Goal: Transaction & Acquisition: Purchase product/service

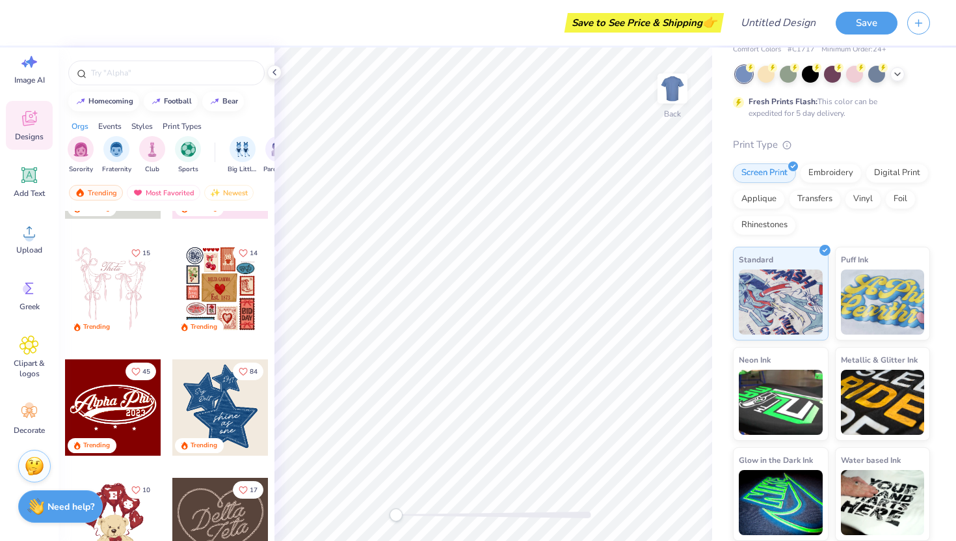
scroll to position [77, 0]
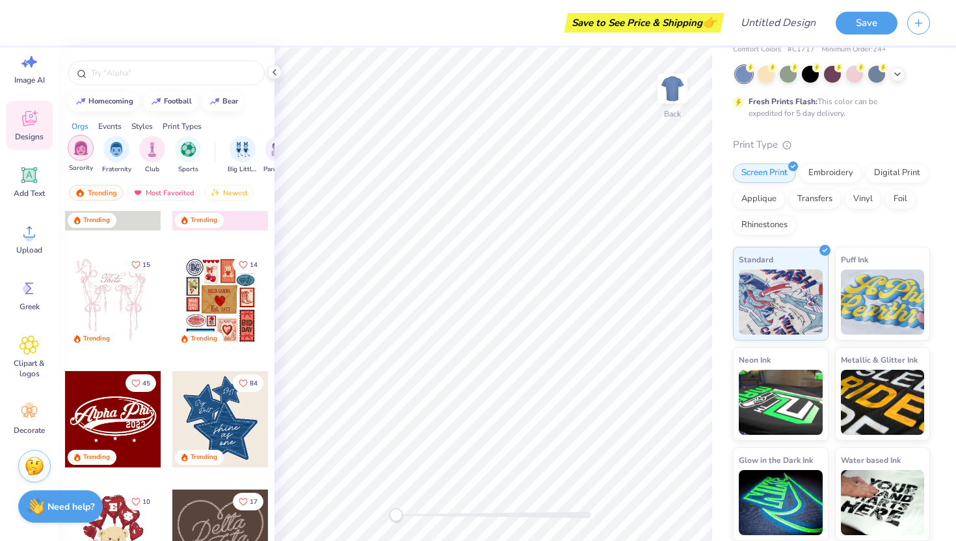
click at [87, 154] on img "filter for Sorority" at bounding box center [81, 148] width 15 height 15
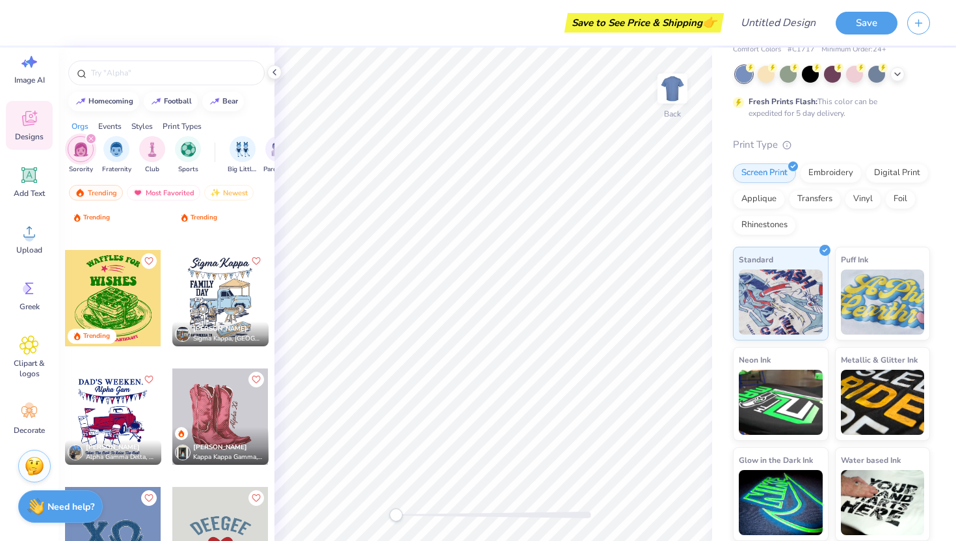
scroll to position [4744, 0]
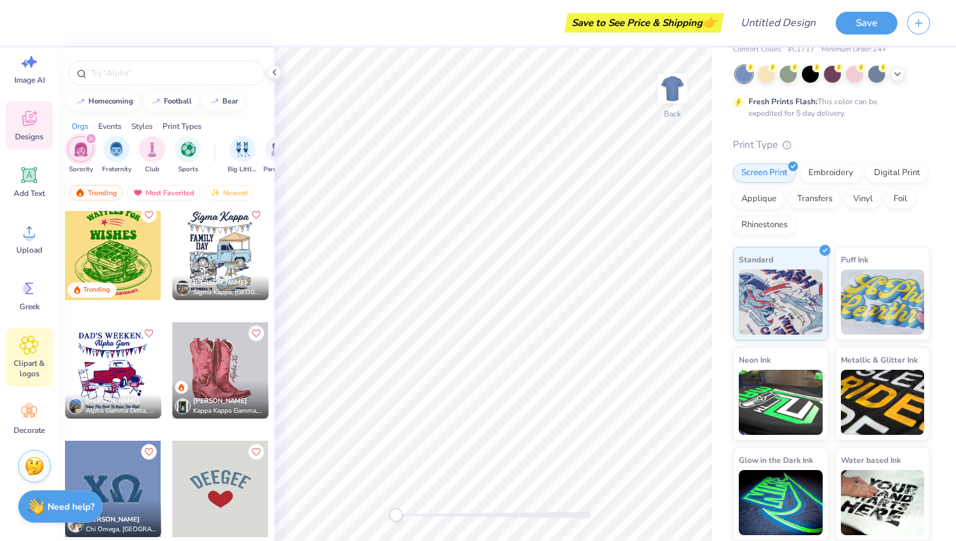
click at [22, 370] on span "Clipart & logos" at bounding box center [29, 368] width 43 height 21
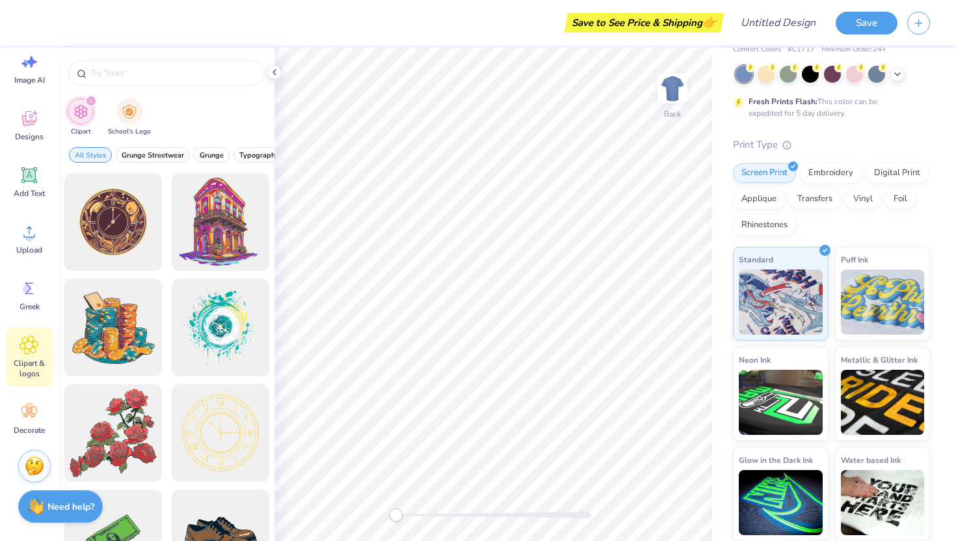
scroll to position [240, 0]
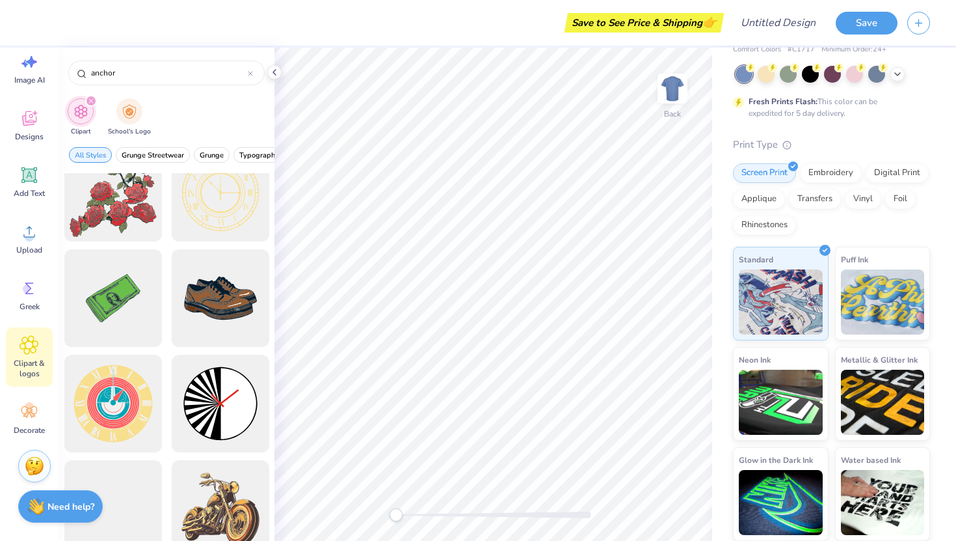
type input "anchor"
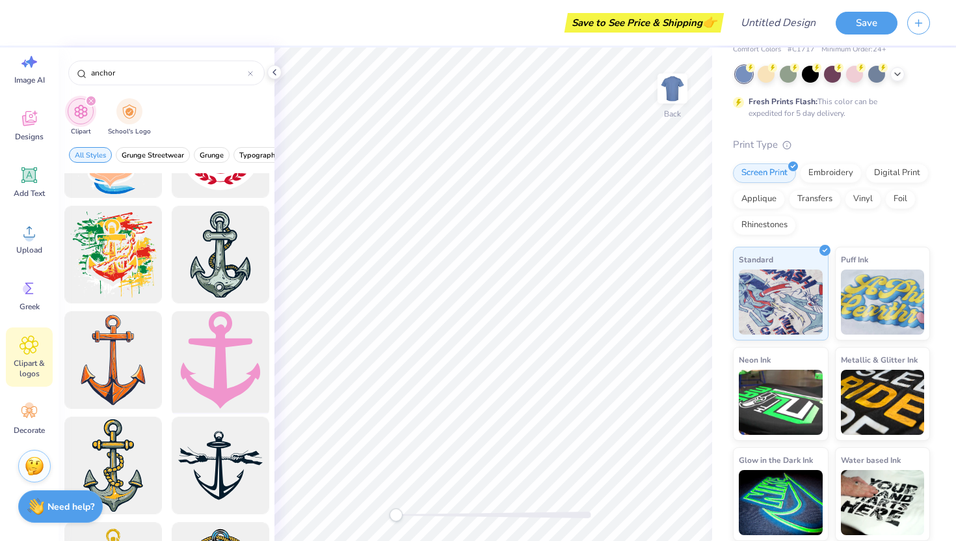
scroll to position [386, 0]
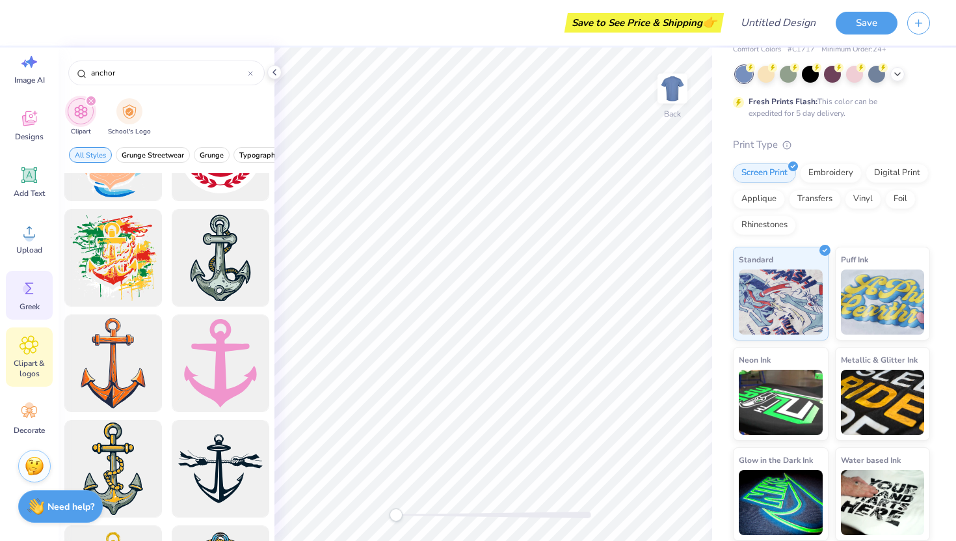
click at [40, 293] on div "Greek" at bounding box center [29, 295] width 47 height 49
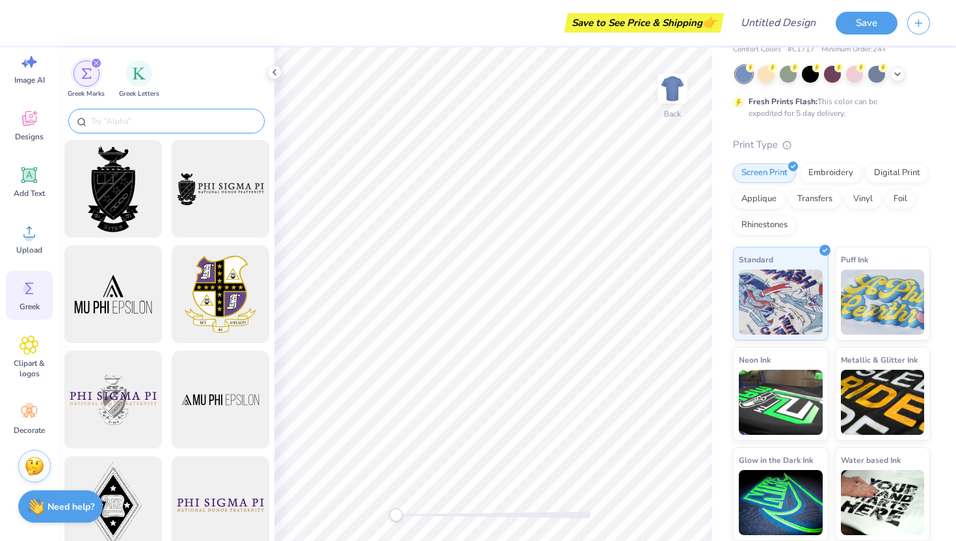
click at [168, 117] on input "text" at bounding box center [173, 121] width 167 height 13
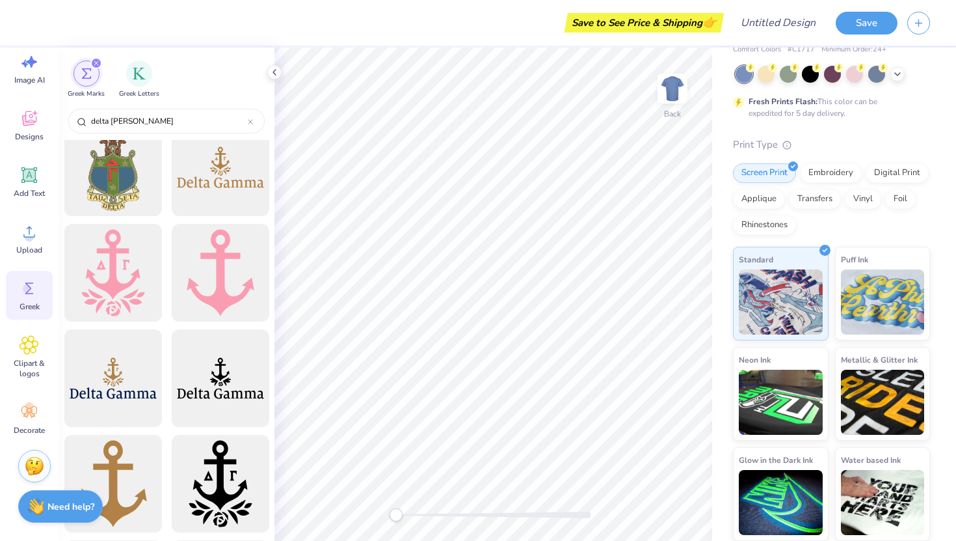
scroll to position [549, 0]
type input "delta [PERSON_NAME]"
click at [135, 278] on div at bounding box center [112, 272] width 107 height 107
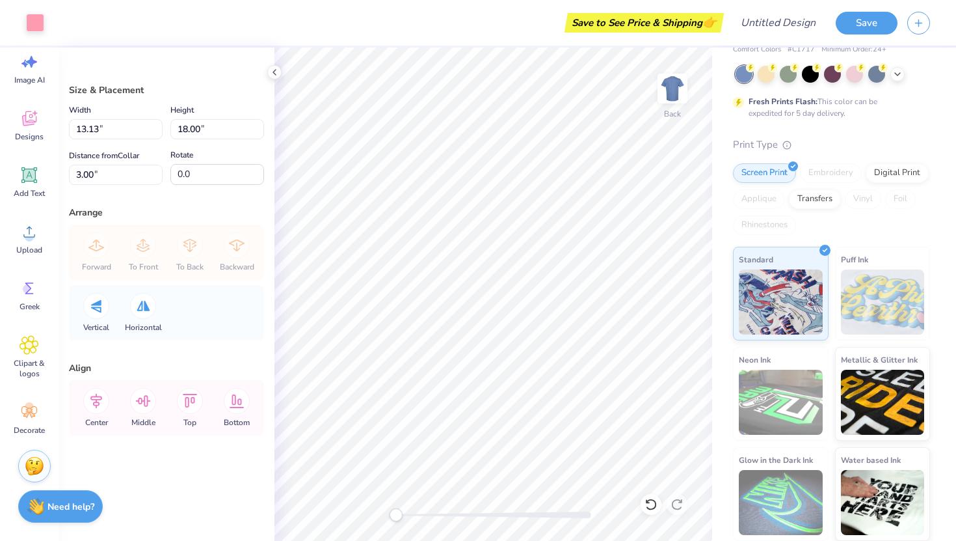
type input "2.12"
type input "2.90"
type input "18.09"
click at [31, 190] on span "Add Text" at bounding box center [29, 193] width 31 height 10
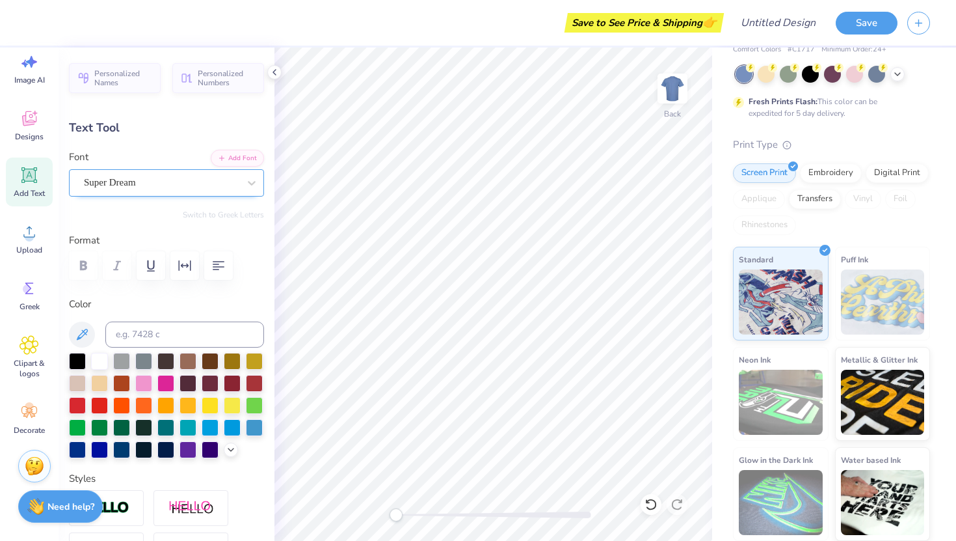
click at [171, 178] on div "Super Dream" at bounding box center [161, 182] width 157 height 20
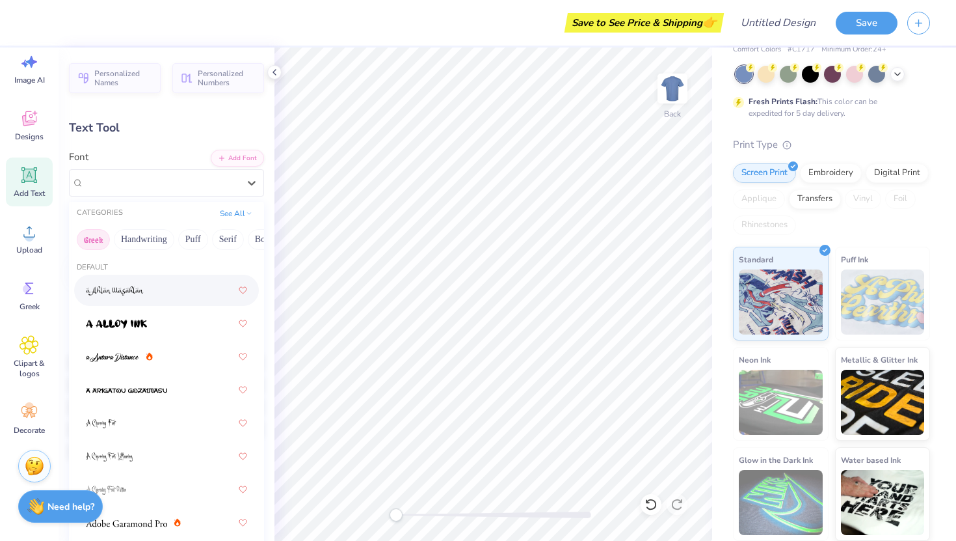
click at [92, 242] on button "Greek" at bounding box center [93, 239] width 33 height 21
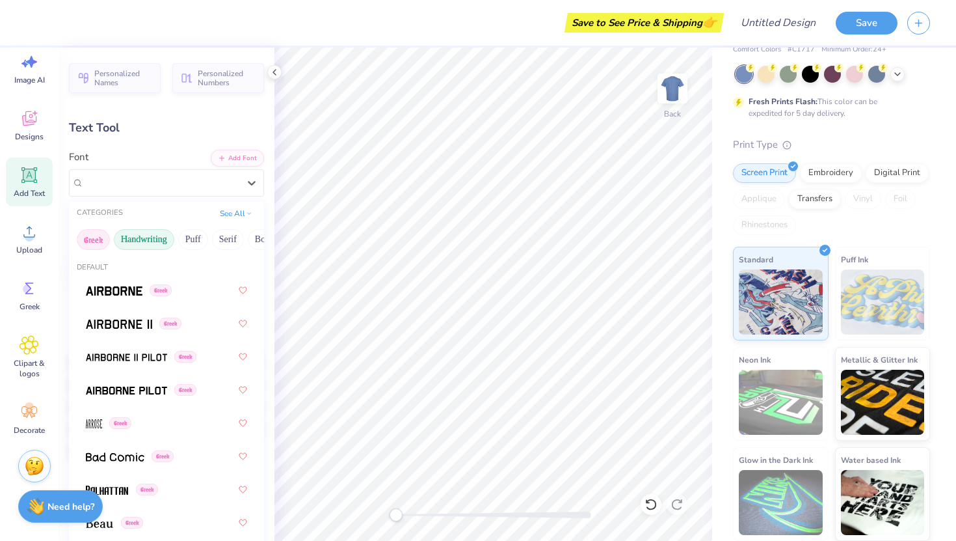
click at [160, 238] on button "Handwriting" at bounding box center [144, 239] width 61 height 21
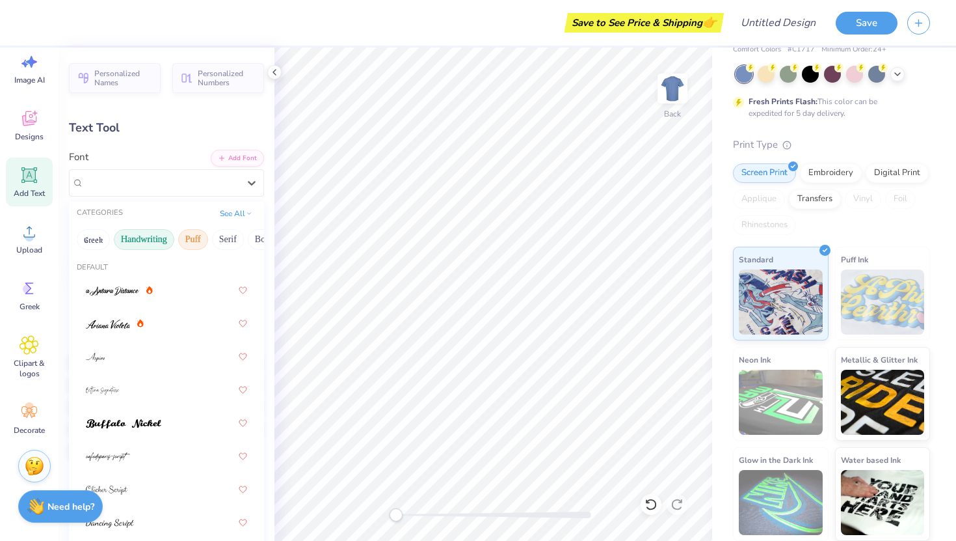
click at [202, 240] on button "Puff" at bounding box center [193, 239] width 30 height 21
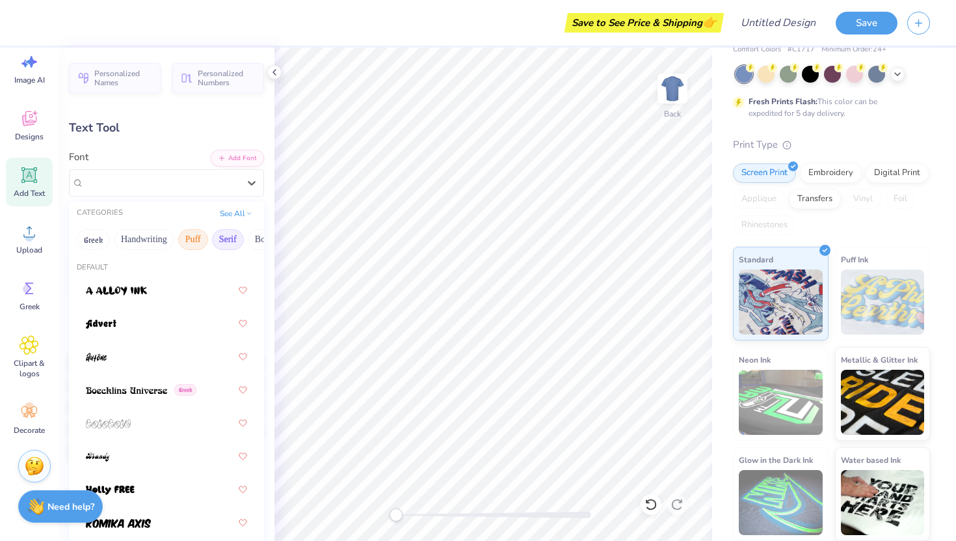
click at [224, 240] on button "Serif" at bounding box center [228, 239] width 32 height 21
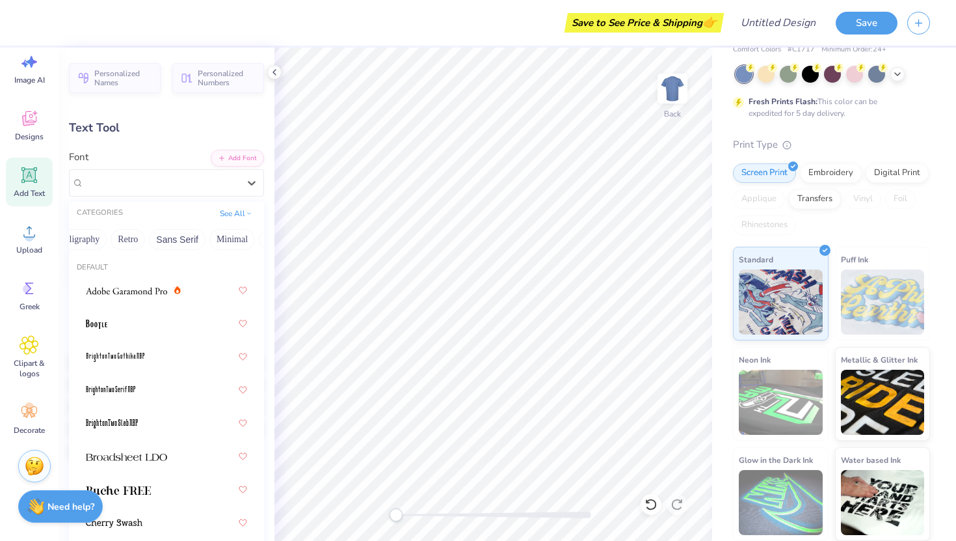
scroll to position [0, 208]
click at [91, 240] on button "Calligraphy" at bounding box center [103, 239] width 57 height 21
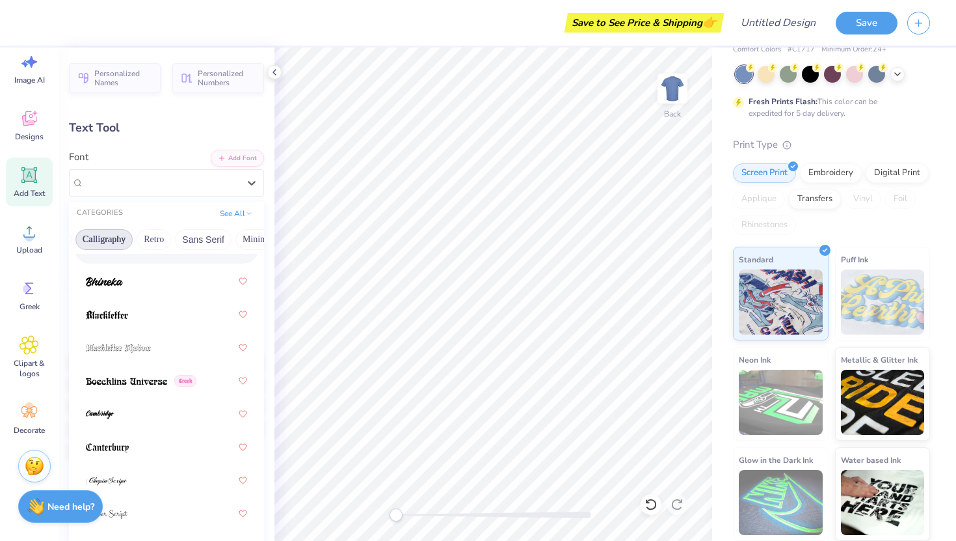
scroll to position [7, 0]
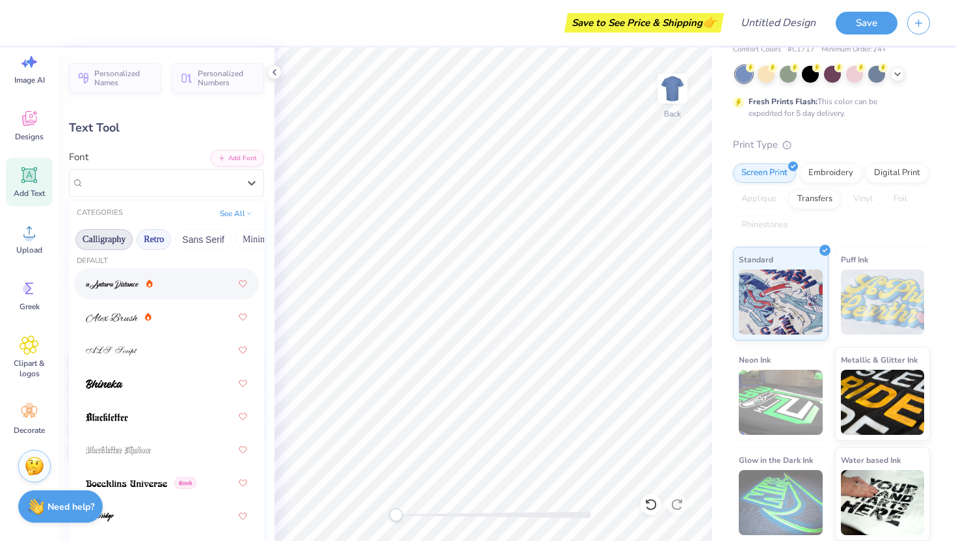
click at [157, 242] on button "Retro" at bounding box center [154, 239] width 34 height 21
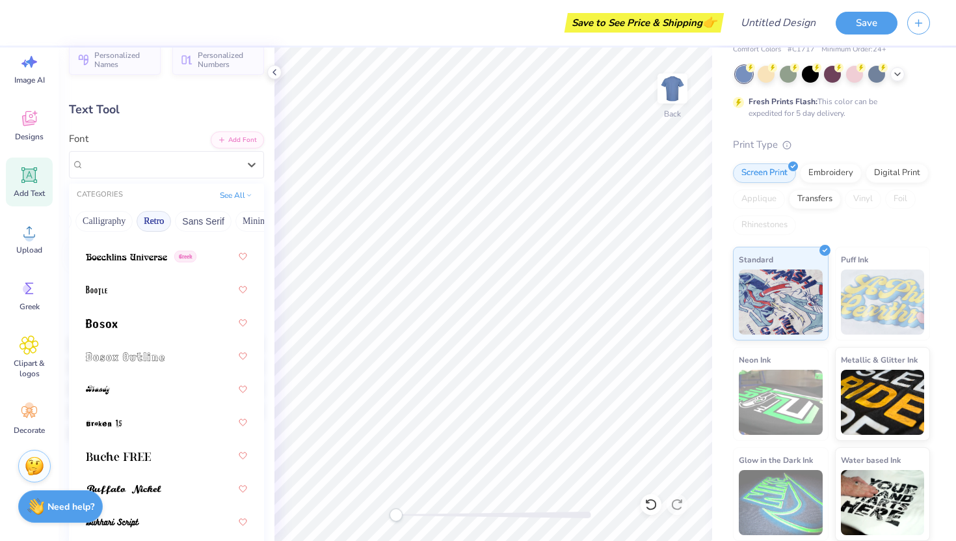
scroll to position [148, 0]
click at [148, 360] on img at bounding box center [125, 357] width 79 height 9
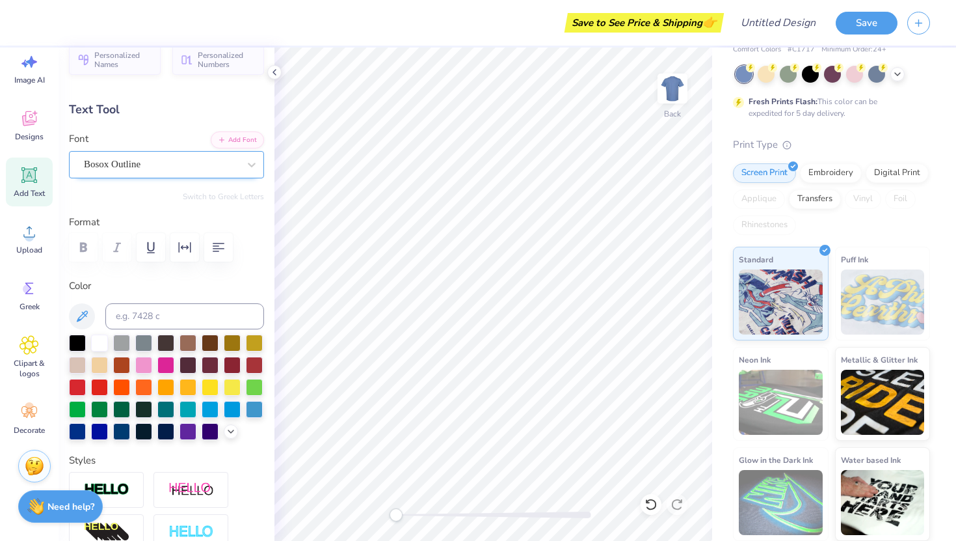
click at [189, 164] on div "Bosox Outline" at bounding box center [161, 164] width 157 height 20
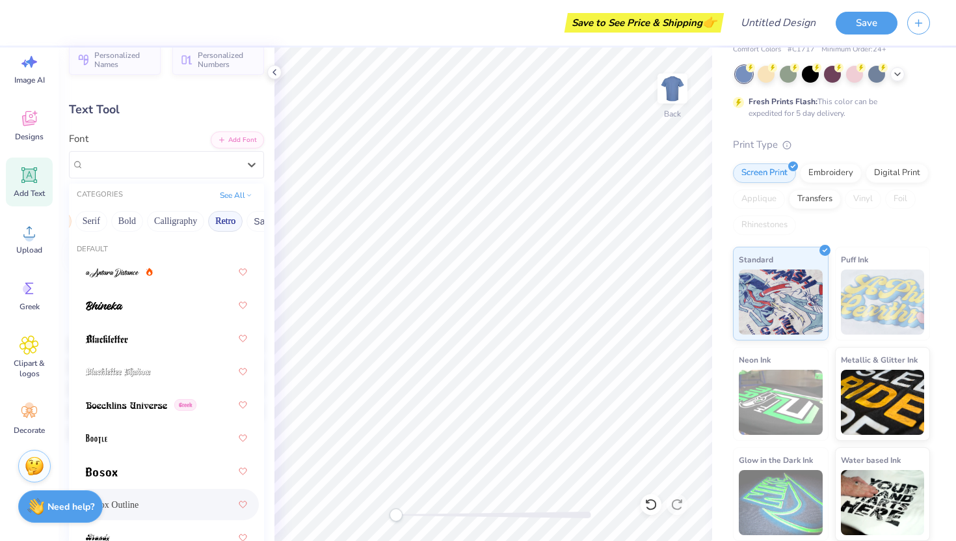
scroll to position [0, 193]
click at [224, 221] on button "Sans Serif" at bounding box center [218, 221] width 57 height 21
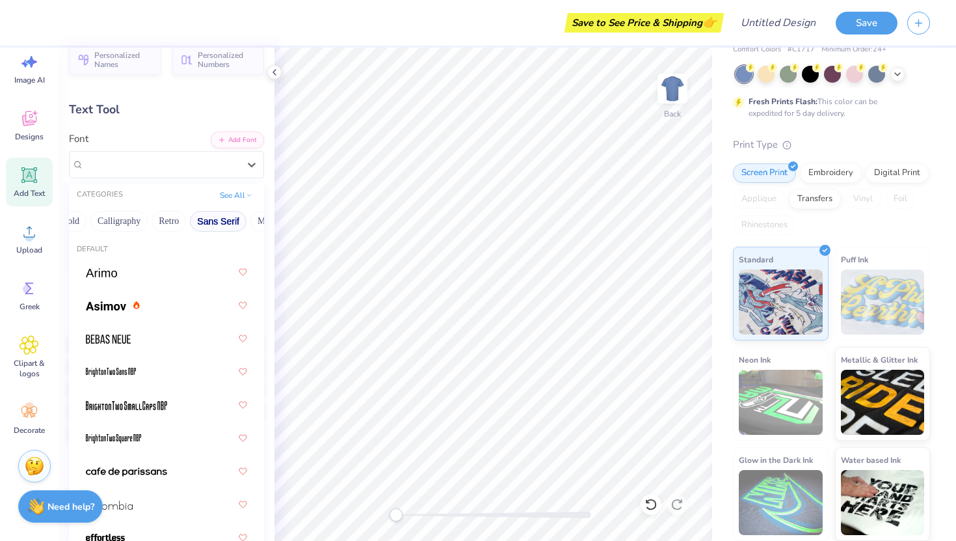
scroll to position [0, 312]
click at [155, 223] on button "Minimal" at bounding box center [154, 221] width 46 height 21
click at [197, 224] on button "Fantasy" at bounding box center [202, 221] width 43 height 21
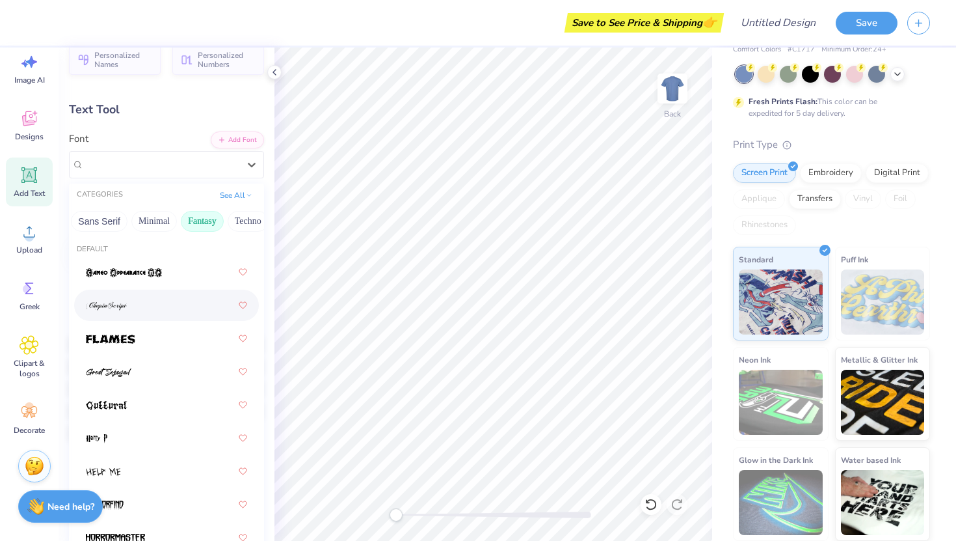
click at [139, 304] on div at bounding box center [166, 304] width 161 height 23
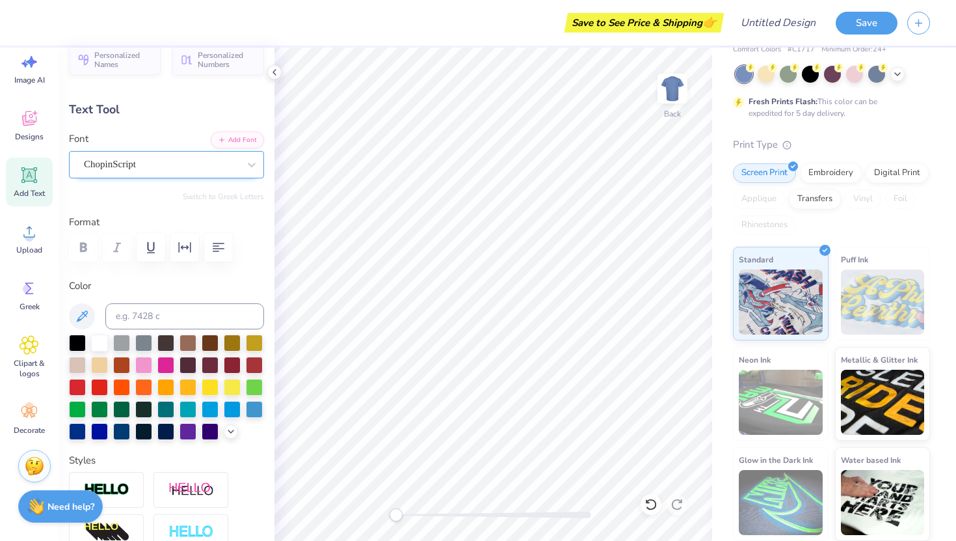
click at [228, 157] on div "ChopinScript" at bounding box center [161, 164] width 157 height 20
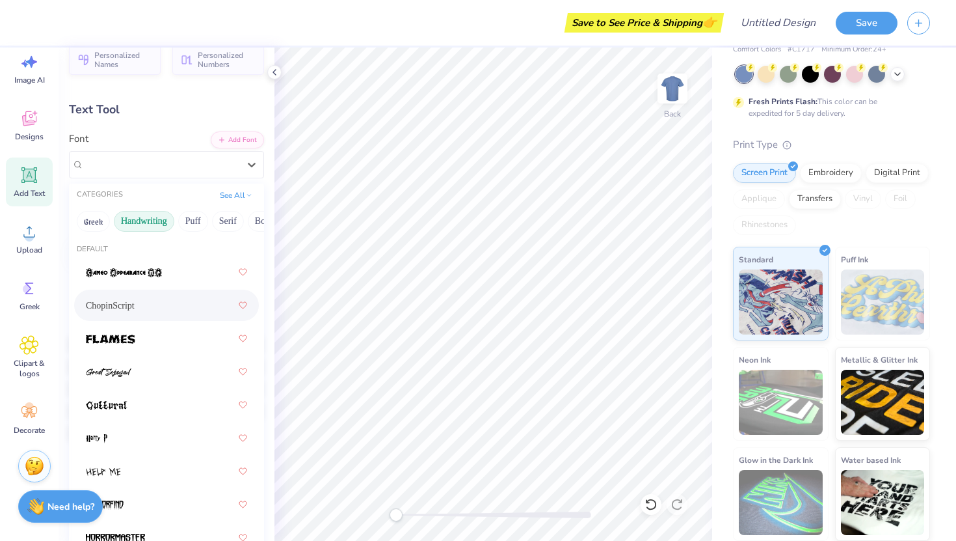
click at [144, 226] on button "Handwriting" at bounding box center [144, 221] width 61 height 21
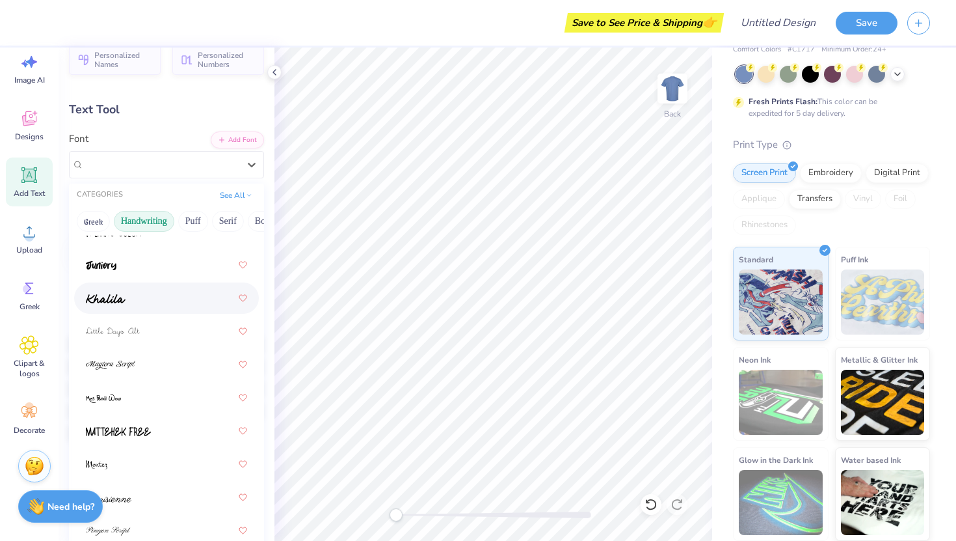
scroll to position [340, 0]
click at [141, 340] on div at bounding box center [166, 329] width 161 height 23
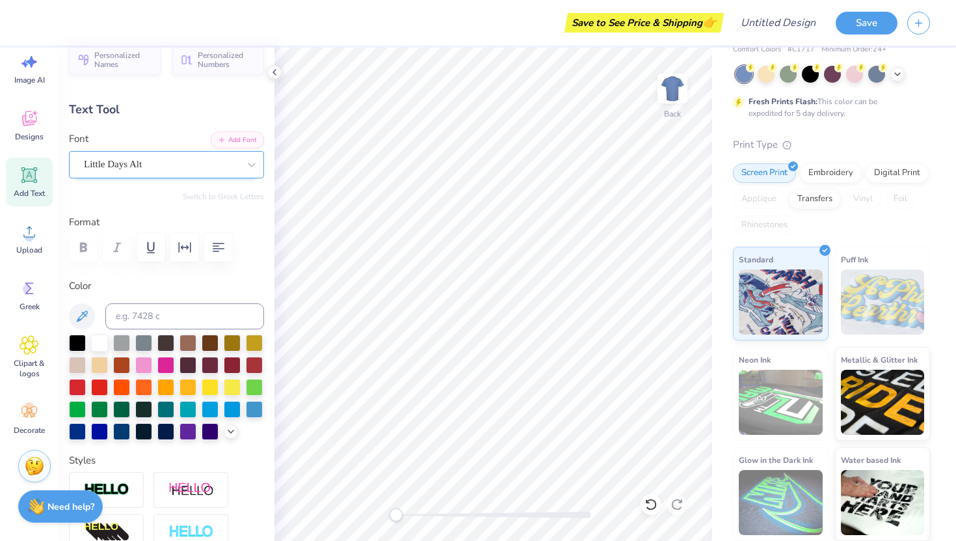
click at [188, 169] on div "Little Days Alt" at bounding box center [161, 164] width 157 height 20
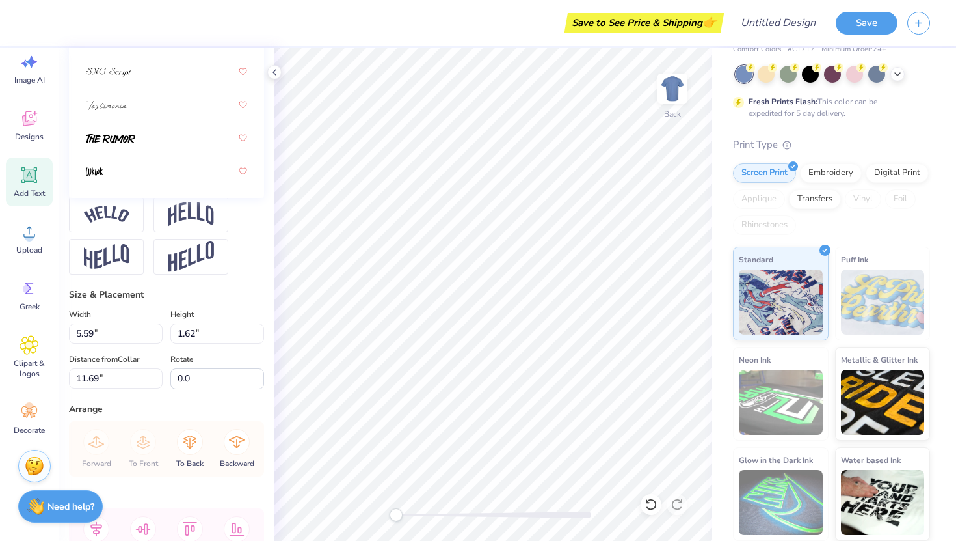
scroll to position [0, 0]
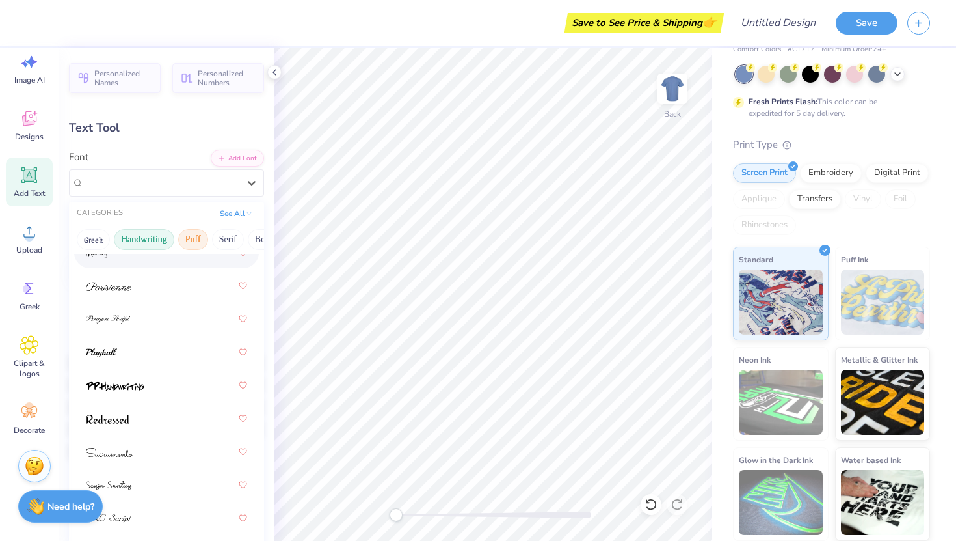
click at [193, 243] on button "Puff" at bounding box center [193, 239] width 30 height 21
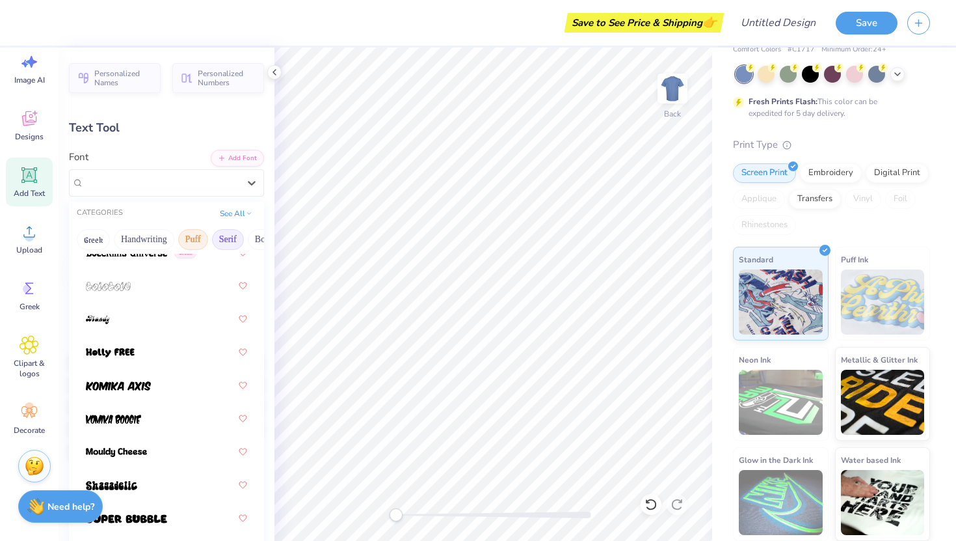
click at [236, 238] on button "Serif" at bounding box center [228, 239] width 32 height 21
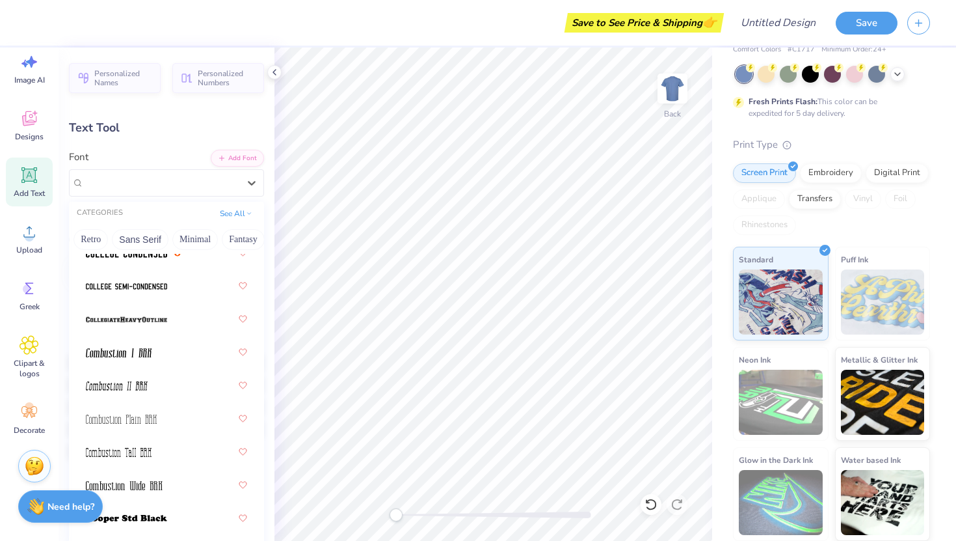
scroll to position [0, 362]
click at [204, 237] on button "Techno" at bounding box center [198, 239] width 41 height 21
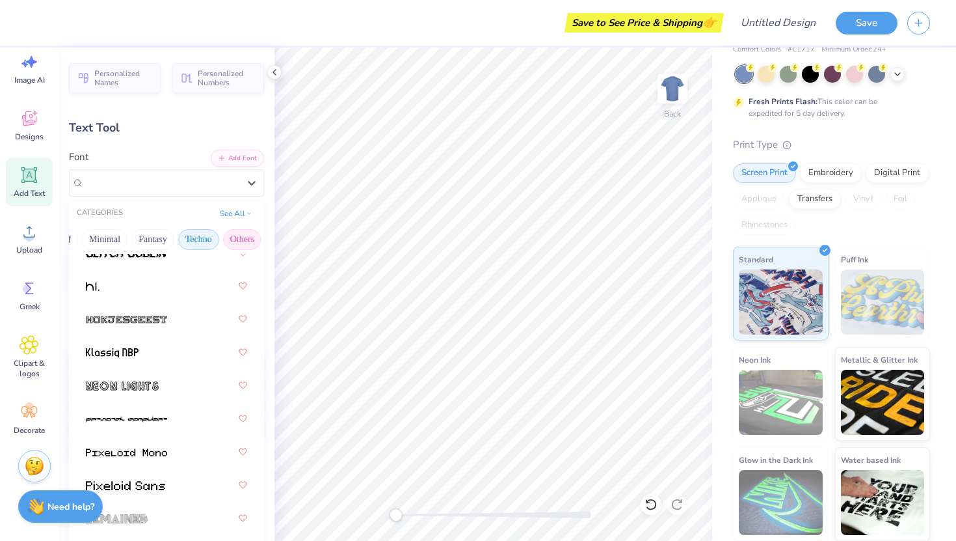
click at [246, 238] on button "Others" at bounding box center [242, 239] width 38 height 21
click at [167, 241] on button "Fantasy" at bounding box center [152, 239] width 43 height 21
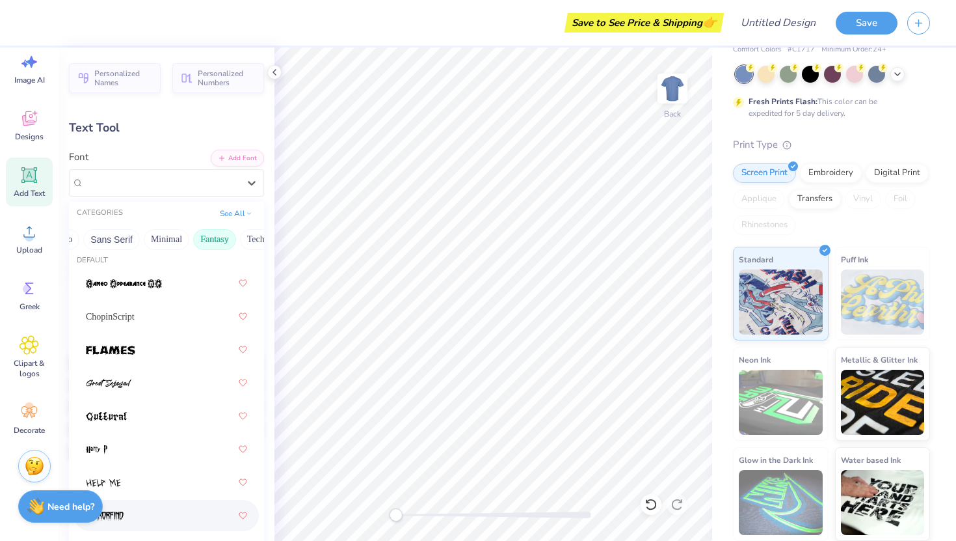
scroll to position [0, 0]
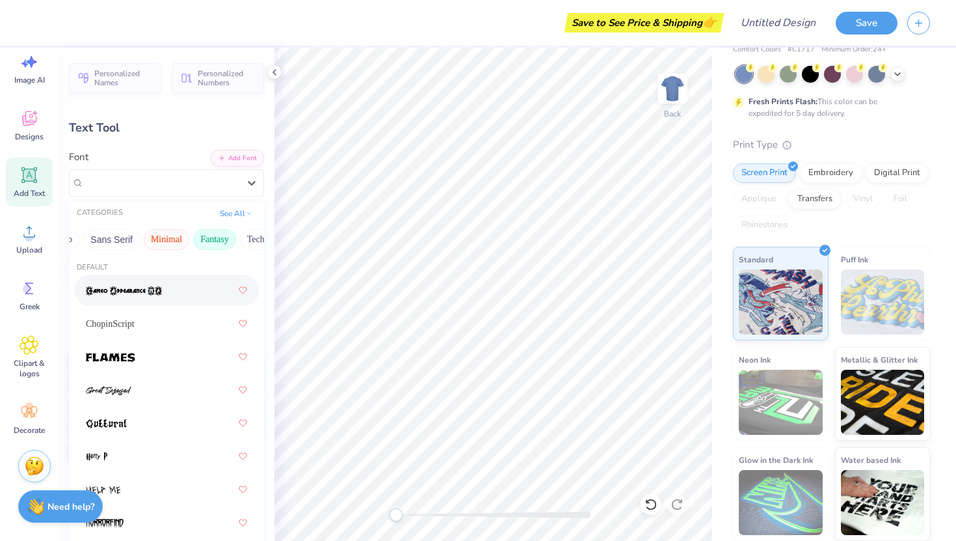
click at [152, 231] on button "Minimal" at bounding box center [167, 239] width 46 height 21
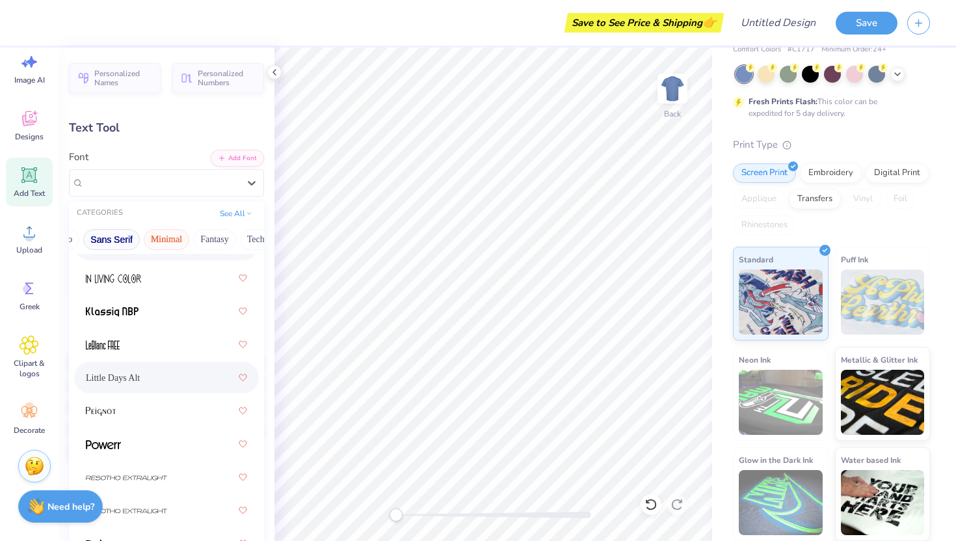
click at [122, 237] on button "Sans Serif" at bounding box center [111, 239] width 57 height 21
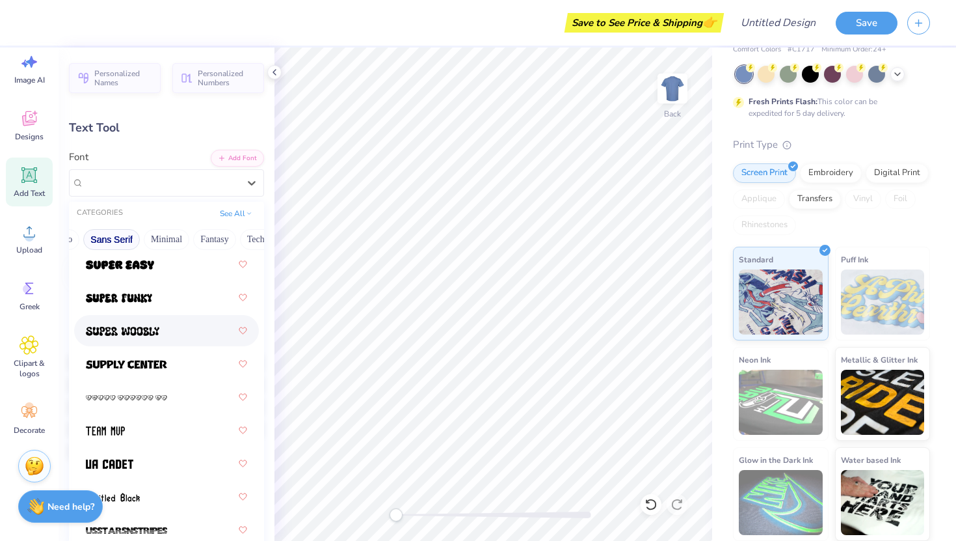
scroll to position [2282, 0]
click at [145, 408] on div at bounding box center [166, 397] width 161 height 23
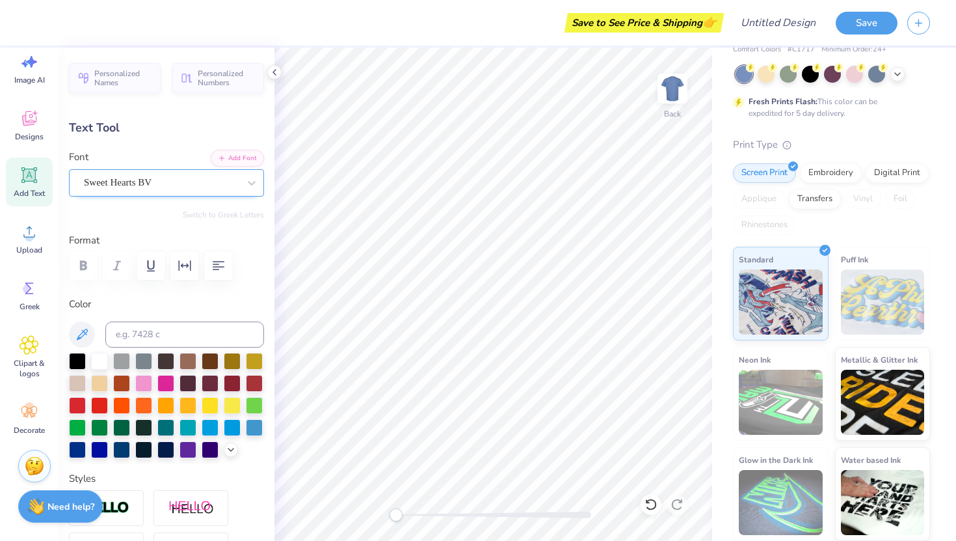
click at [146, 182] on div "Sweet Hearts BV" at bounding box center [161, 182] width 157 height 20
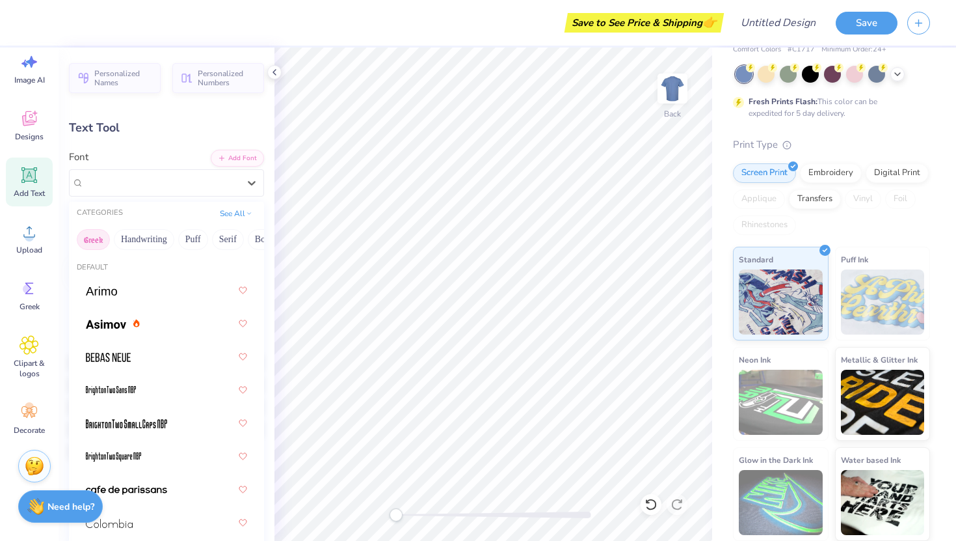
click at [96, 234] on button "Greek" at bounding box center [93, 239] width 33 height 21
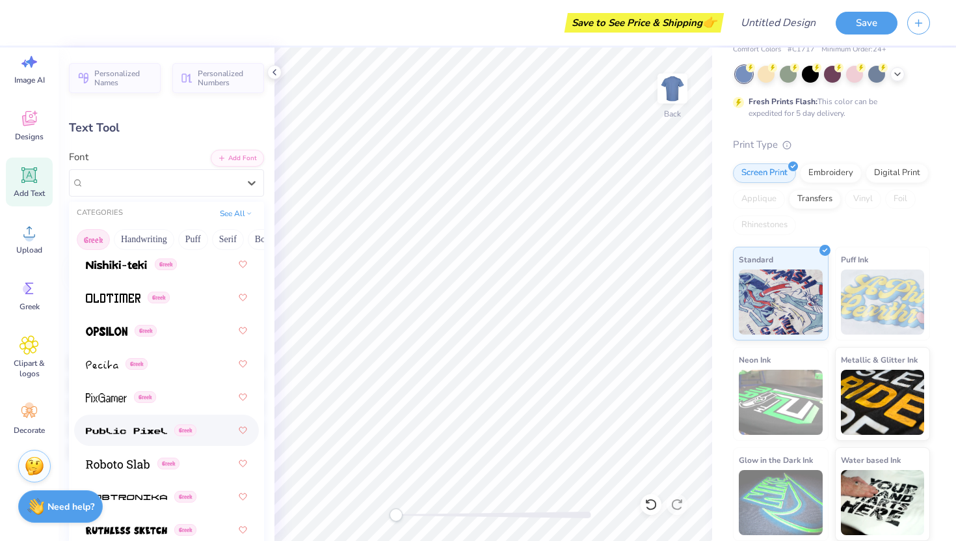
scroll to position [1049, 0]
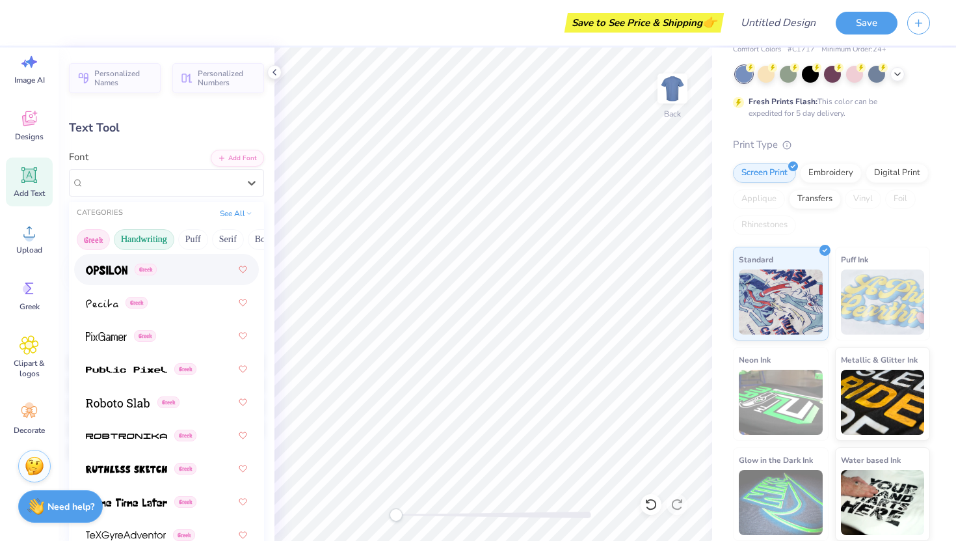
click at [152, 243] on button "Handwriting" at bounding box center [144, 239] width 61 height 21
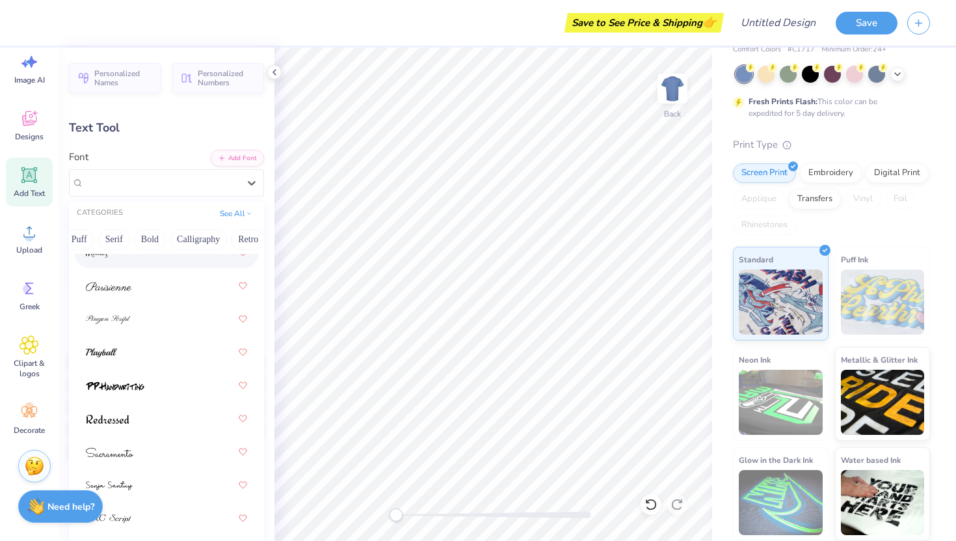
scroll to position [0, 118]
click at [176, 243] on button "Calligraphy" at bounding box center [193, 239] width 57 height 21
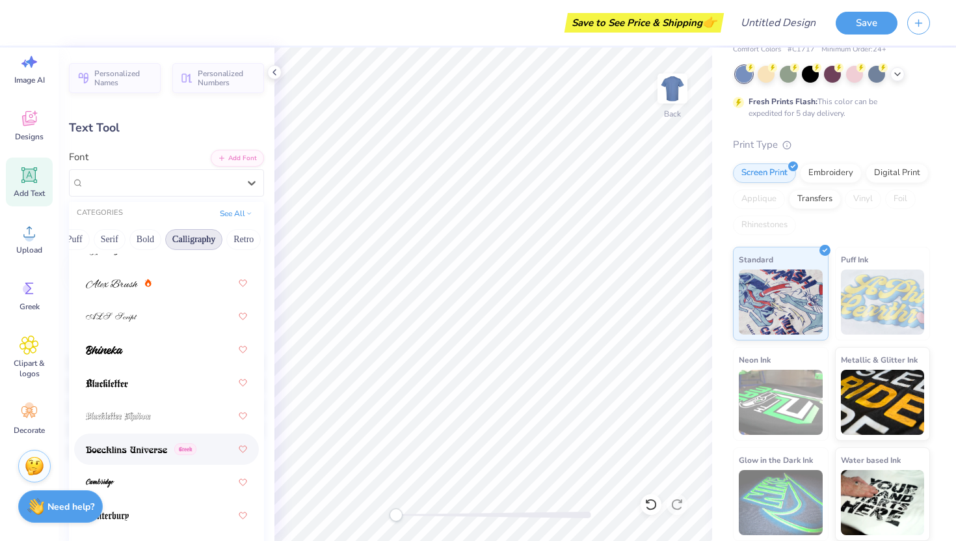
scroll to position [0, 0]
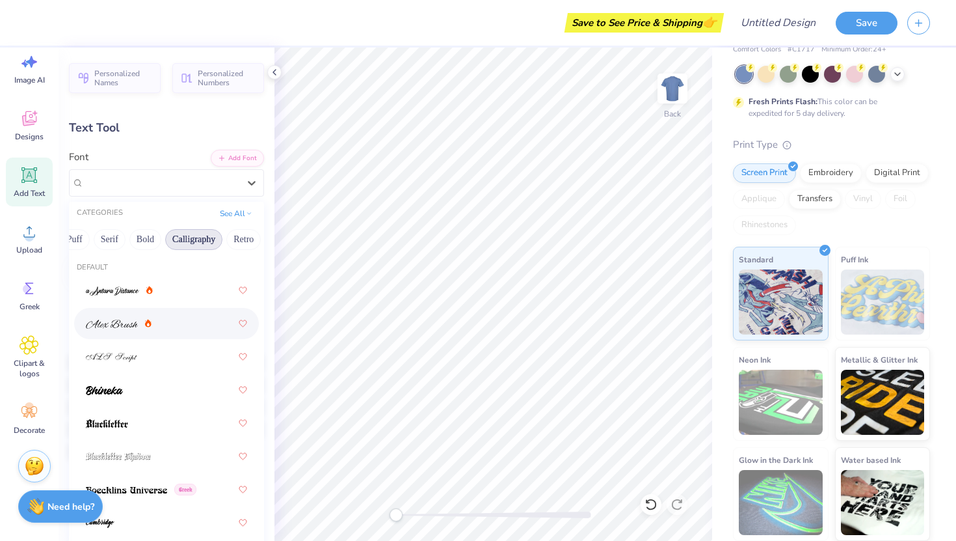
click at [137, 320] on img at bounding box center [112, 323] width 52 height 9
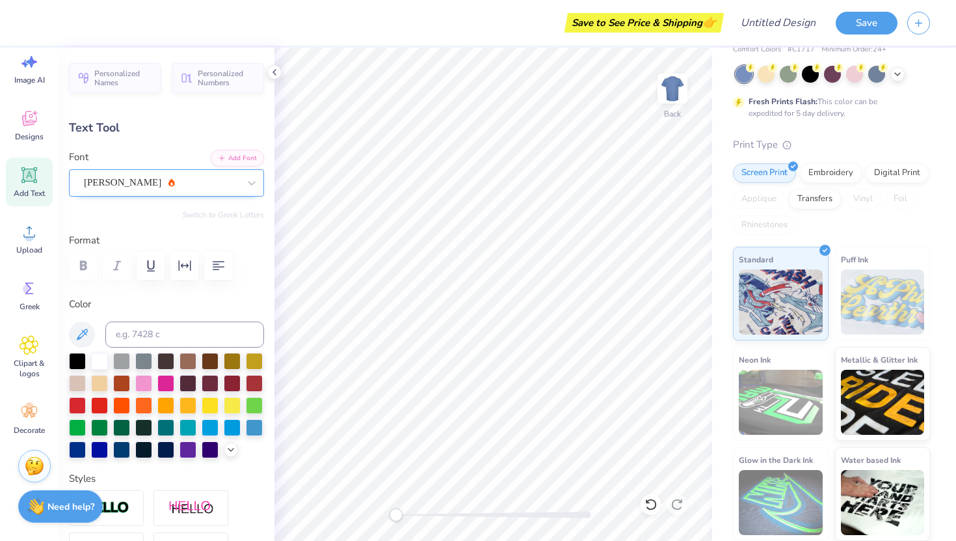
click at [182, 182] on div "[PERSON_NAME]" at bounding box center [161, 182] width 157 height 20
click at [182, 182] on div "[PERSON_NAME]" at bounding box center [161, 182] width 155 height 15
type input "Delta Gamma"
type textarea "Delta Gamma"
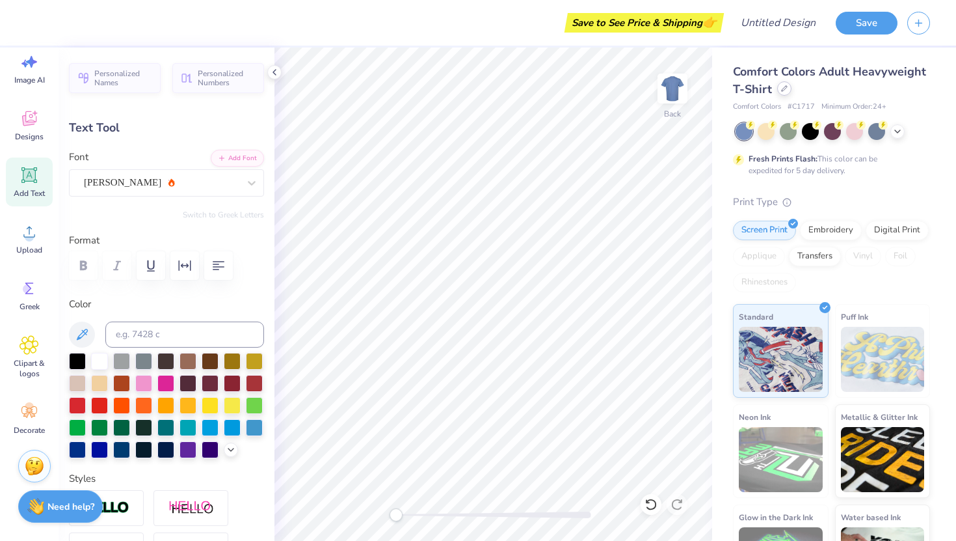
click at [785, 88] on icon at bounding box center [784, 88] width 5 height 5
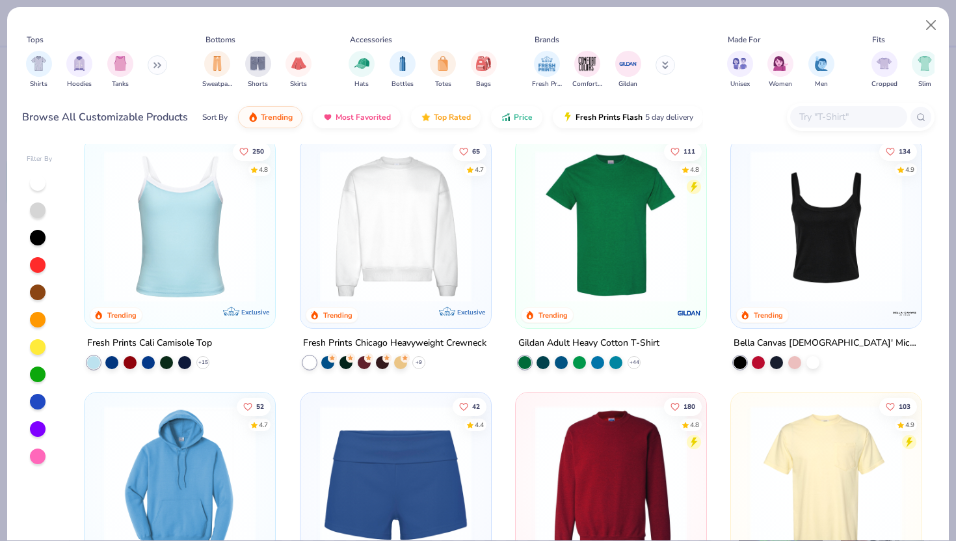
scroll to position [524, 0]
click at [216, 66] on img "filter for Sweatpants" at bounding box center [217, 62] width 14 height 15
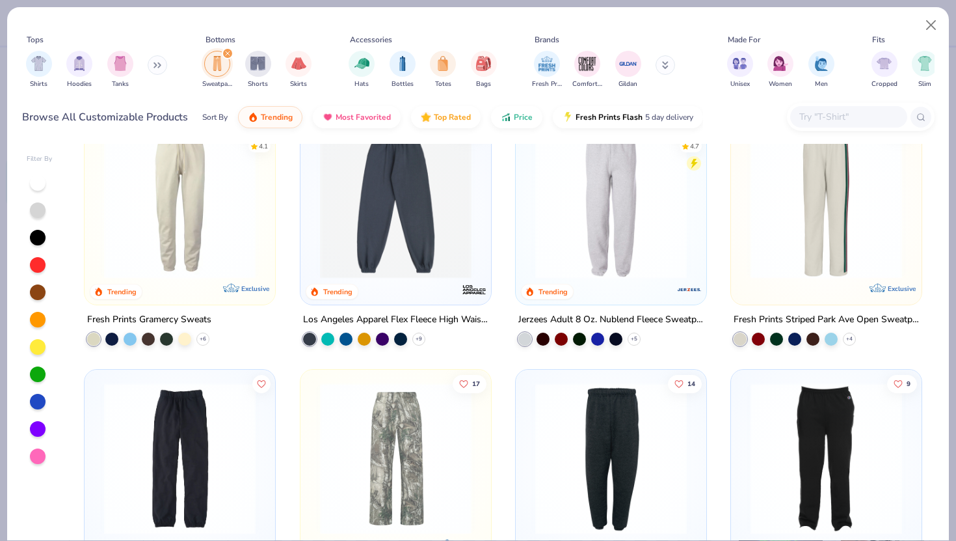
scroll to position [290, 0]
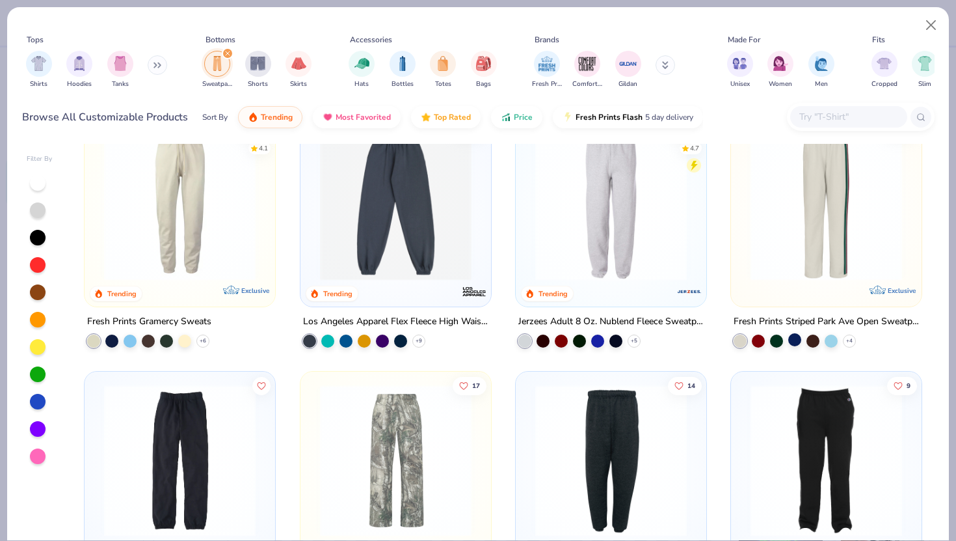
click at [798, 336] on div at bounding box center [795, 339] width 13 height 13
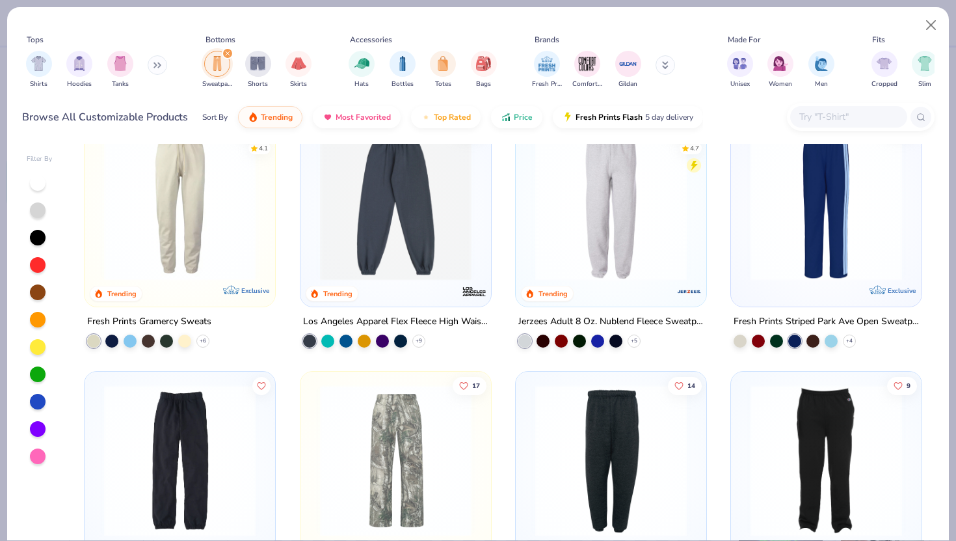
scroll to position [274, 0]
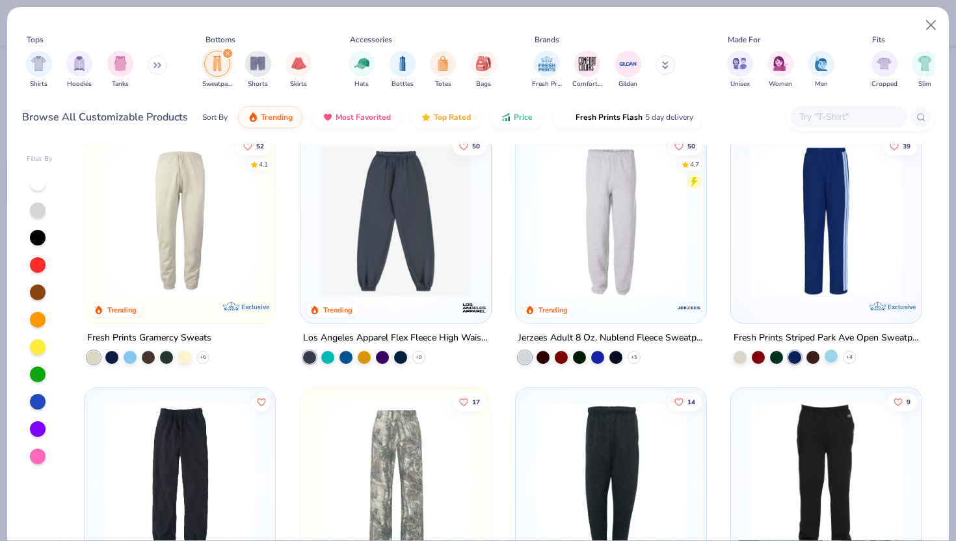
click at [833, 355] on div at bounding box center [831, 355] width 13 height 13
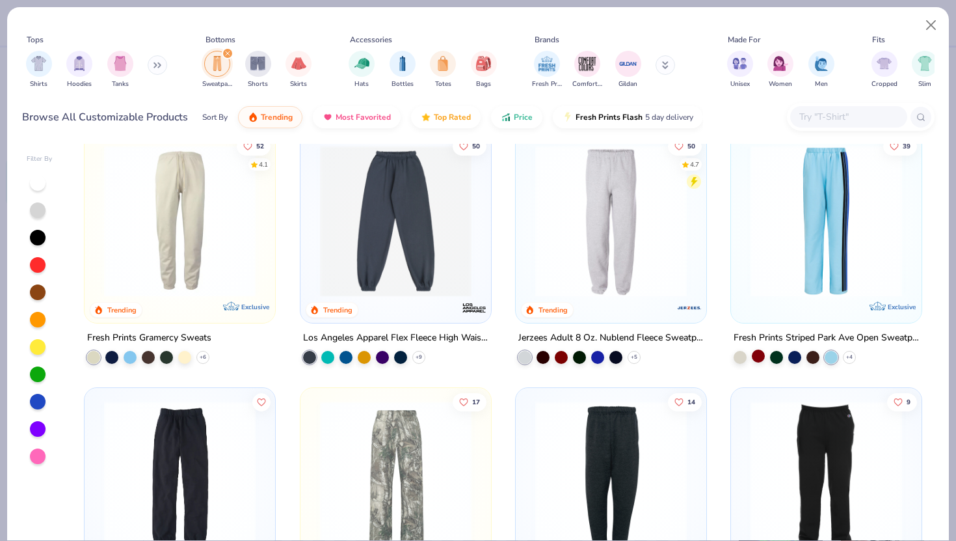
click at [753, 351] on div at bounding box center [758, 355] width 13 height 13
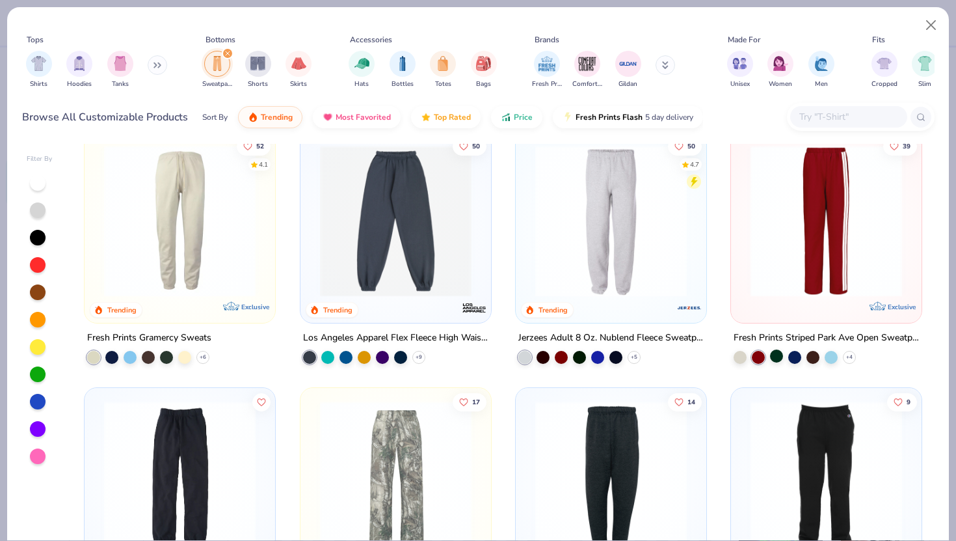
click at [774, 356] on div at bounding box center [776, 355] width 13 height 13
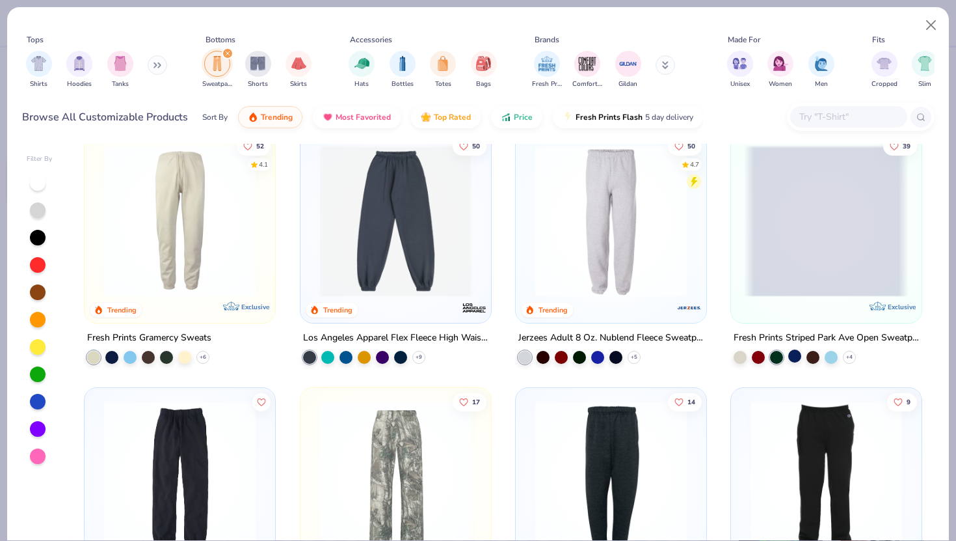
click at [796, 357] on div at bounding box center [795, 355] width 13 height 13
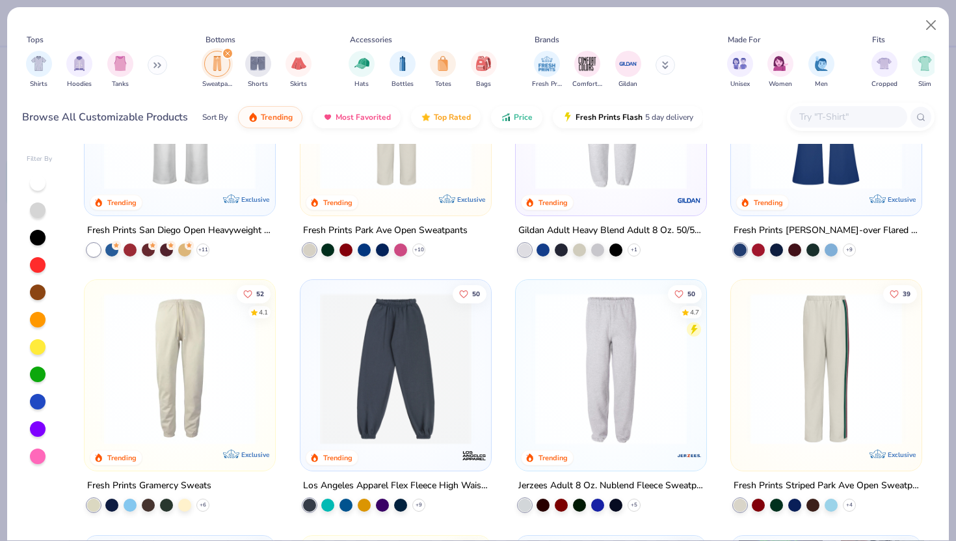
scroll to position [0, 0]
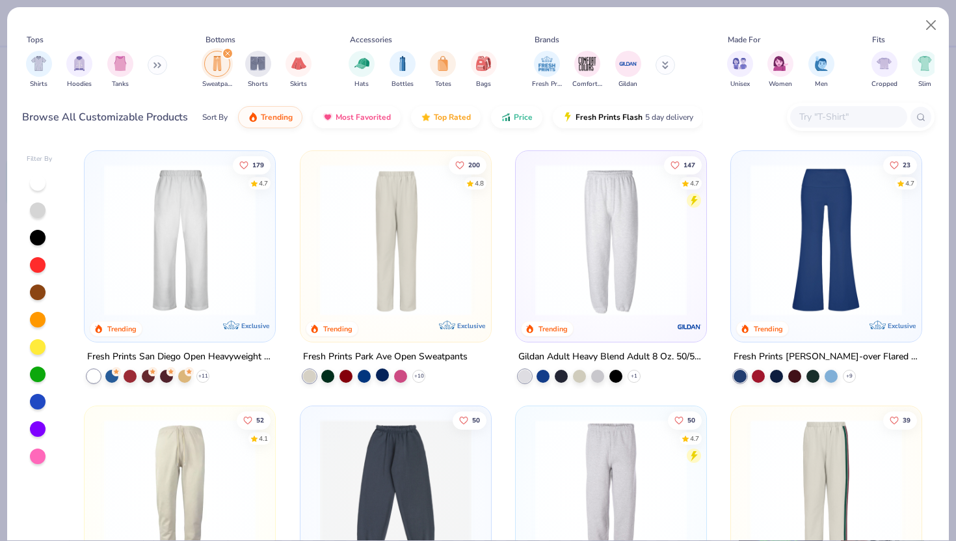
click at [382, 374] on div at bounding box center [382, 374] width 13 height 13
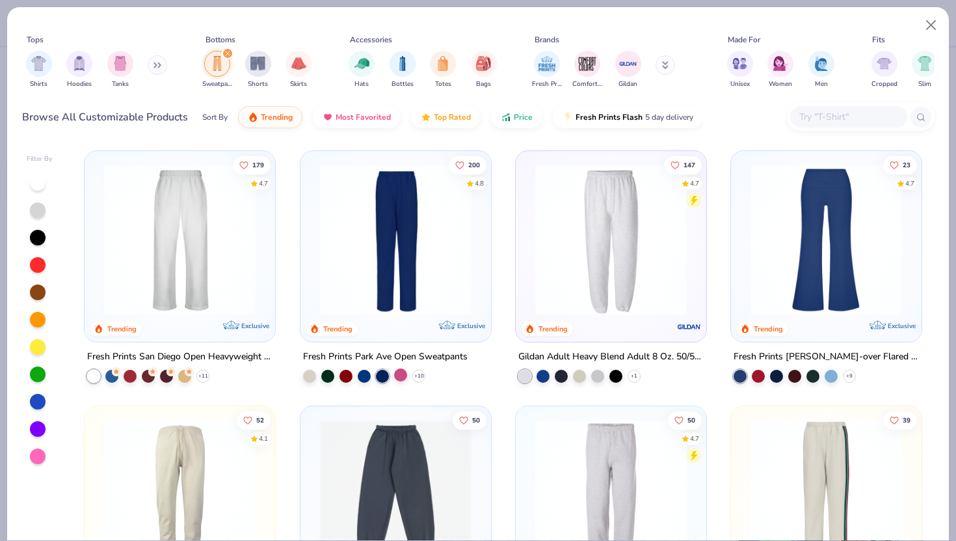
click at [401, 373] on div at bounding box center [400, 374] width 13 height 13
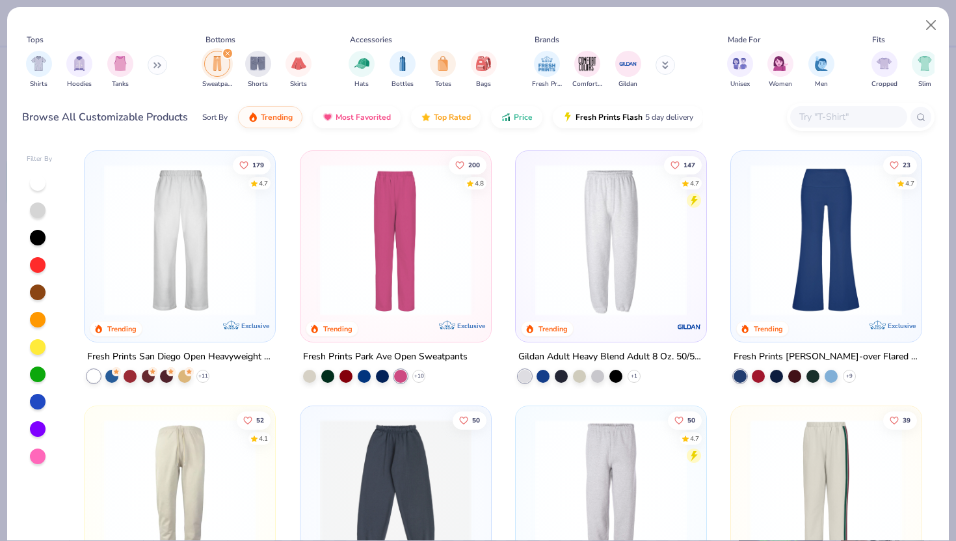
click at [356, 370] on div "+ 10" at bounding box center [364, 376] width 122 height 13
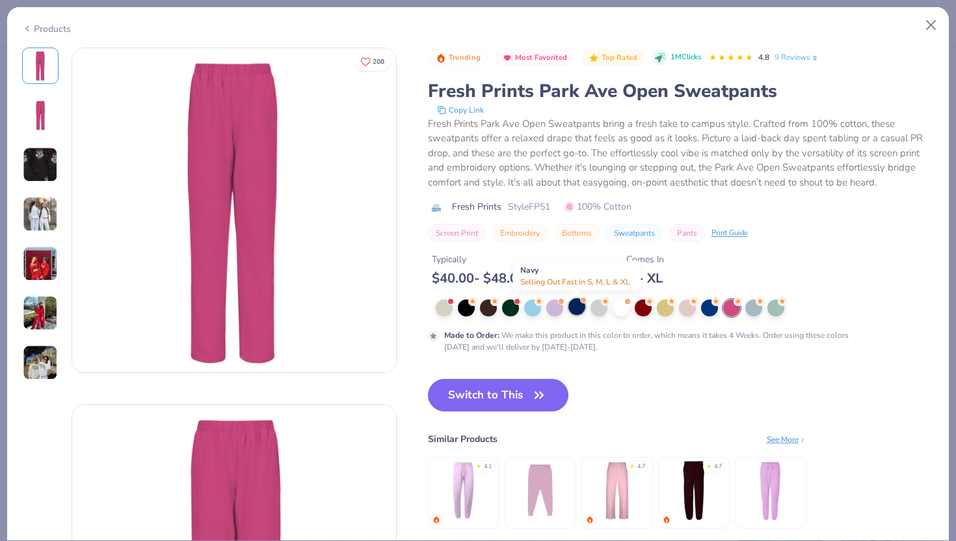
click at [573, 308] on div at bounding box center [577, 306] width 17 height 17
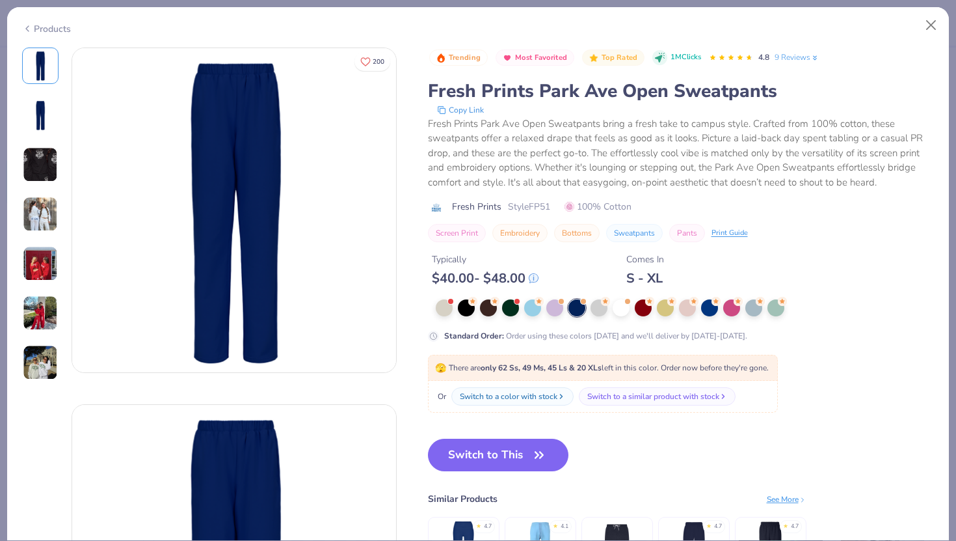
click at [47, 204] on img at bounding box center [40, 213] width 35 height 35
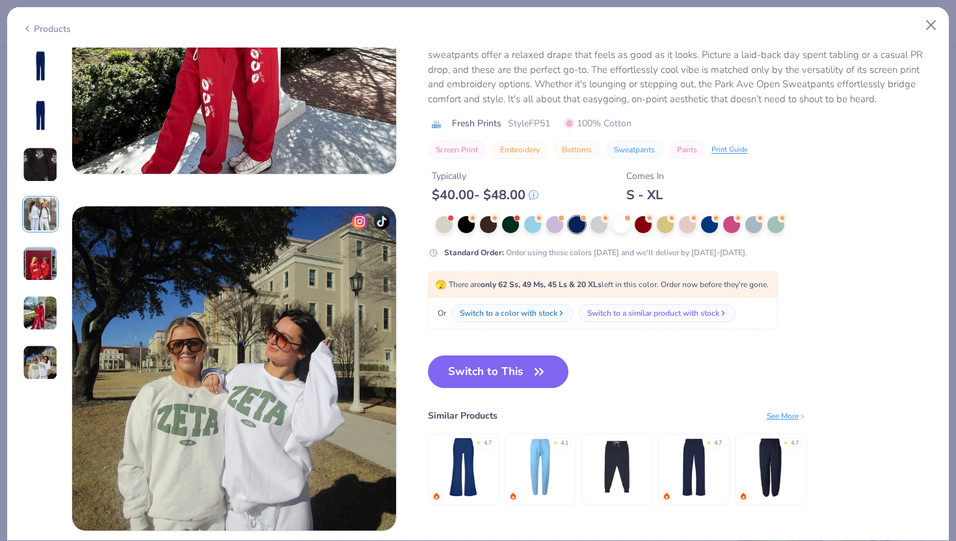
scroll to position [1745, 0]
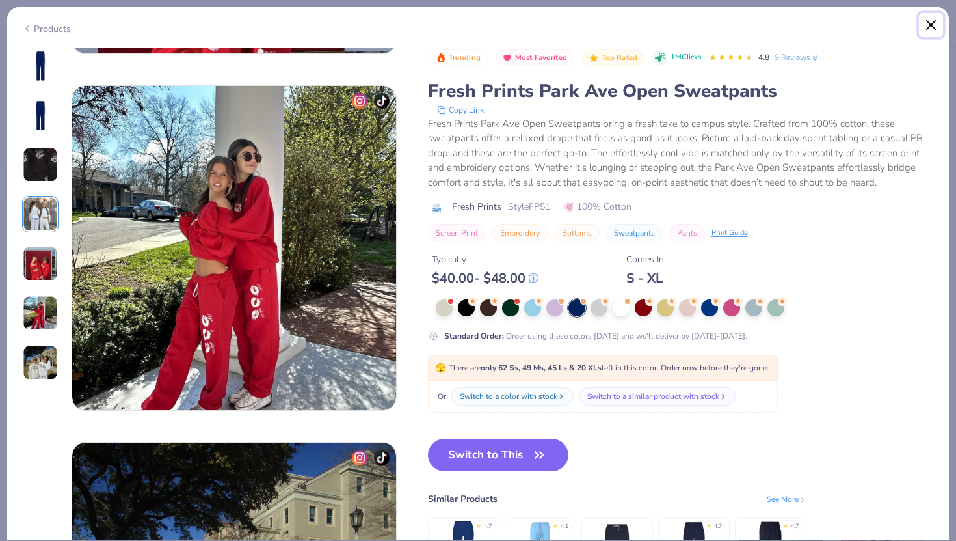
click at [934, 21] on button "Close" at bounding box center [931, 25] width 25 height 25
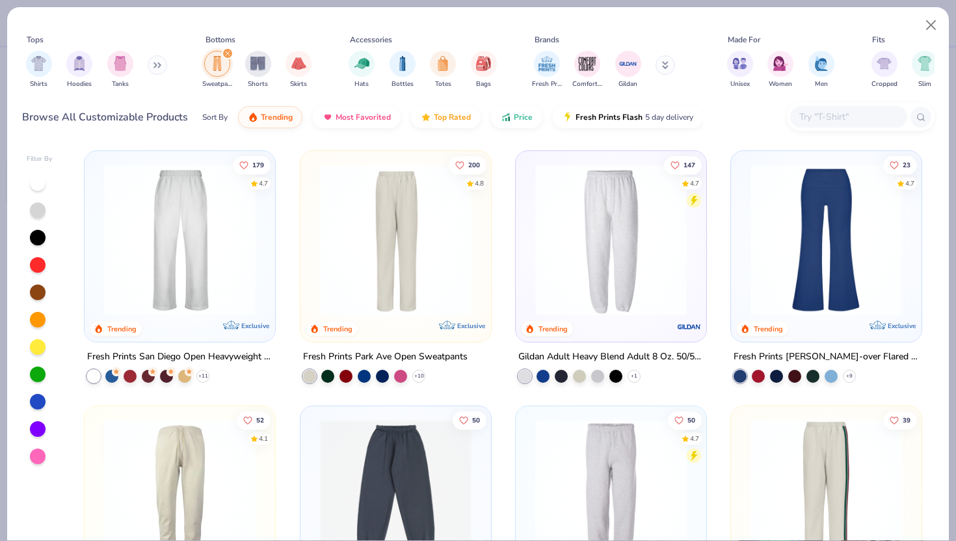
click at [151, 228] on img at bounding box center [180, 240] width 165 height 152
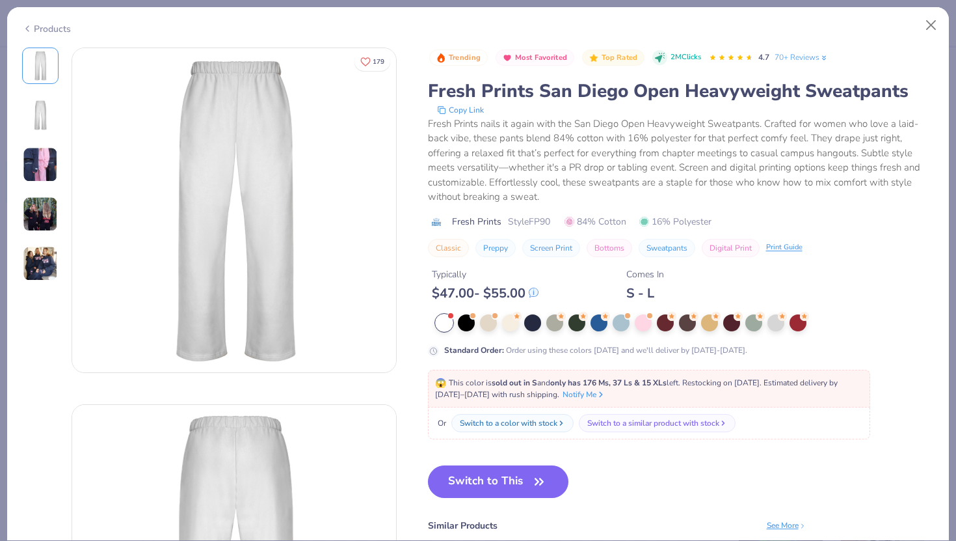
click at [51, 213] on img at bounding box center [40, 213] width 35 height 35
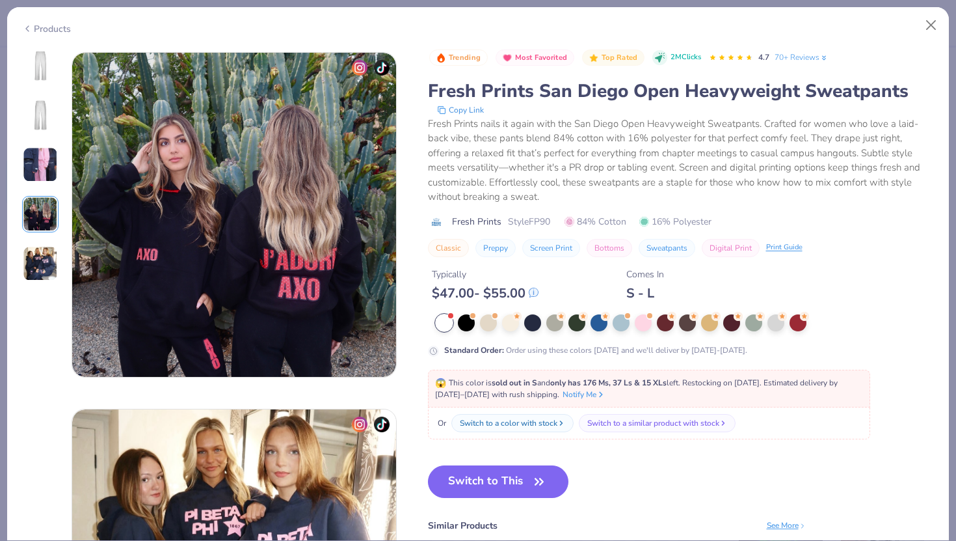
scroll to position [1070, 0]
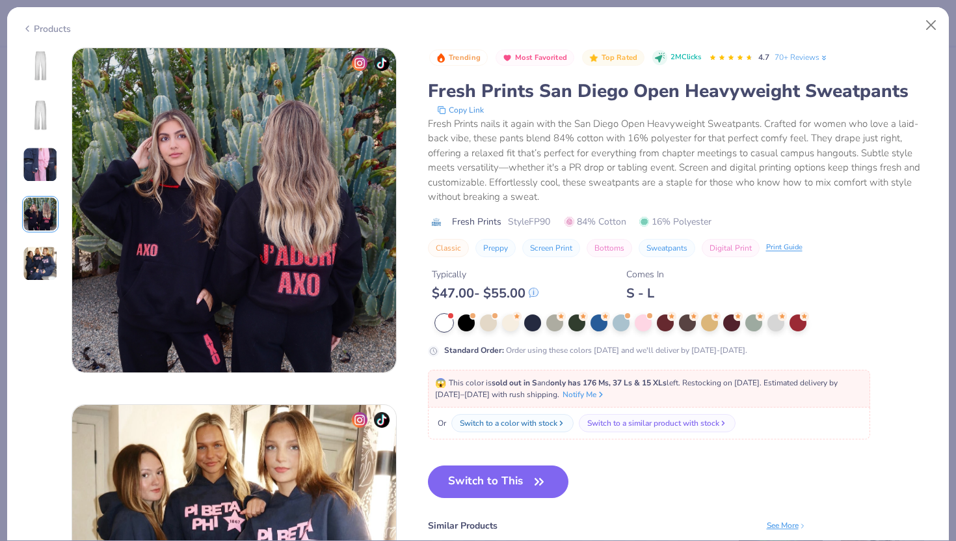
click at [42, 174] on img at bounding box center [40, 164] width 35 height 35
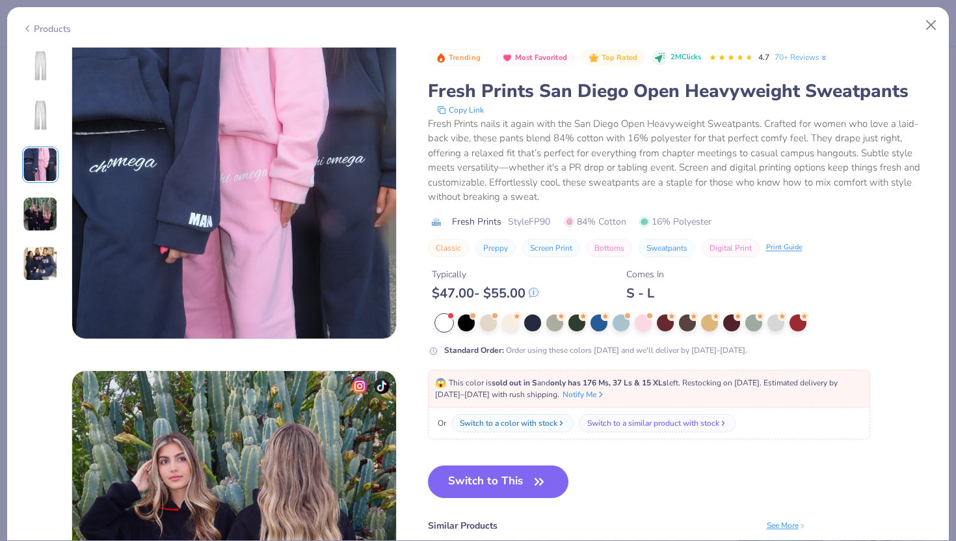
scroll to position [713, 0]
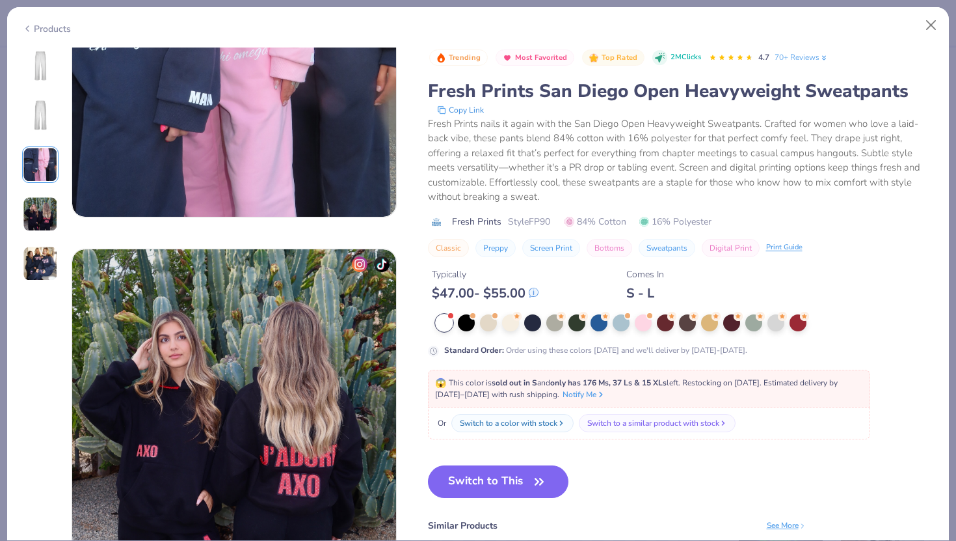
click at [43, 224] on img at bounding box center [40, 213] width 35 height 35
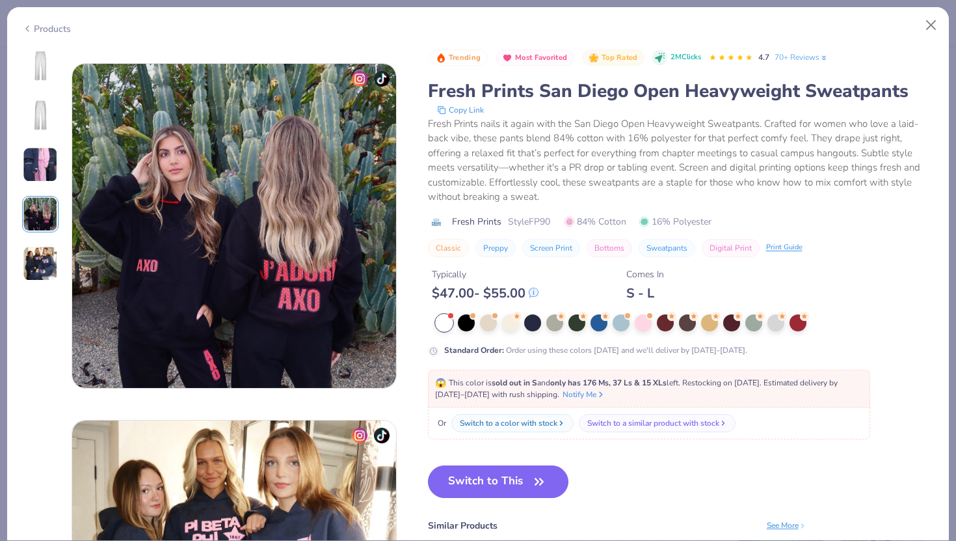
click at [43, 260] on img at bounding box center [40, 263] width 35 height 35
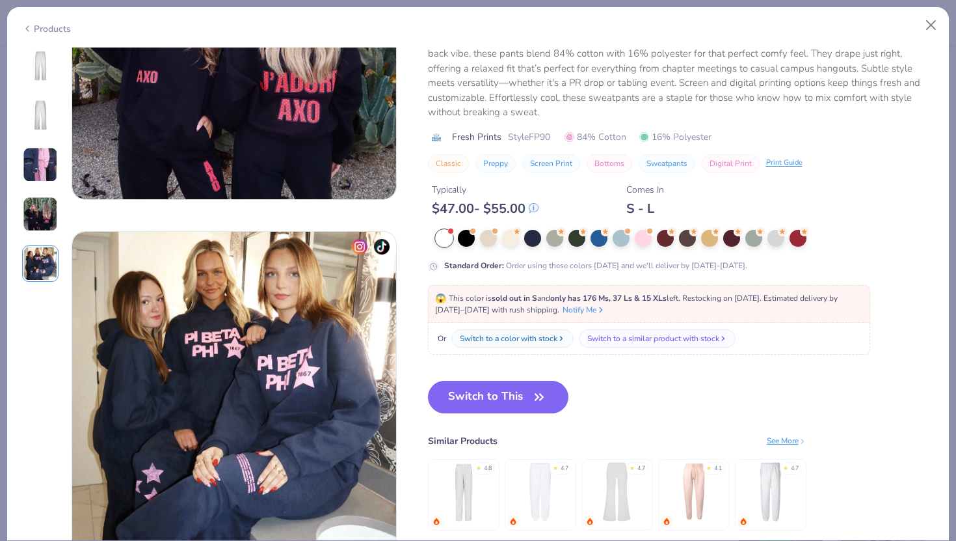
scroll to position [1242, 0]
click at [600, 243] on div at bounding box center [599, 237] width 17 height 17
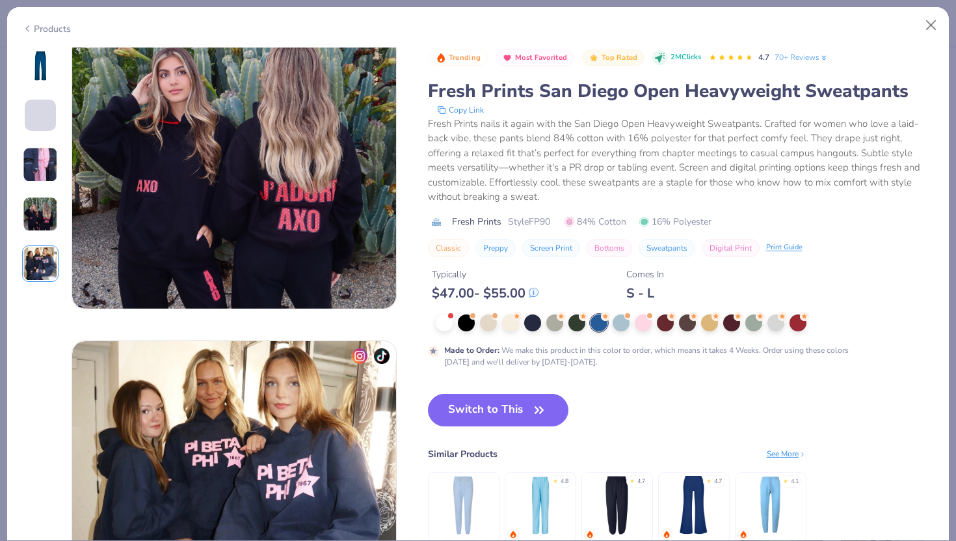
scroll to position [1102, 0]
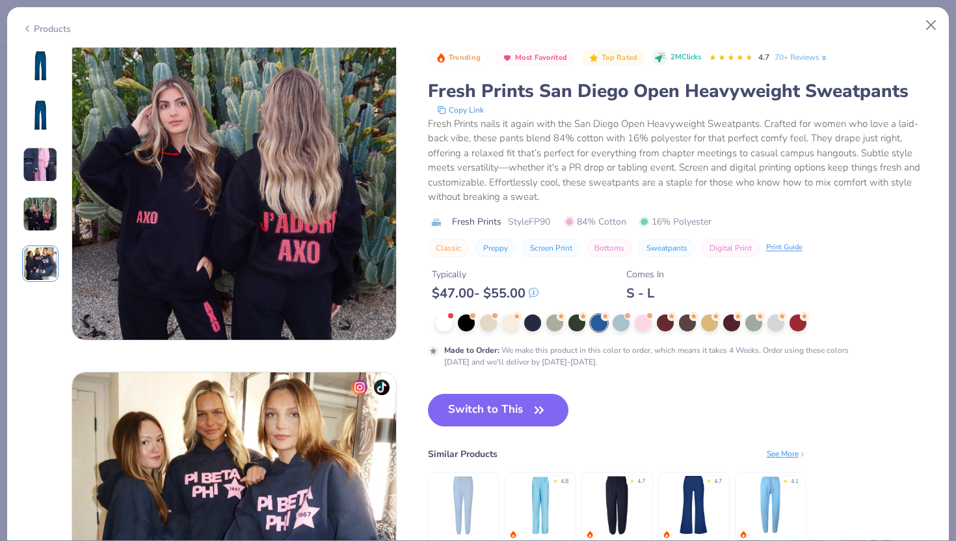
click at [41, 70] on img at bounding box center [40, 65] width 31 height 31
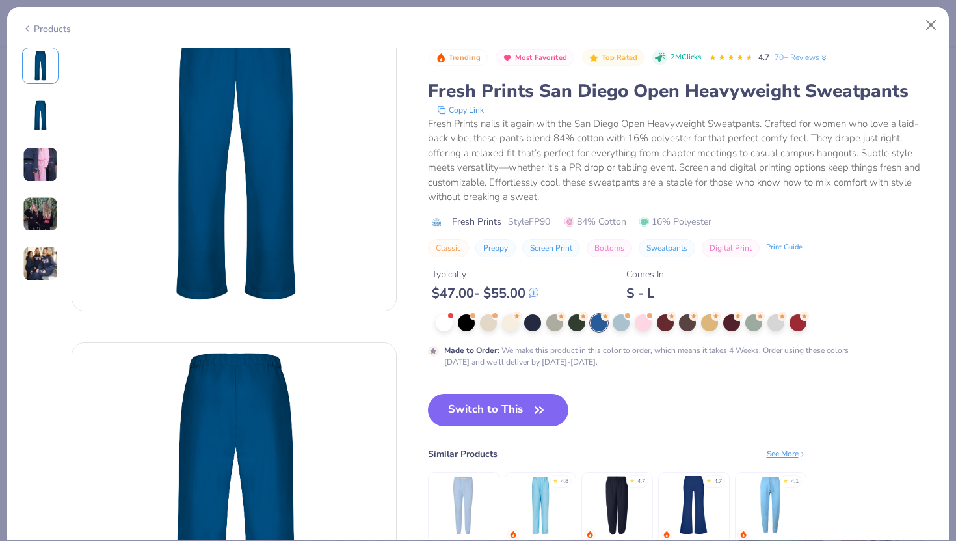
scroll to position [0, 0]
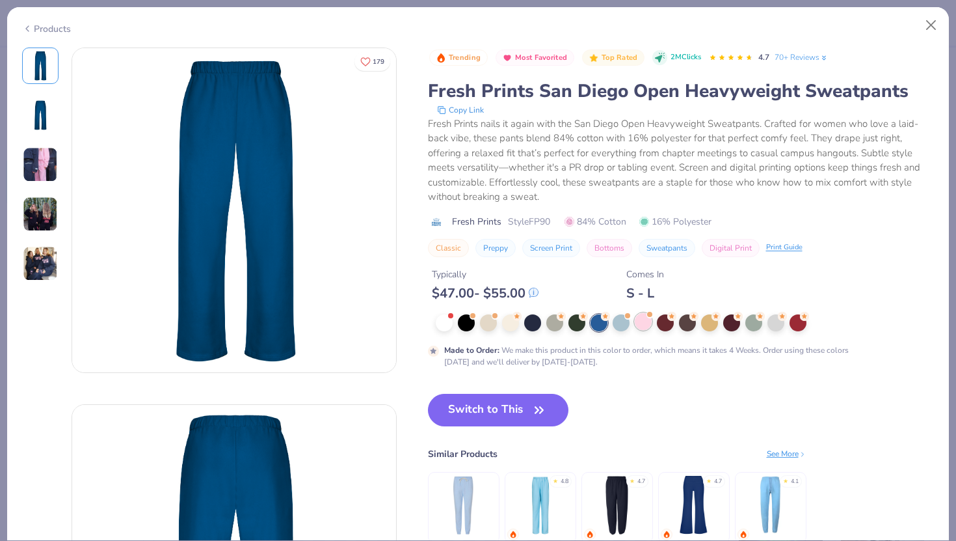
click at [641, 325] on div at bounding box center [643, 321] width 17 height 17
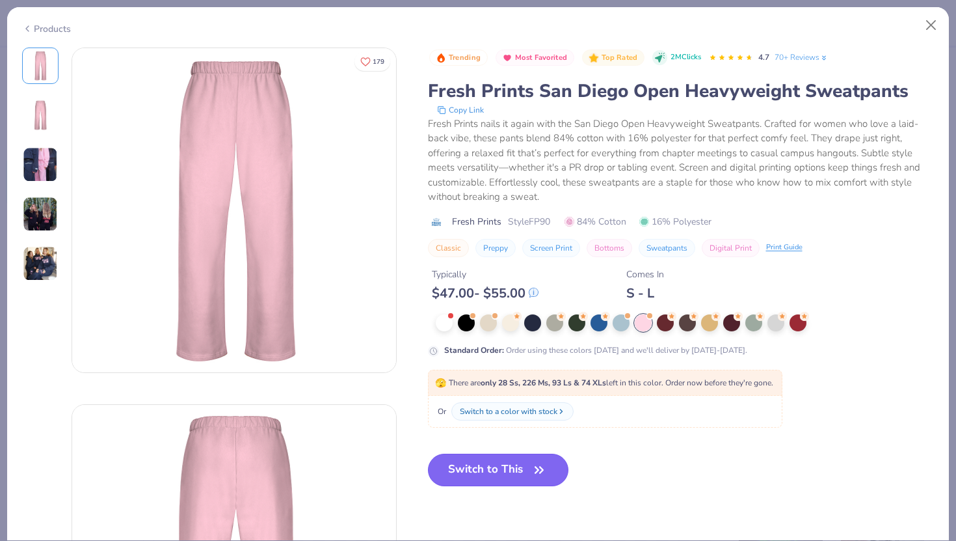
click at [505, 478] on button "Switch to This" at bounding box center [498, 469] width 141 height 33
type input "12.23"
type input "1.84"
type input "11.58"
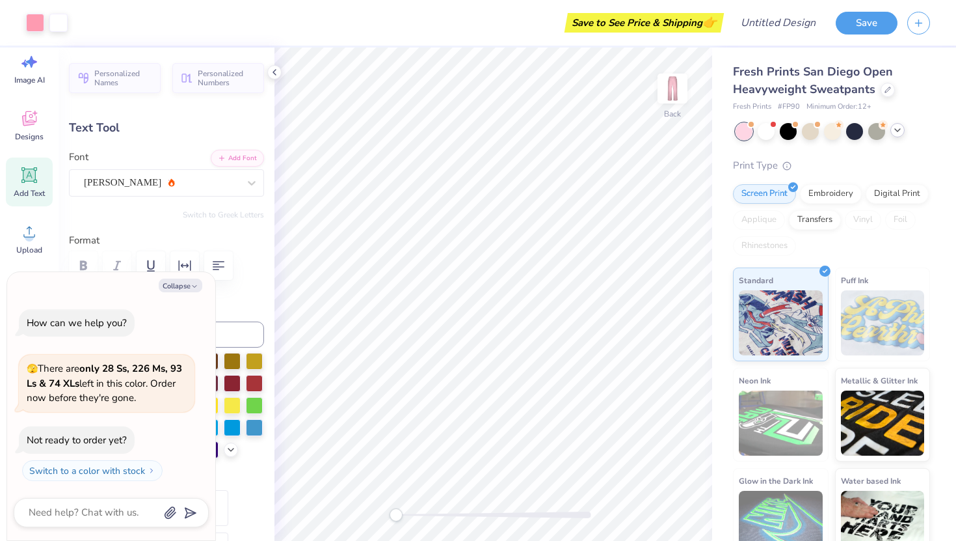
click at [900, 133] on icon at bounding box center [898, 130] width 10 height 10
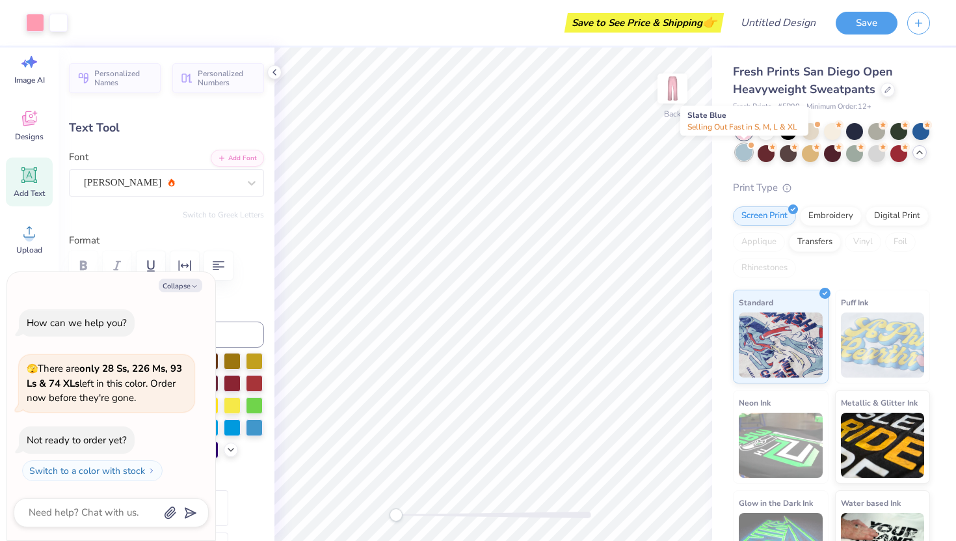
click at [741, 157] on div at bounding box center [744, 152] width 17 height 17
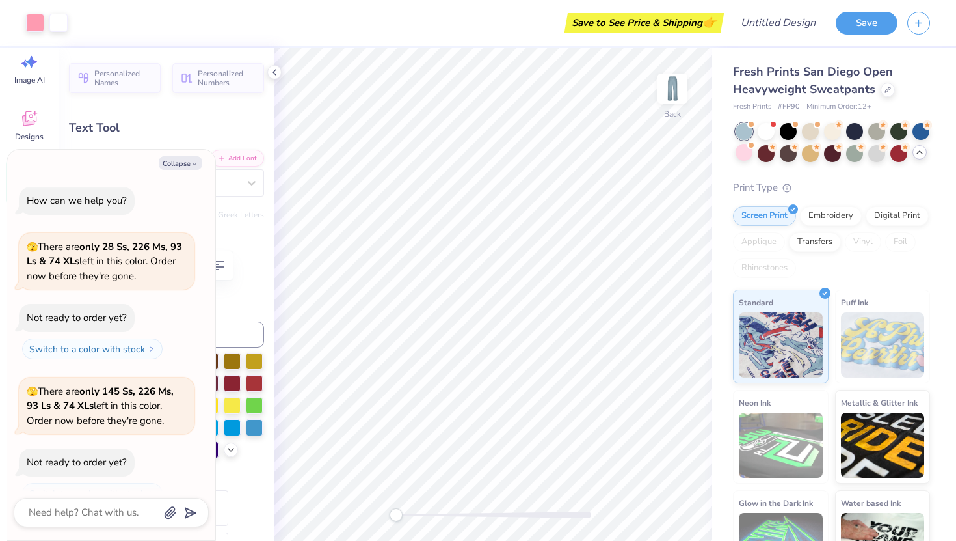
scroll to position [47, 0]
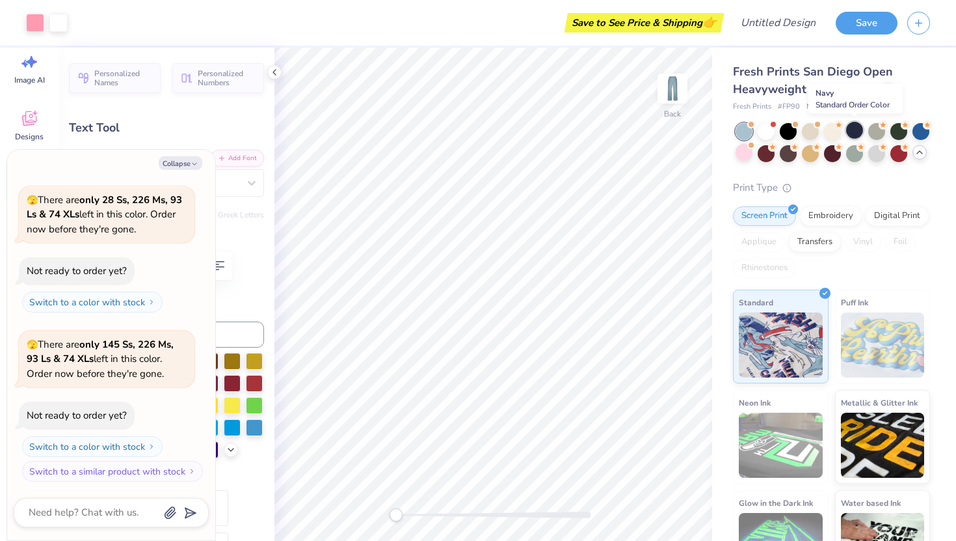
click at [852, 131] on div at bounding box center [854, 130] width 17 height 17
click at [900, 132] on div at bounding box center [899, 130] width 17 height 17
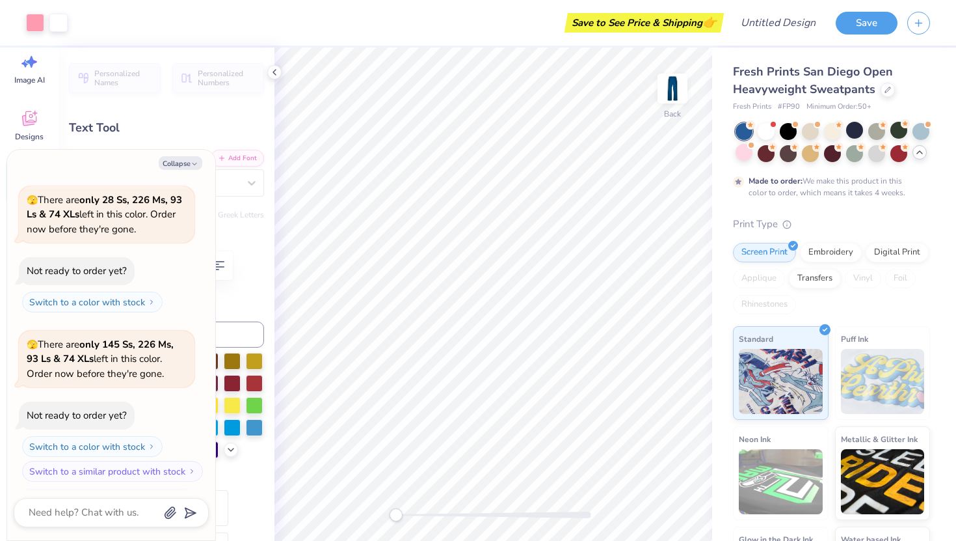
scroll to position [155, 0]
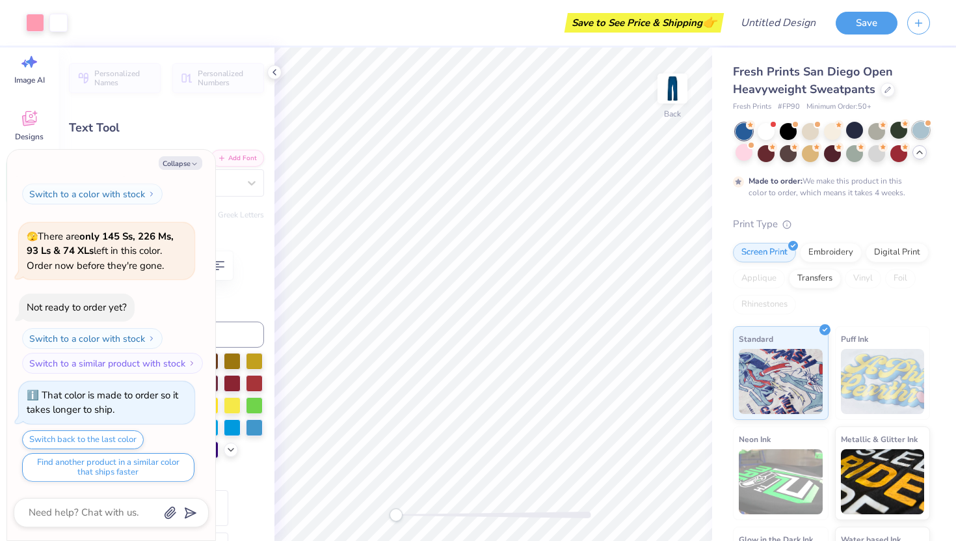
click at [922, 133] on div at bounding box center [921, 130] width 17 height 17
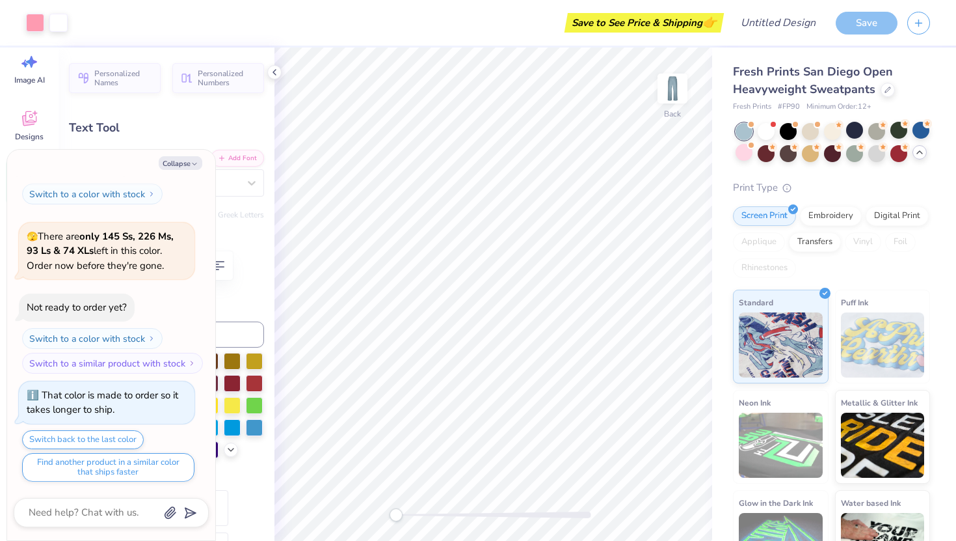
scroll to position [389, 0]
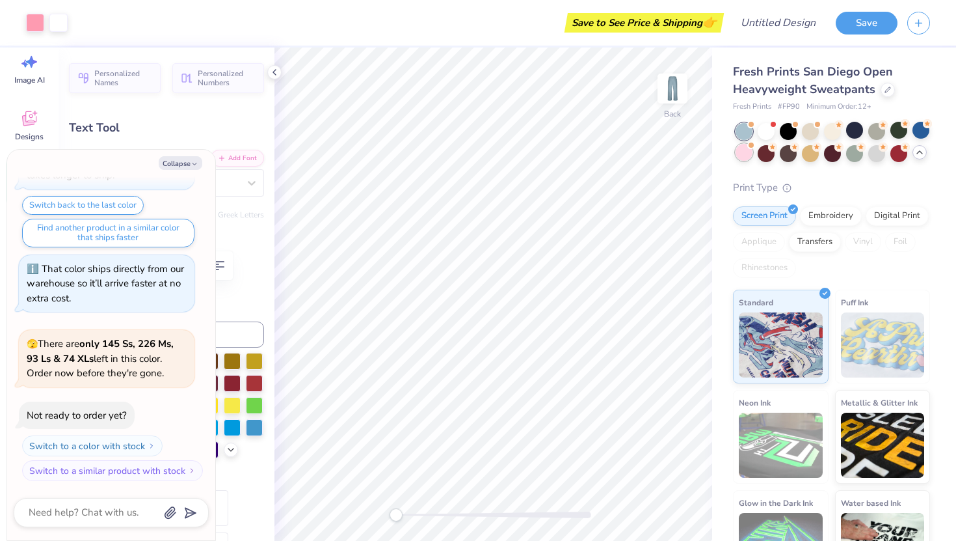
click at [738, 154] on div at bounding box center [744, 152] width 17 height 17
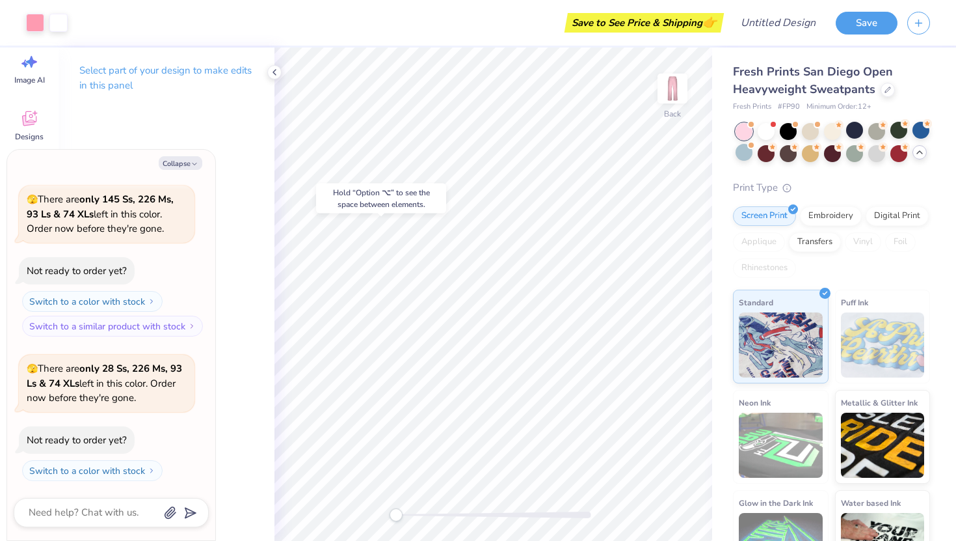
click at [420, 215] on div "Hold “Option ⌥” to see the space between elements." at bounding box center [381, 199] width 138 height 38
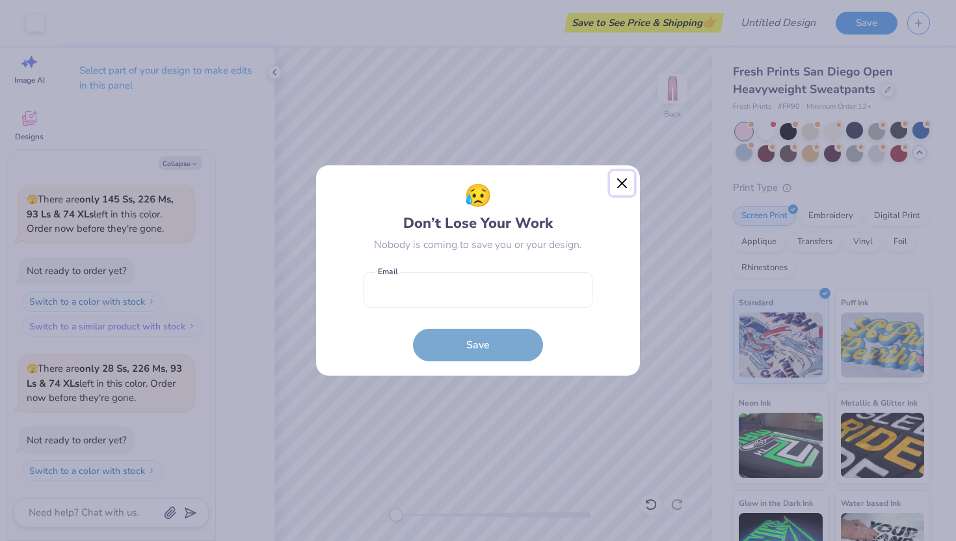
click at [617, 182] on button "Close" at bounding box center [622, 183] width 25 height 25
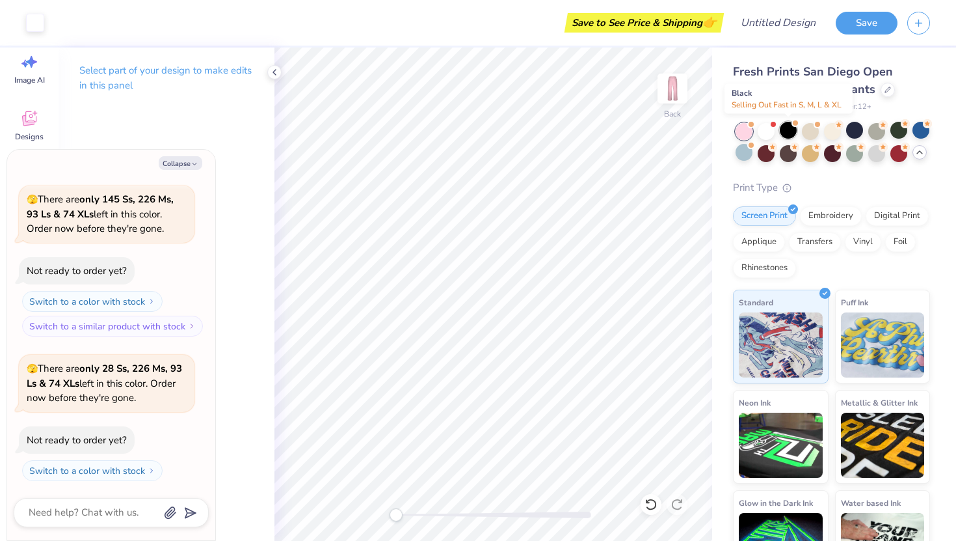
click at [785, 132] on div at bounding box center [788, 130] width 17 height 17
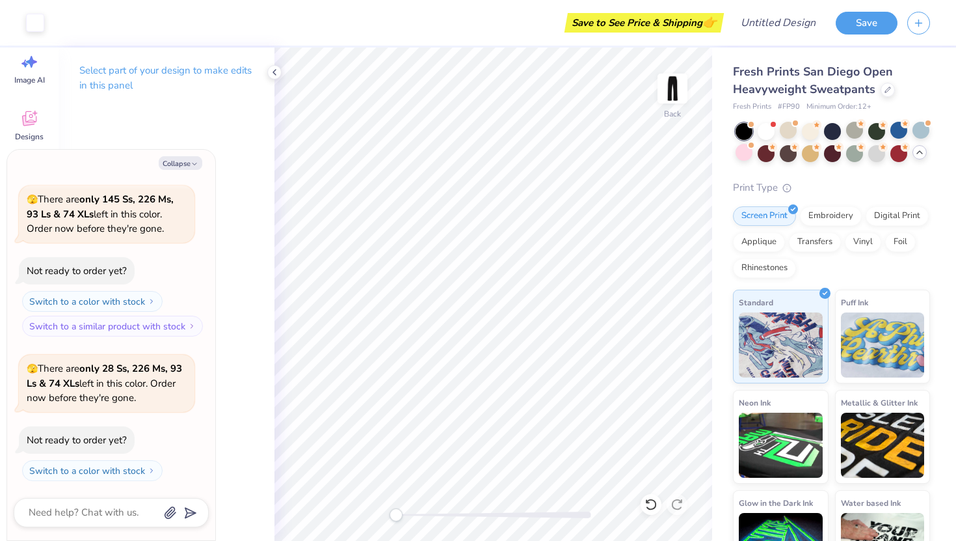
scroll to position [703, 0]
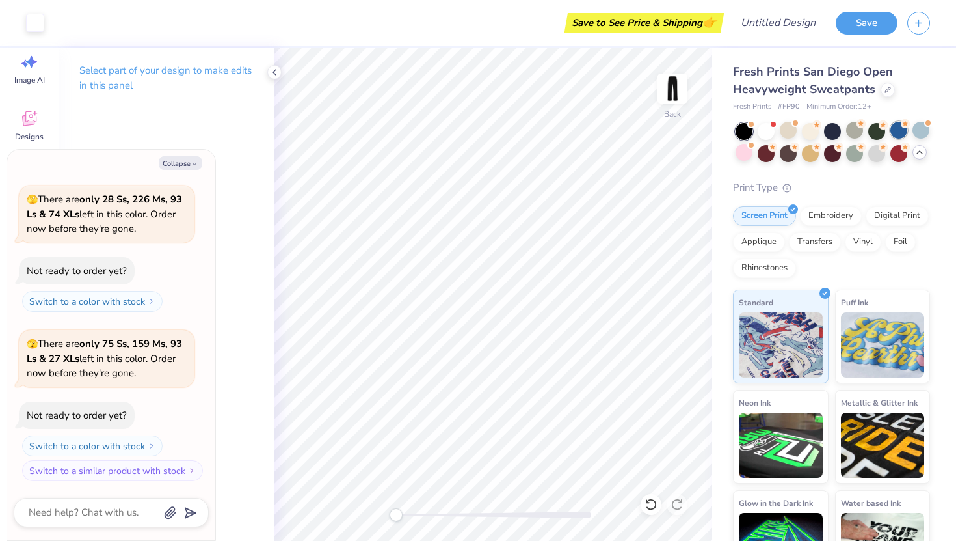
click at [893, 133] on div at bounding box center [899, 130] width 17 height 17
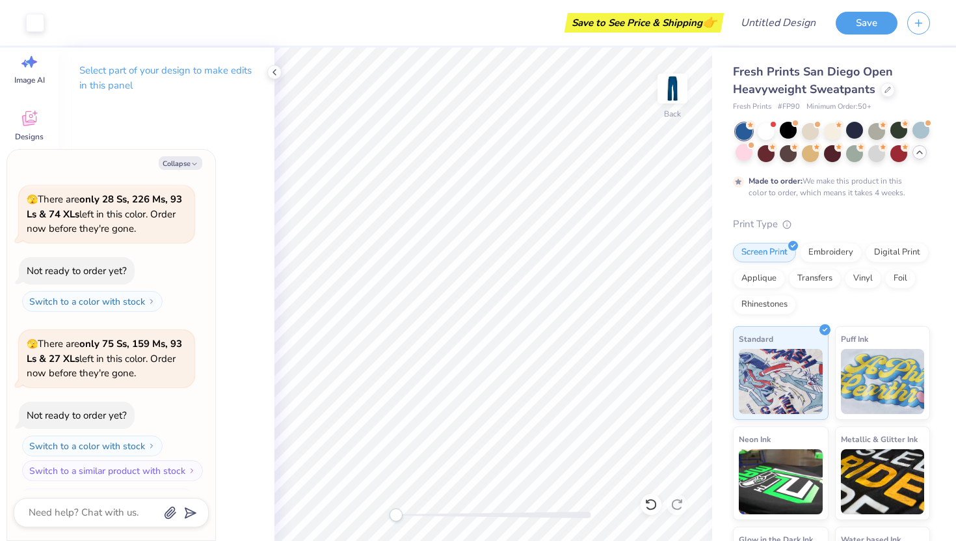
scroll to position [811, 0]
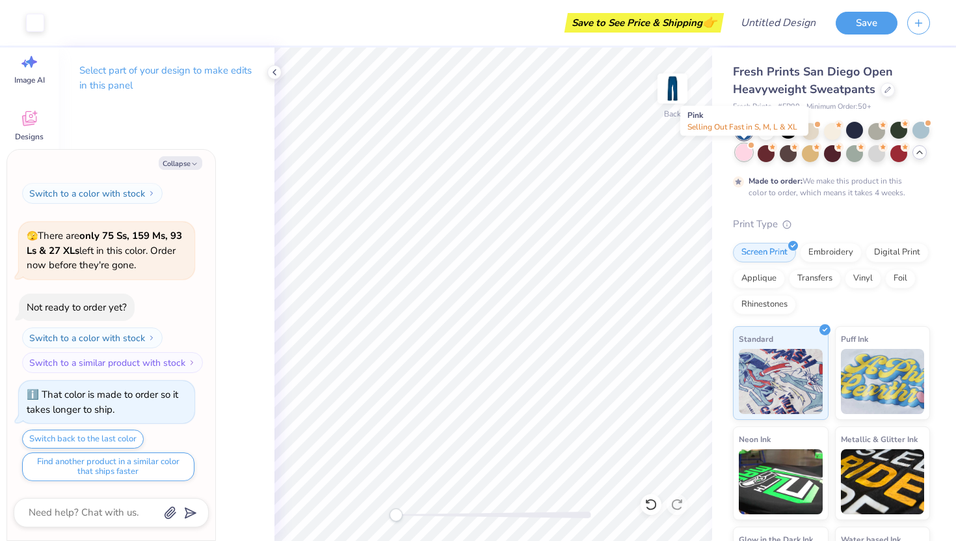
click at [741, 156] on div at bounding box center [744, 152] width 17 height 17
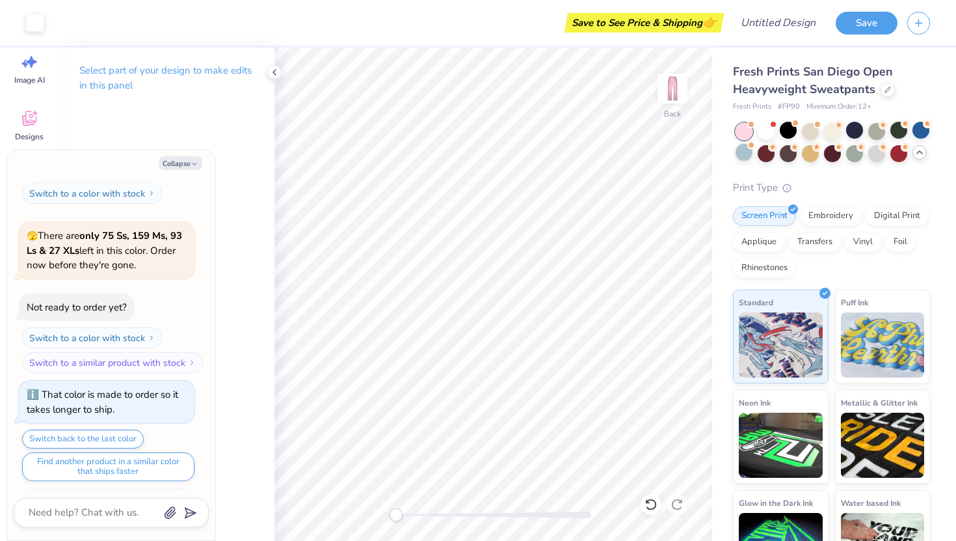
scroll to position [1019, 0]
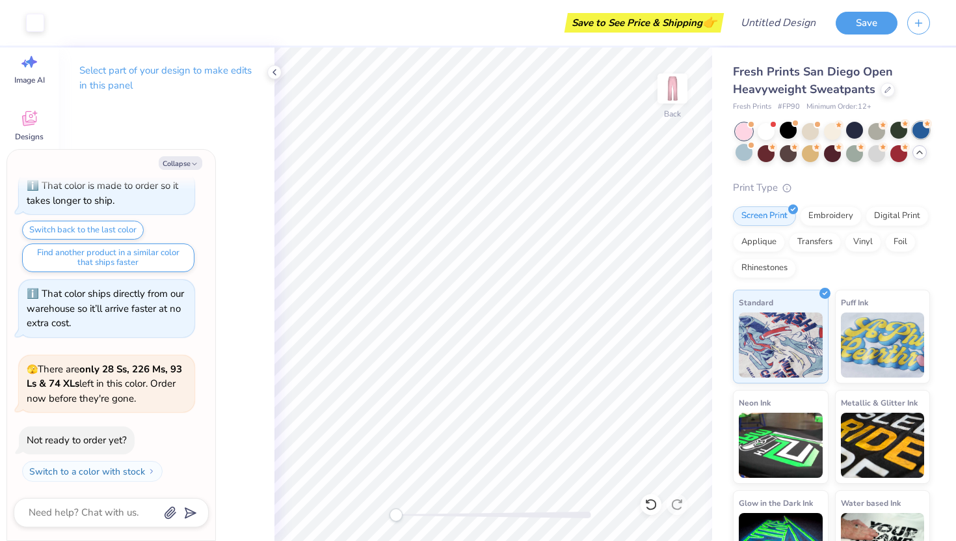
click at [925, 137] on div at bounding box center [921, 130] width 17 height 17
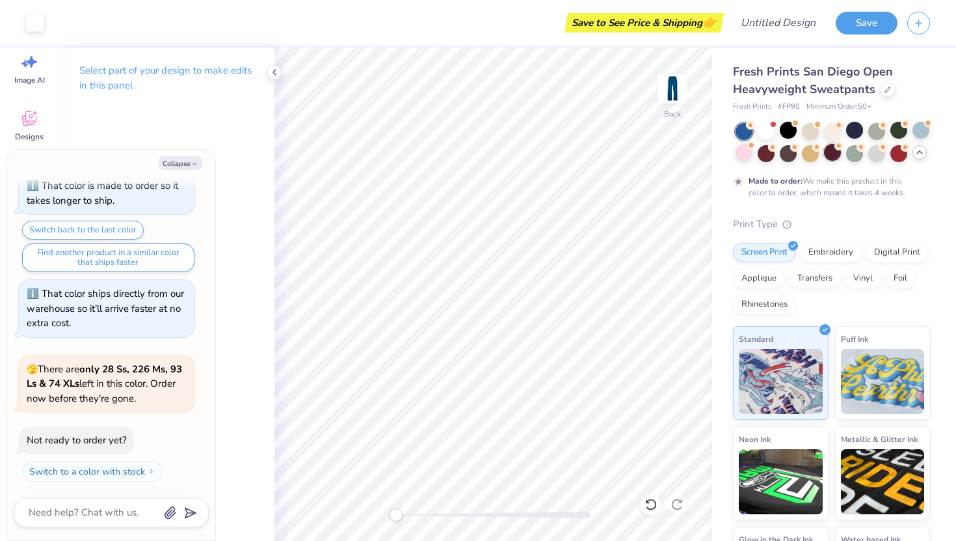
scroll to position [1127, 0]
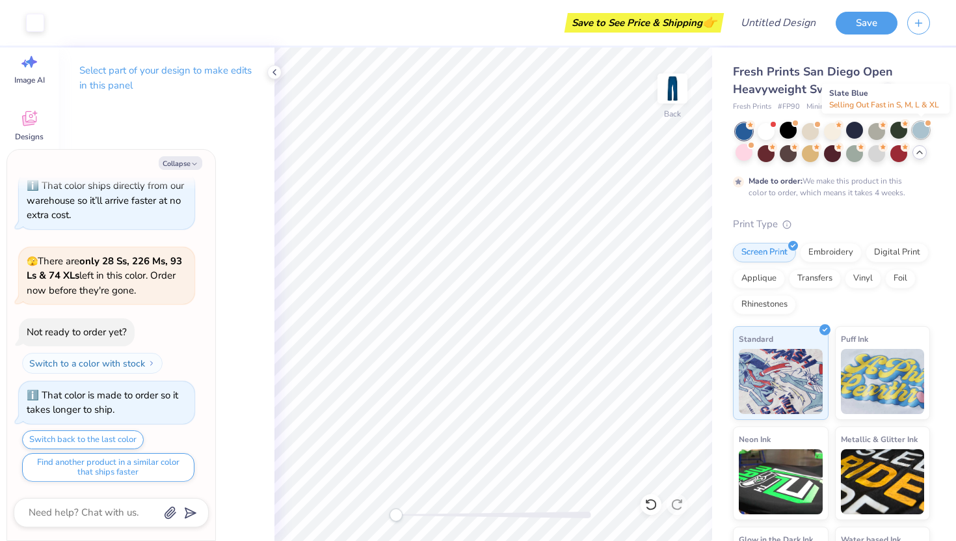
click at [925, 131] on div at bounding box center [921, 130] width 17 height 17
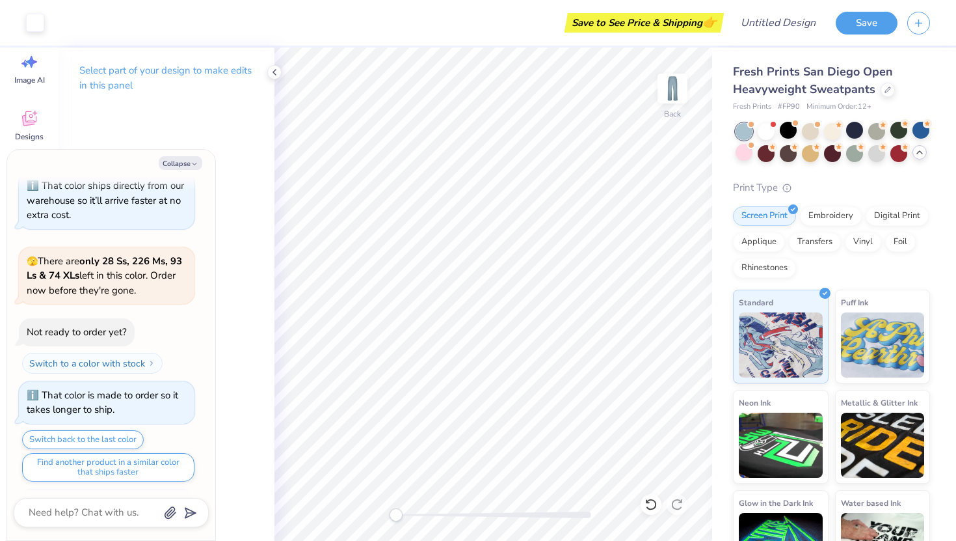
scroll to position [1362, 0]
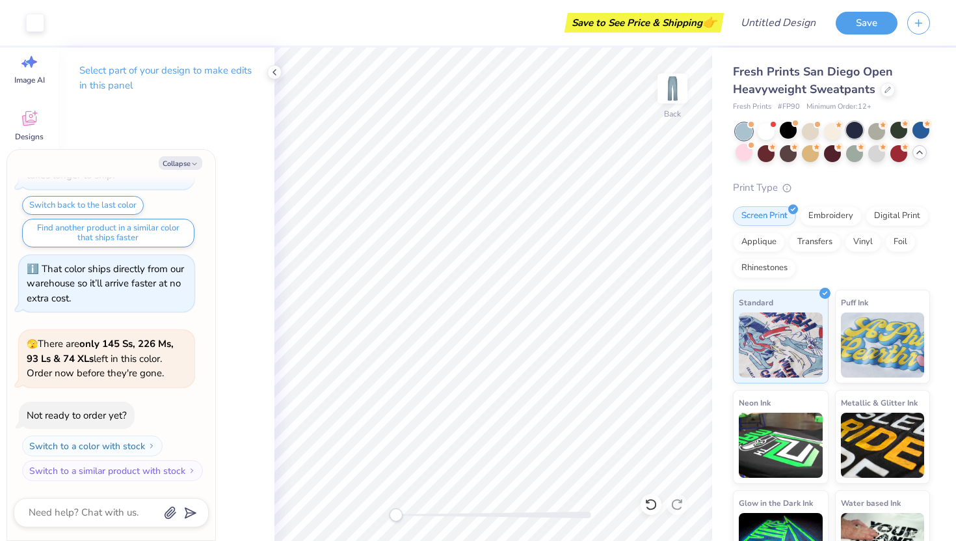
click at [858, 131] on div at bounding box center [854, 130] width 17 height 17
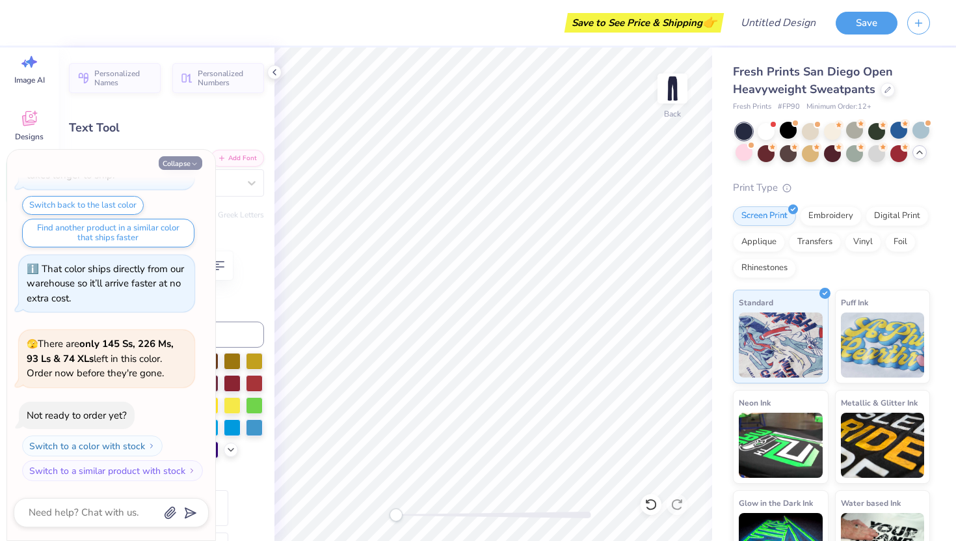
click at [183, 164] on button "Collapse" at bounding box center [181, 163] width 44 height 14
type textarea "x"
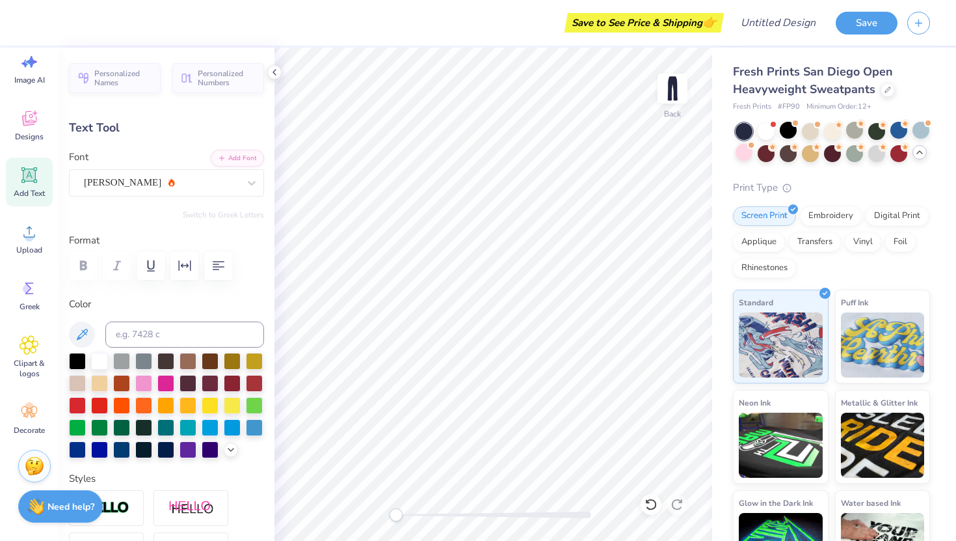
type input "87.8"
type input "1.66"
type input "10.95"
type input "0.78"
type input "87.8"
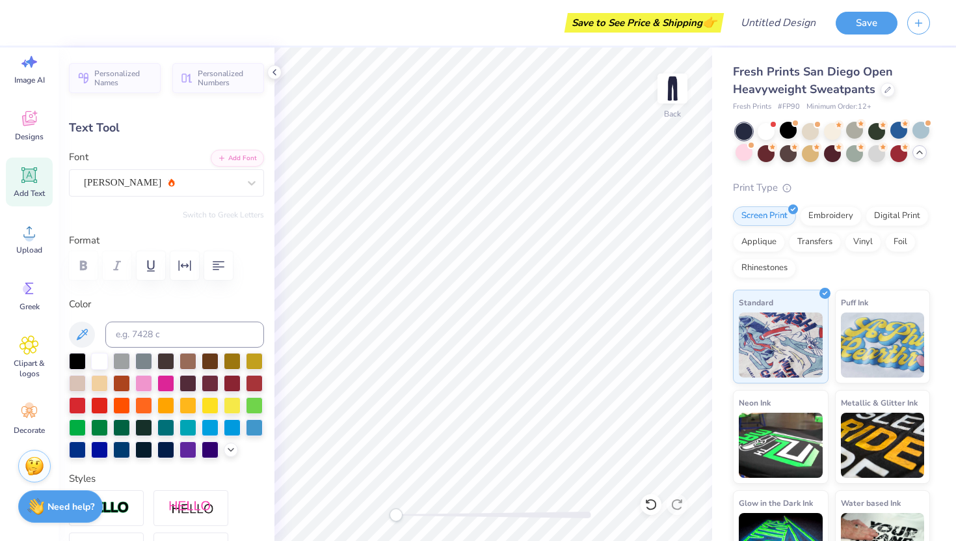
type input "13.05"
type input "0.0"
click at [36, 113] on icon at bounding box center [35, 113] width 5 height 5
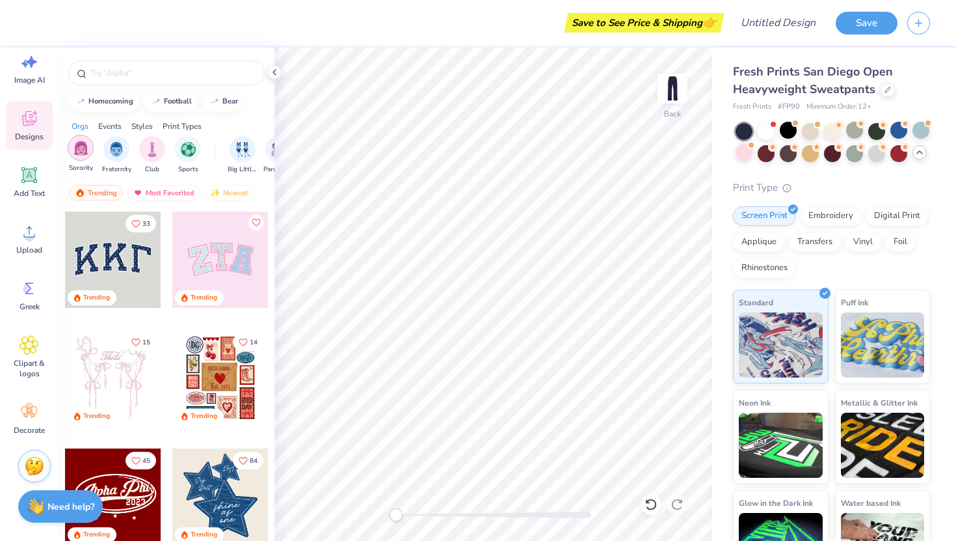
click at [83, 150] on img "filter for Sorority" at bounding box center [81, 148] width 15 height 15
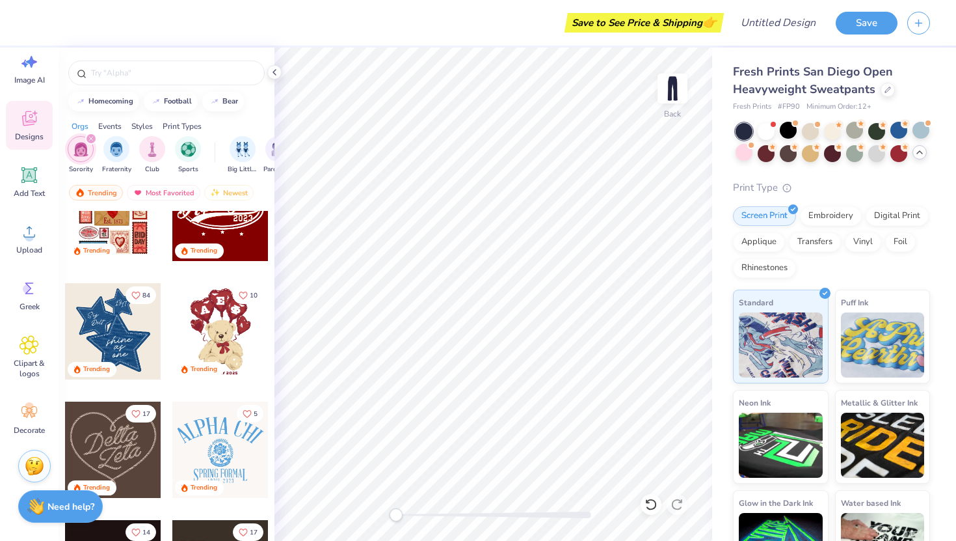
scroll to position [166, 0]
click at [118, 334] on div at bounding box center [113, 330] width 96 height 96
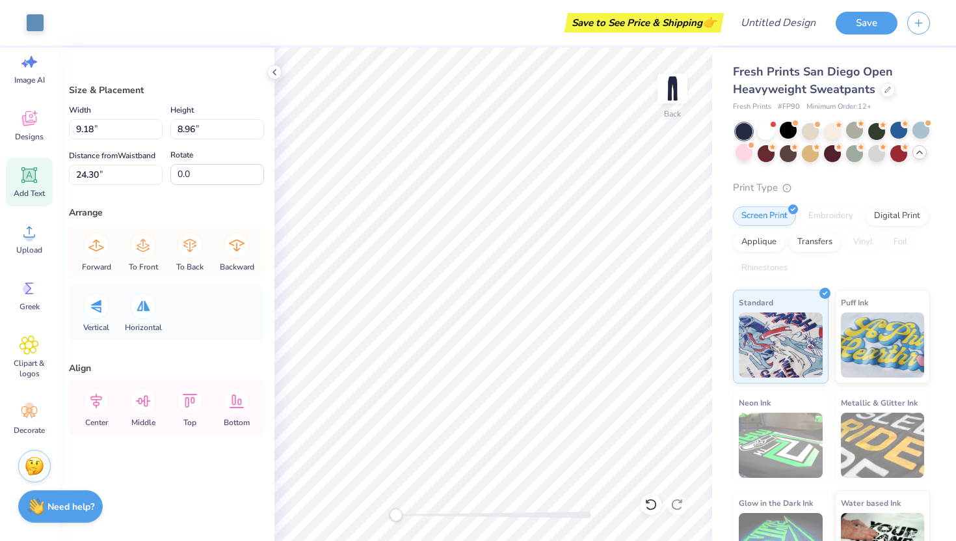
click at [34, 189] on span "Add Text" at bounding box center [29, 193] width 31 height 10
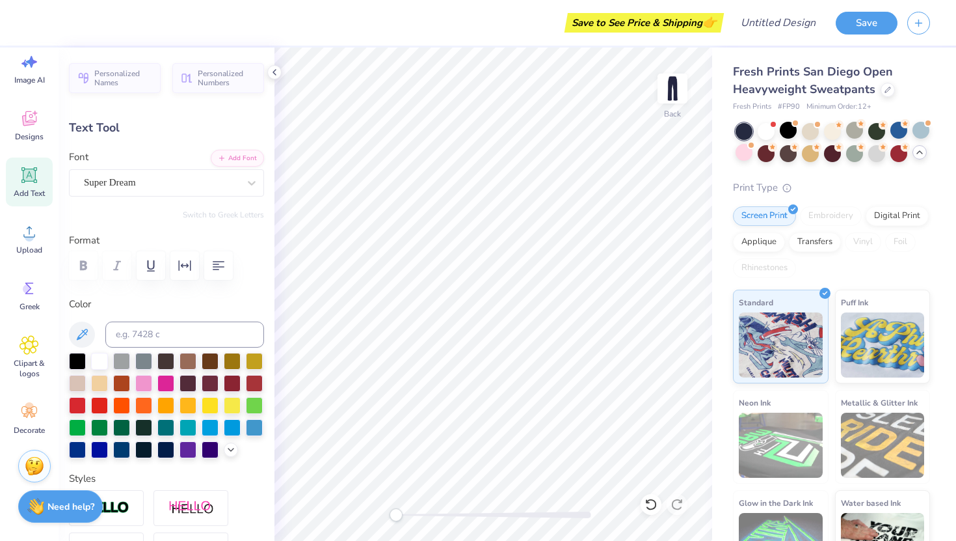
scroll to position [0, 0]
type input "2.05"
type input "0.89"
type input "25.24"
type input "-4.3"
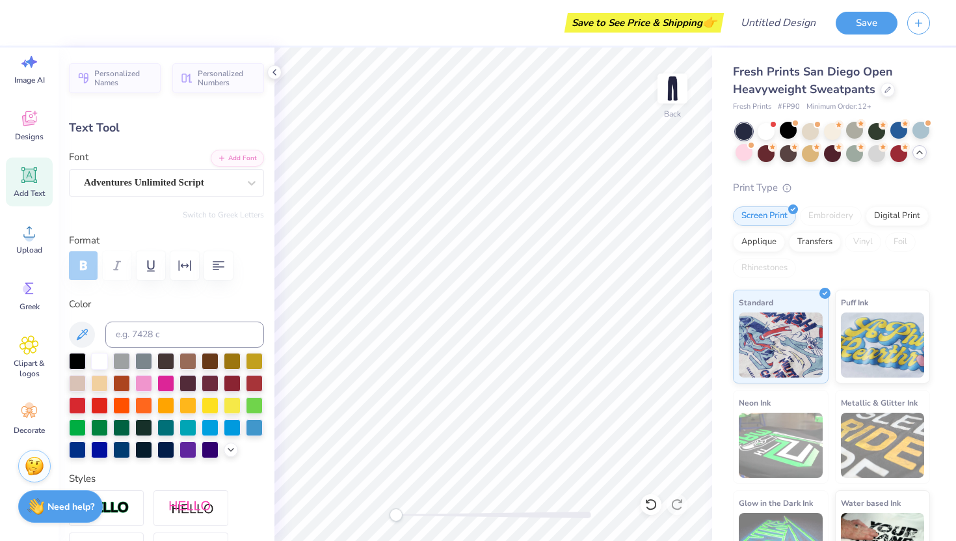
type input "1.61"
type input "1.02"
type input "24.16"
type input "-4.4"
type textarea "D"
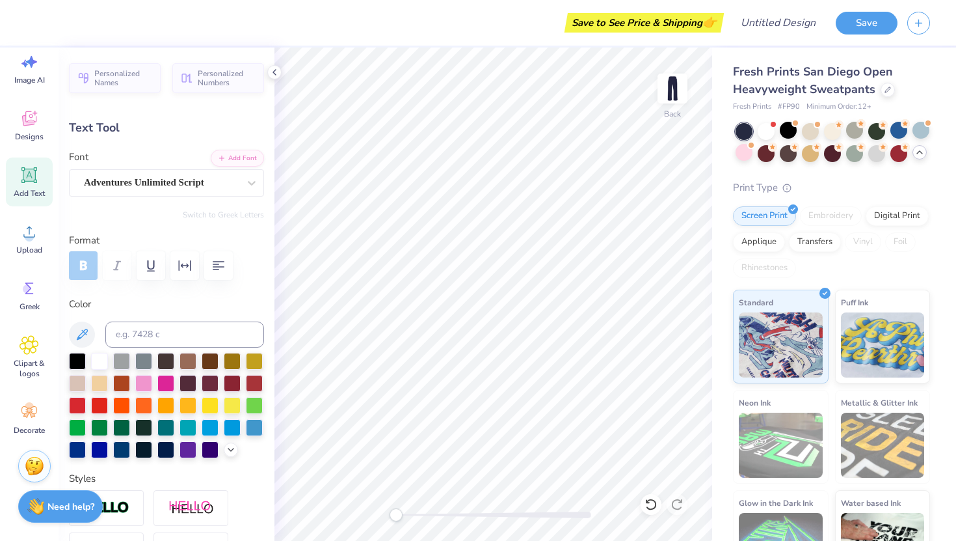
type input "2.32"
type input "0.69"
type input "30.15"
type input "-5.3"
type input "1.74"
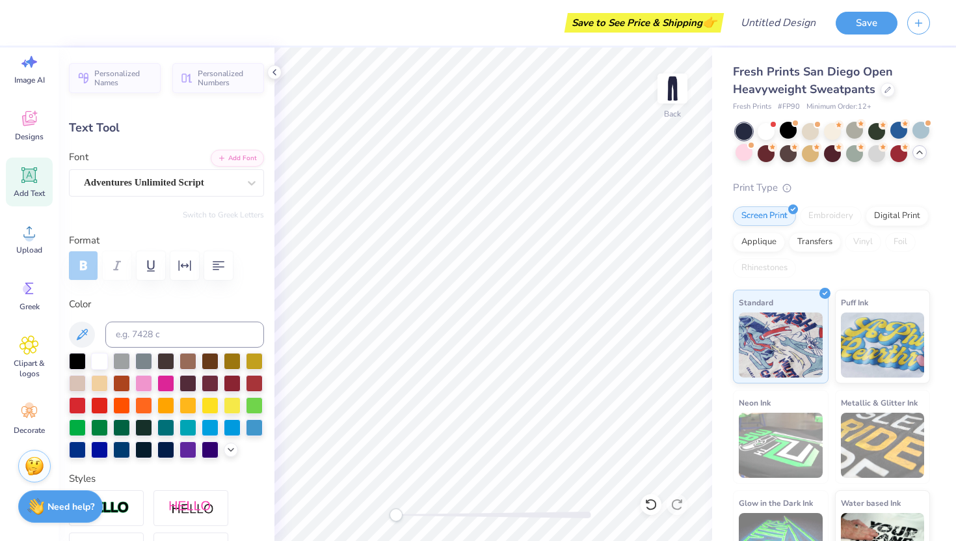
type input "0.91"
type input "29.00"
type input "3.97"
type input "1.51"
type input "27.67"
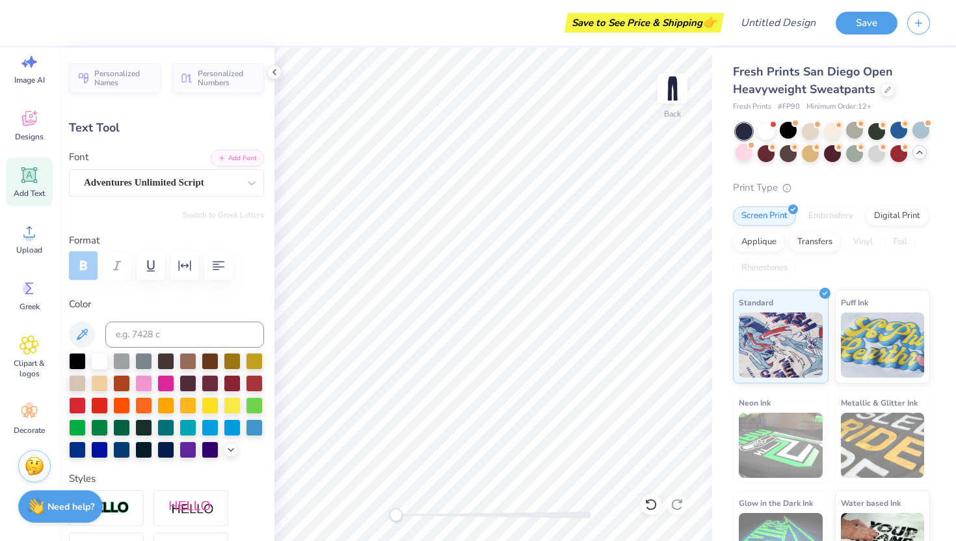
type textarea "shine"
type textarea "e"
type textarea "Delta"
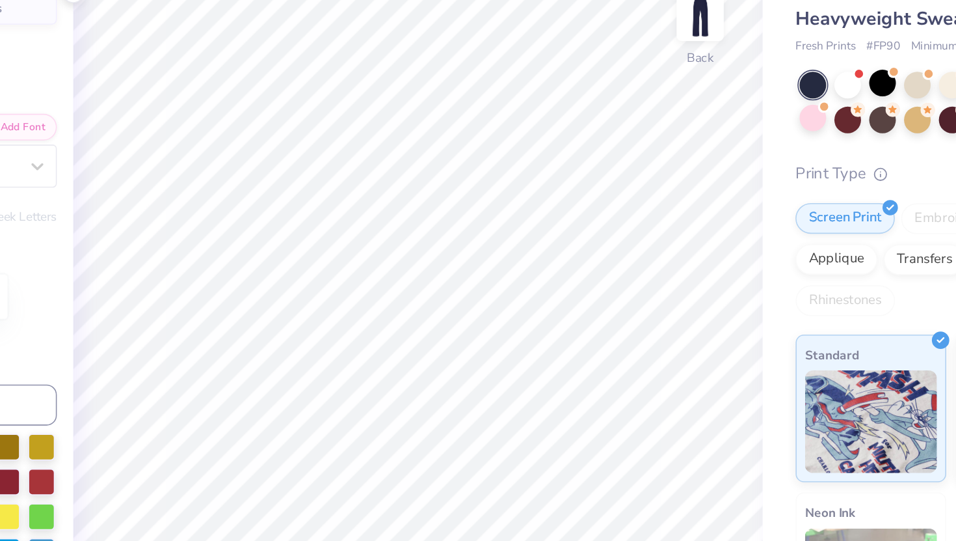
type input "0.0"
type input "2.32"
type input "0.69"
type input "30.15"
type input "-5.3"
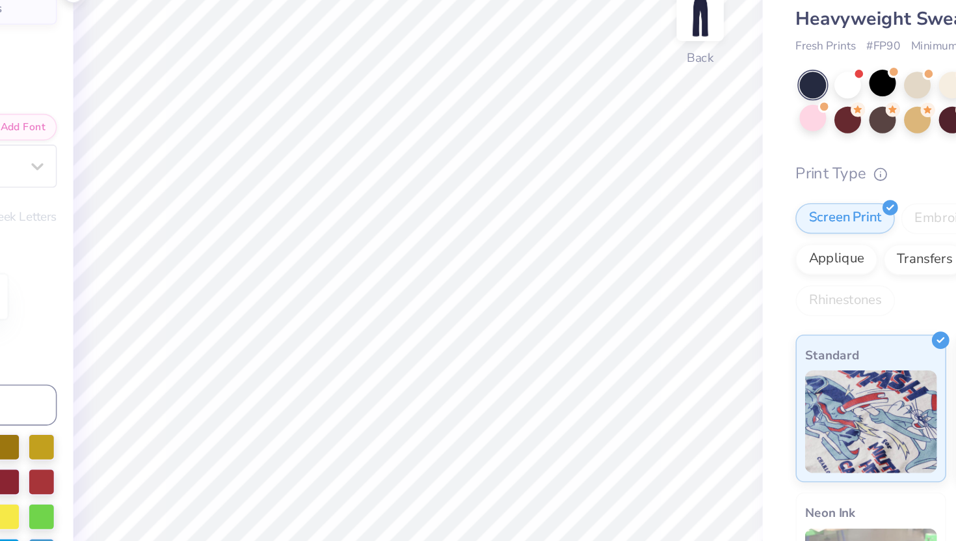
type textarea "Gamma"
type input "4.81"
type input "1.23"
type input "30.07"
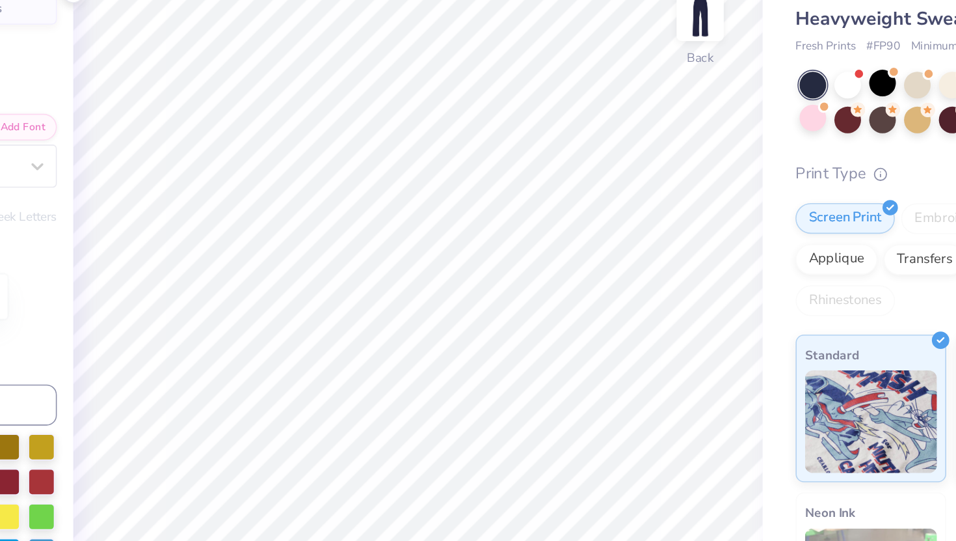
type input "0.0"
type input "3.98"
type input "1.54"
type input "27.61"
type input "-5.3"
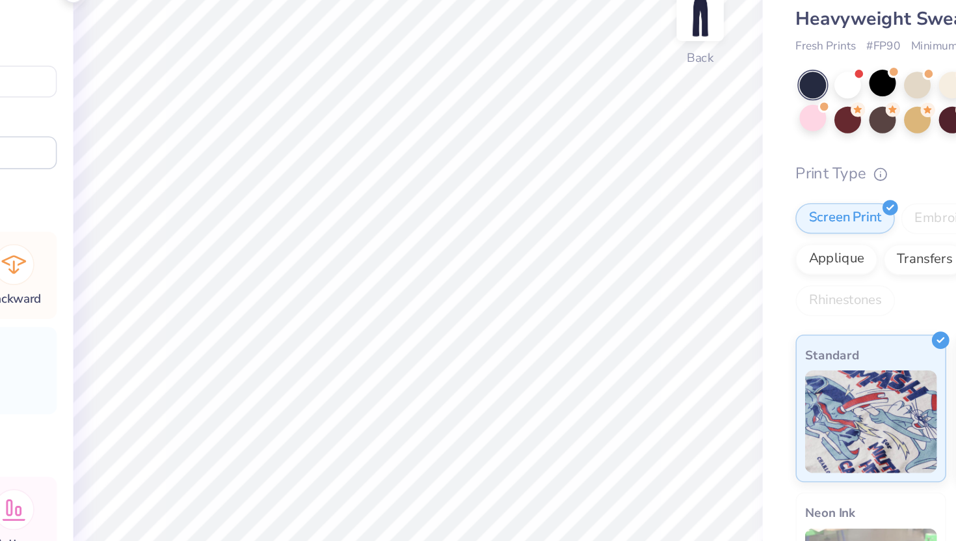
type input "8.90"
type input "8.66"
type input "9.35"
type input "9.12"
type input "24.22"
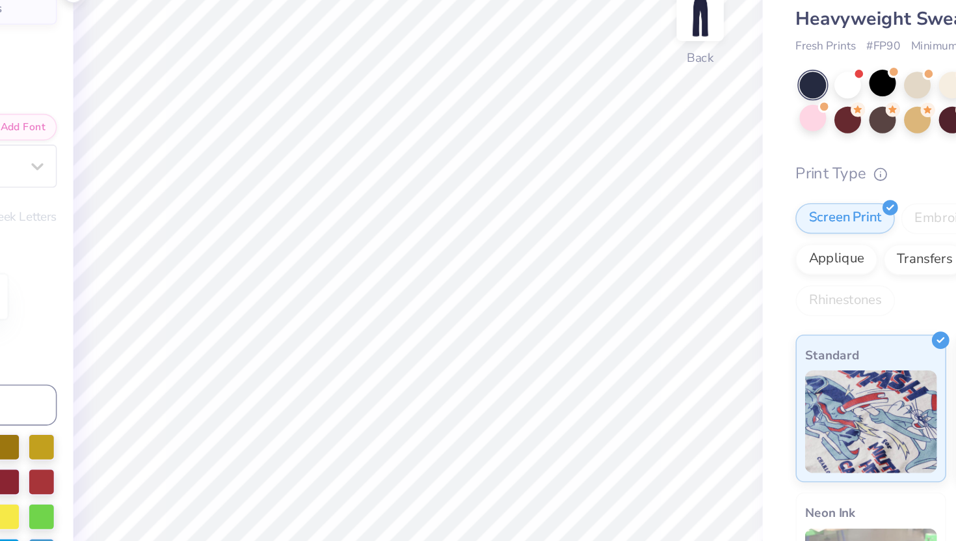
type input "0.0"
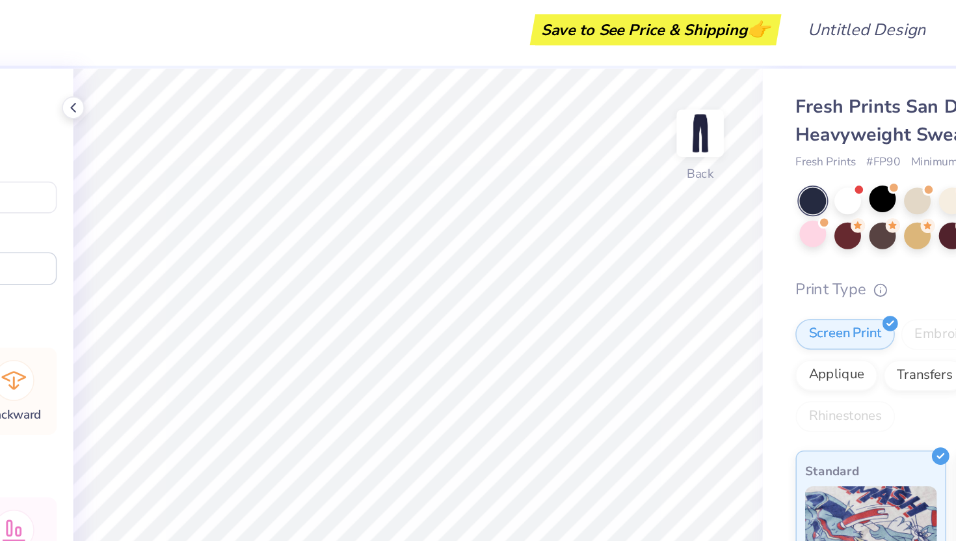
type input "3.03"
type input "6.15"
type input "7.31"
type input "8.68"
type input "0.0"
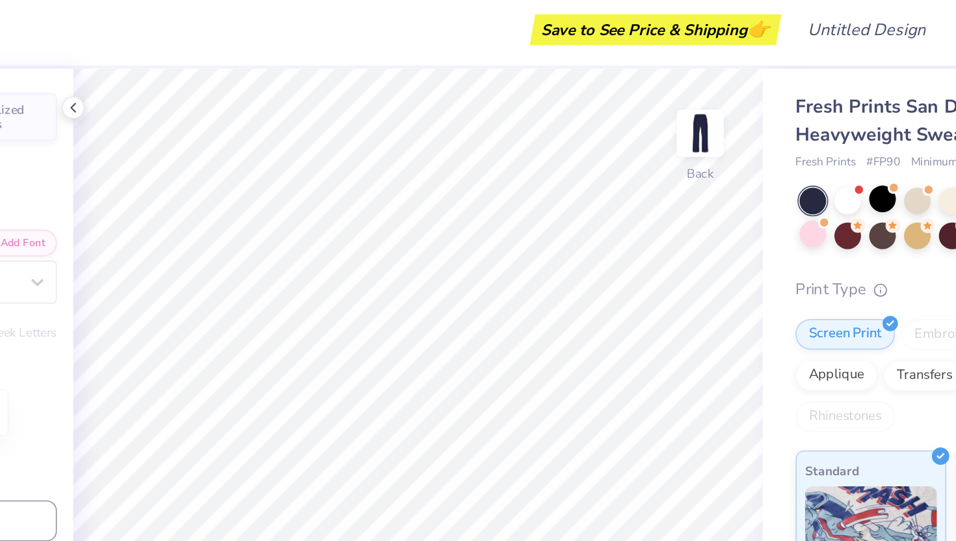
type input "0.87"
type input "0.93"
type input "22.35"
type input "0.0"
type input "2.71"
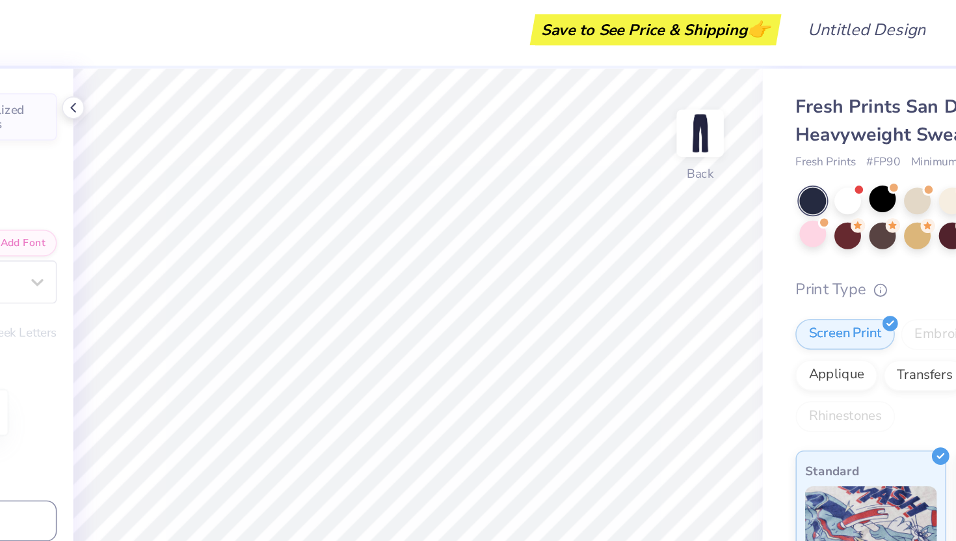
type input "0.69"
type input "13.46"
type input "-5.3"
type textarea "Do Good"
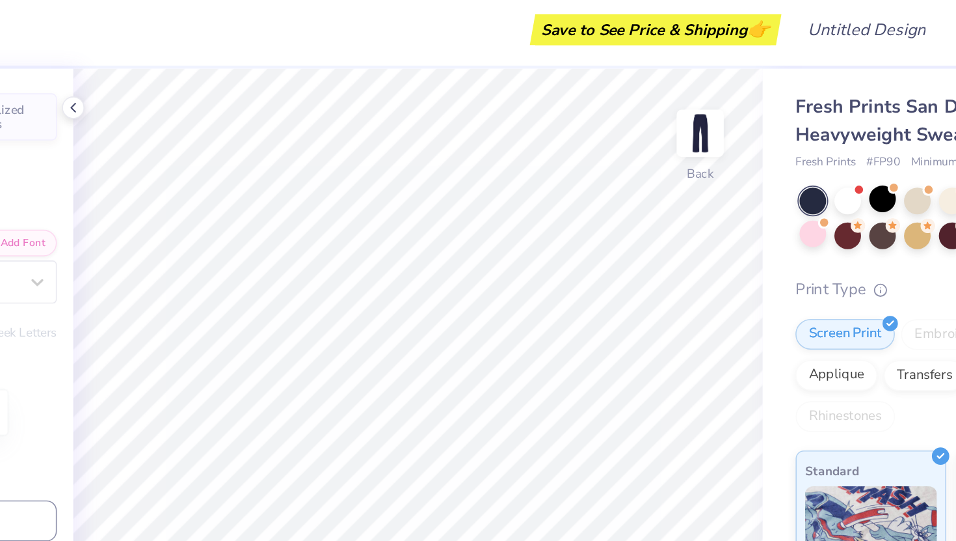
scroll to position [1, 0]
type input "1.34"
type input "1.50"
type input "10.74"
type input "0.0"
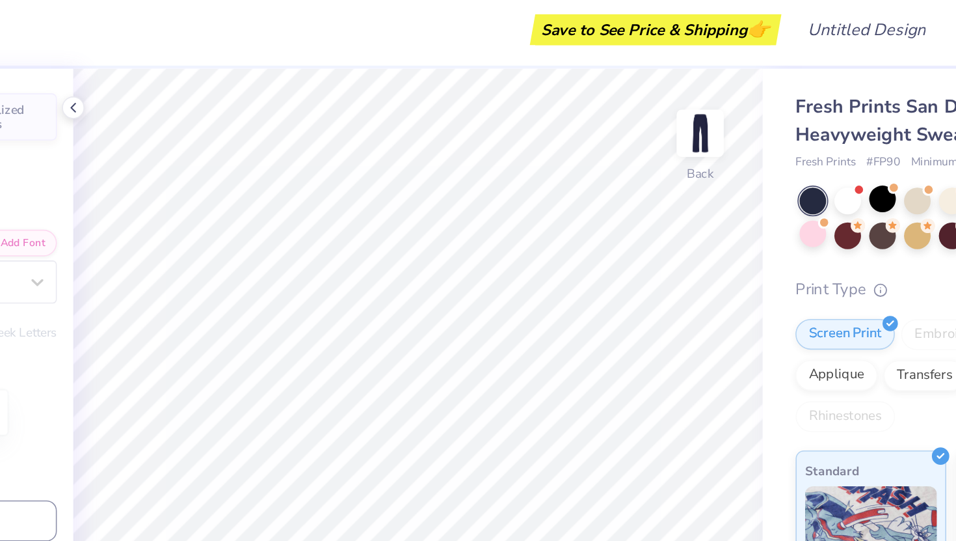
type input "2.25"
type input "0.87"
type input "12.60"
type input "0.0"
type input "2.71"
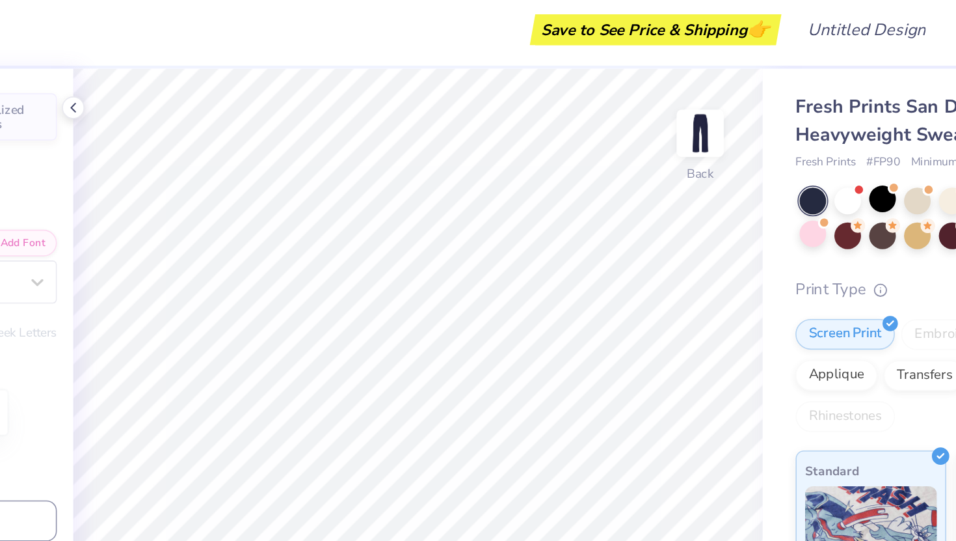
type input "0.69"
type input "13.46"
type input "0.0"
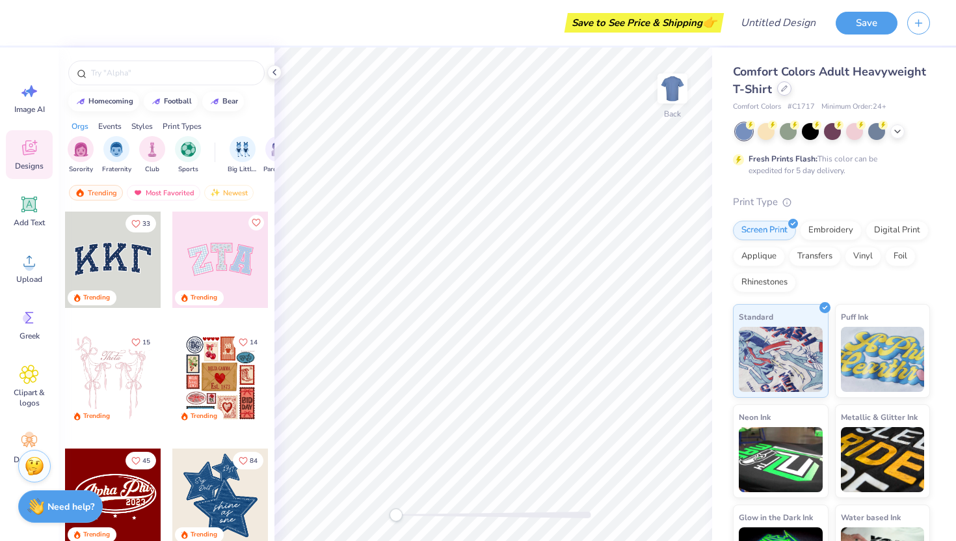
click at [785, 84] on div at bounding box center [784, 88] width 14 height 14
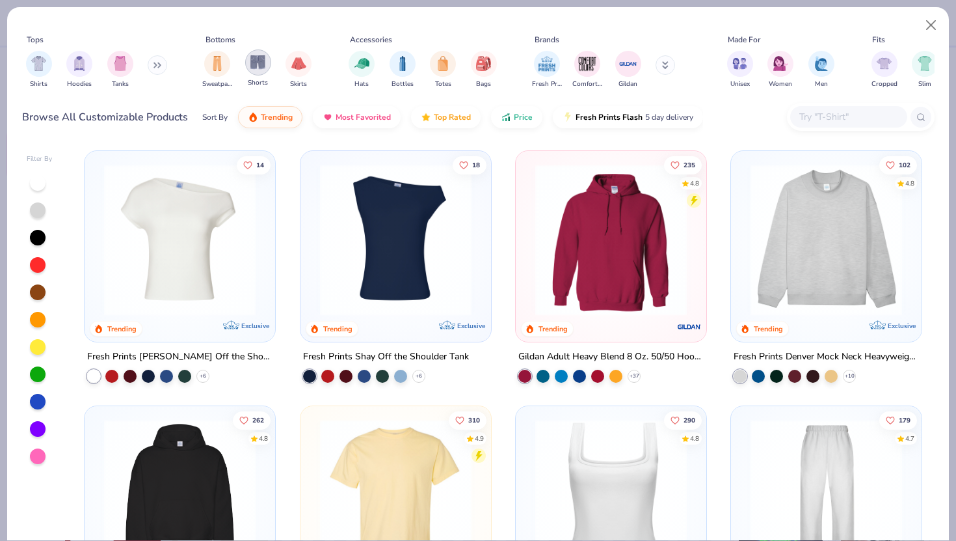
click at [268, 61] on div "filter for Shorts" at bounding box center [258, 62] width 26 height 26
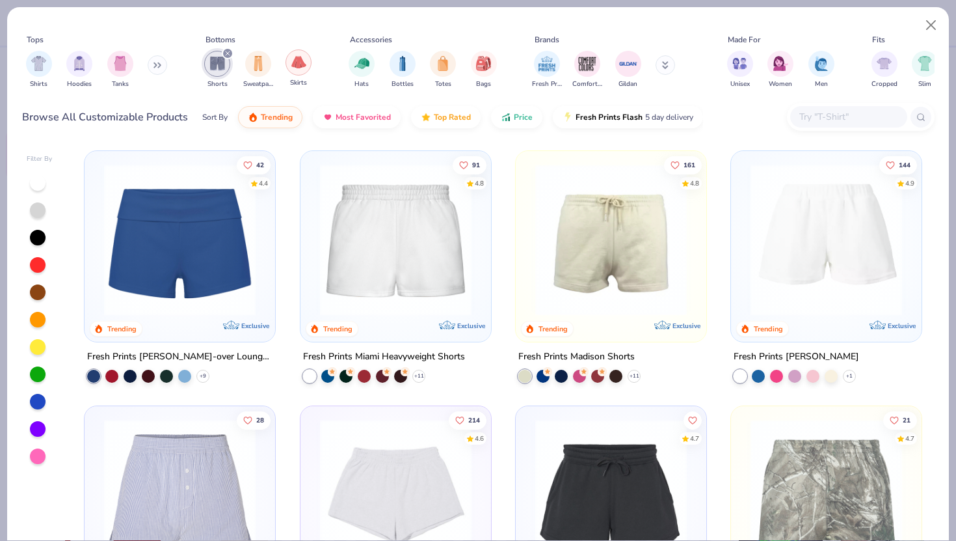
click at [292, 60] on img "filter for Skirts" at bounding box center [298, 62] width 15 height 15
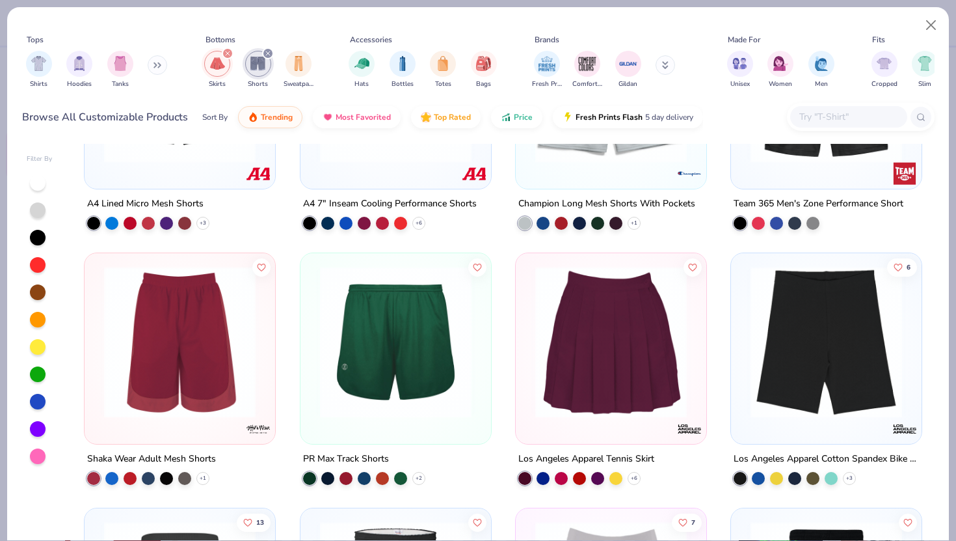
scroll to position [1454, 0]
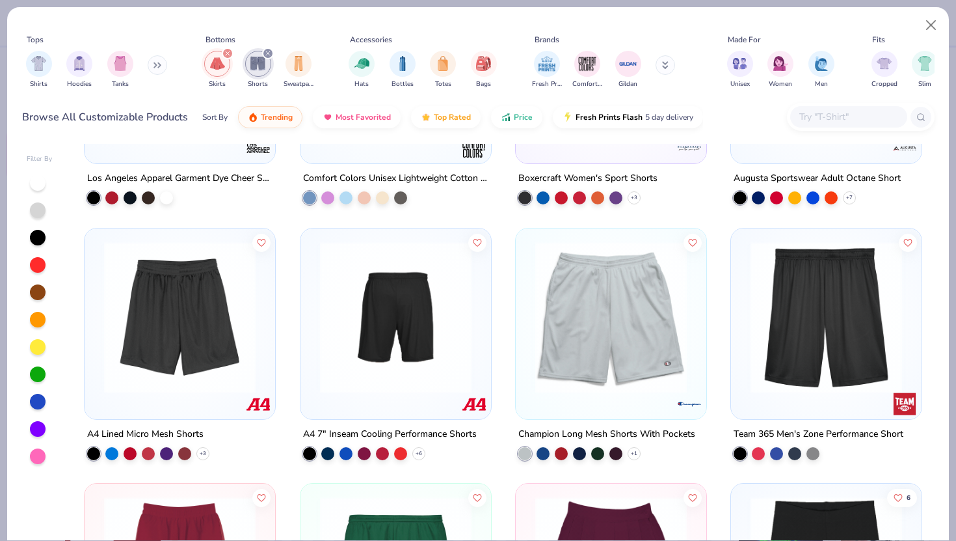
click at [226, 57] on div "filter for Skirts" at bounding box center [228, 53] width 12 height 12
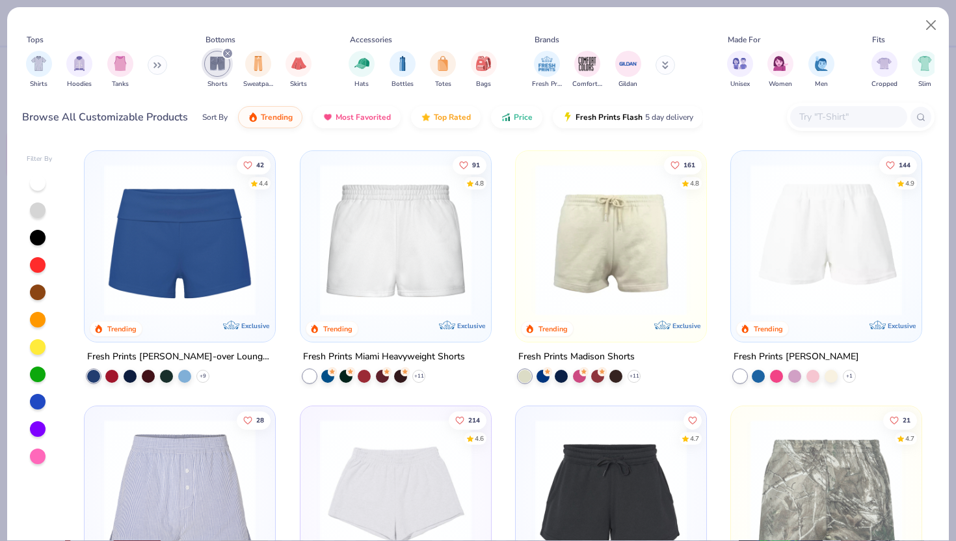
click at [228, 50] on div "filter for Shorts" at bounding box center [228, 53] width 12 height 12
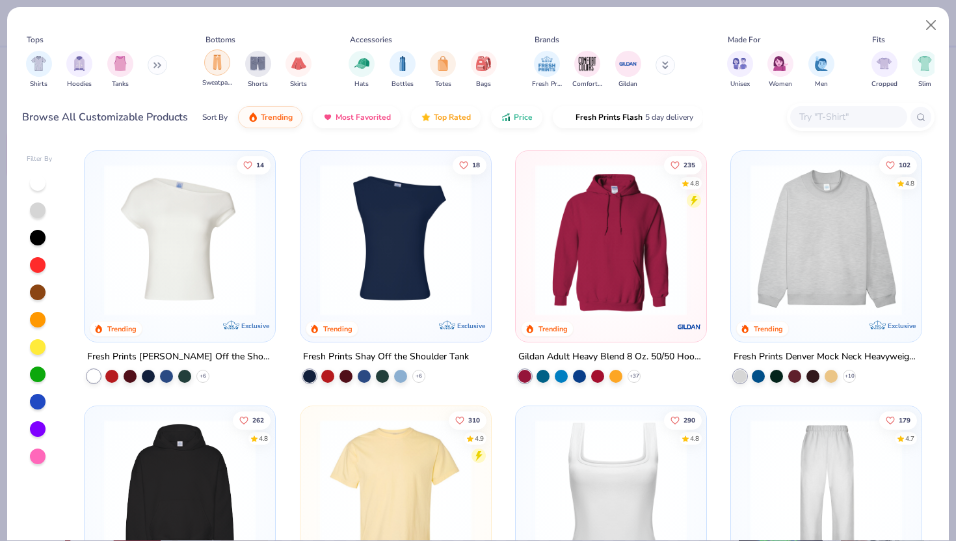
click at [220, 64] on img "filter for Sweatpants" at bounding box center [217, 62] width 14 height 15
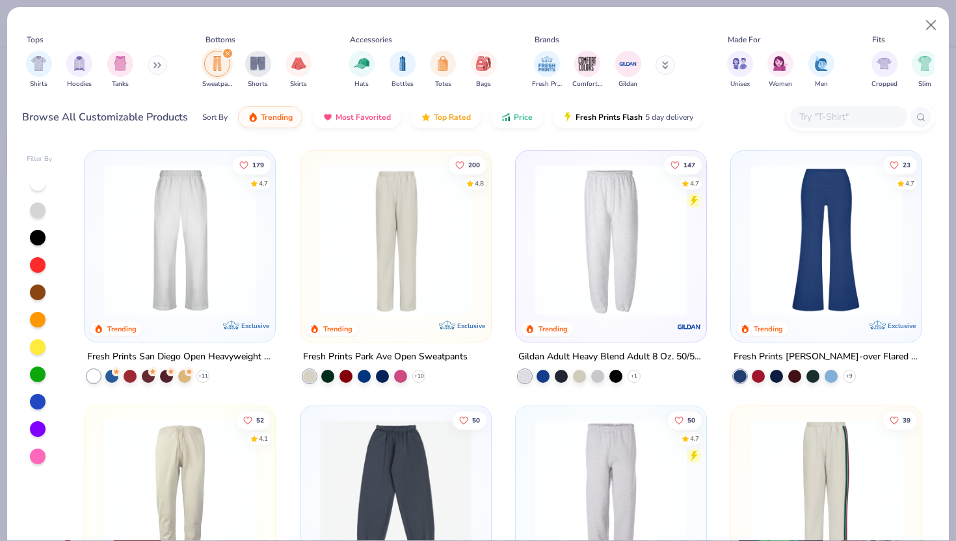
scroll to position [1, 0]
click at [195, 301] on img at bounding box center [180, 239] width 165 height 152
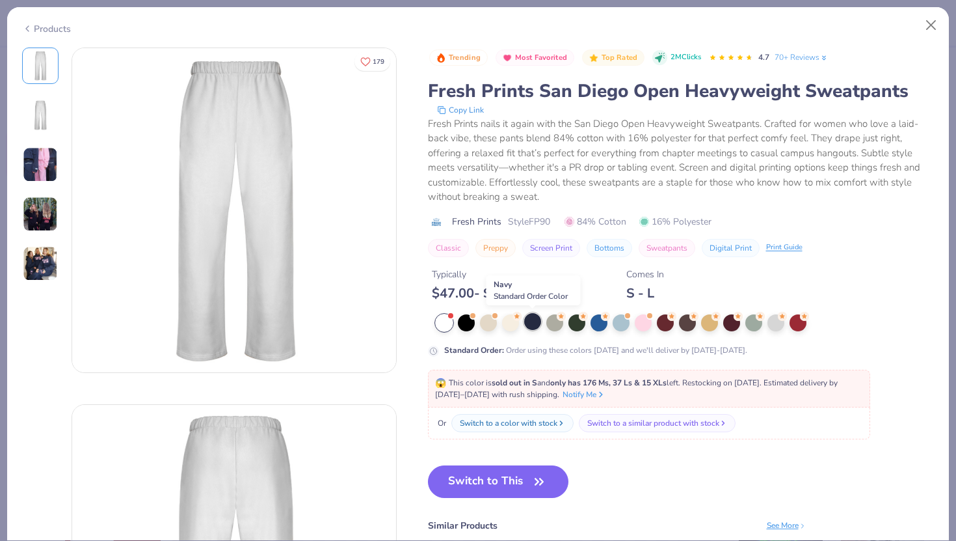
click at [535, 322] on div at bounding box center [532, 321] width 17 height 17
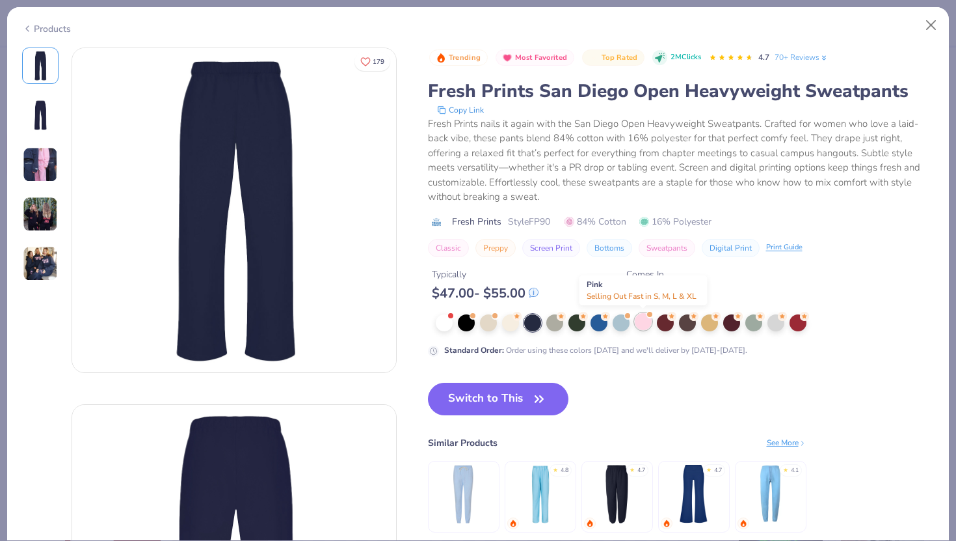
click at [638, 321] on div at bounding box center [643, 321] width 17 height 17
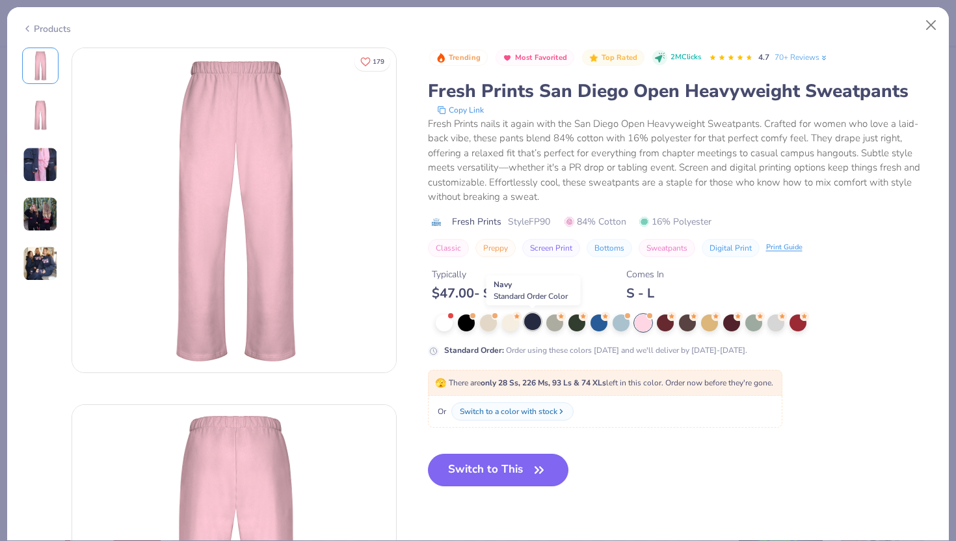
click at [530, 326] on div at bounding box center [532, 321] width 17 height 17
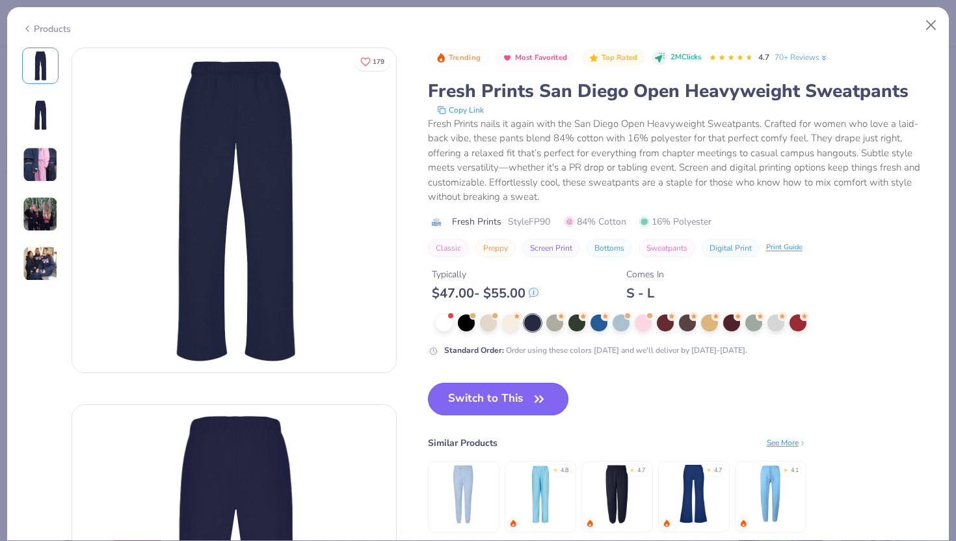
click at [485, 392] on button "Switch to This" at bounding box center [498, 399] width 141 height 33
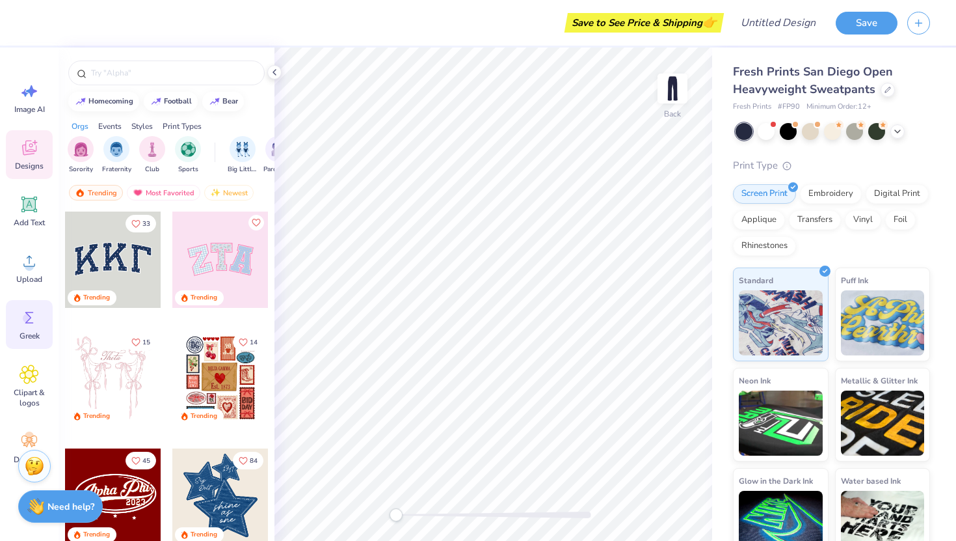
click at [33, 323] on icon at bounding box center [30, 318] width 20 height 20
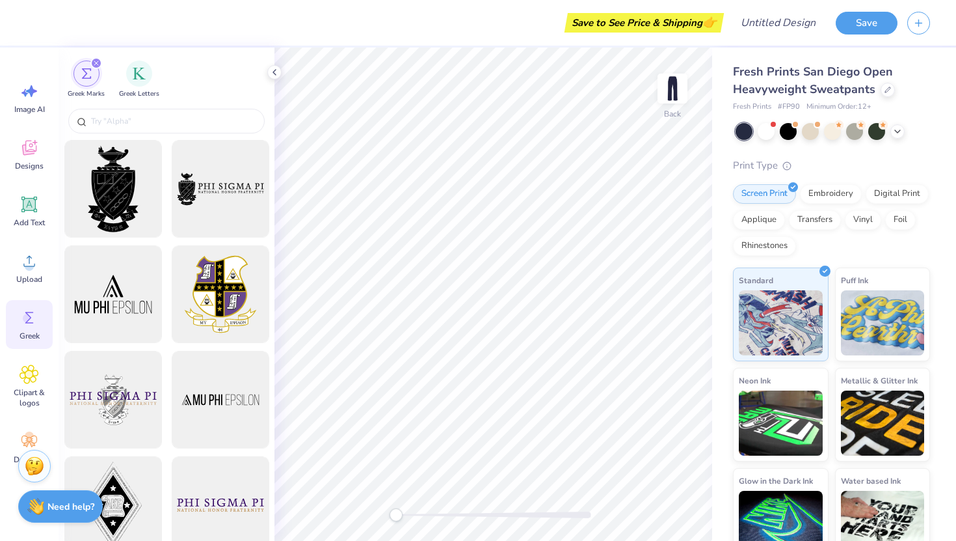
click at [33, 185] on div "Image AI Designs Add Text Upload Greek Clipart & logos Decorate" at bounding box center [29, 273] width 47 height 399
click at [33, 203] on icon at bounding box center [29, 204] width 12 height 12
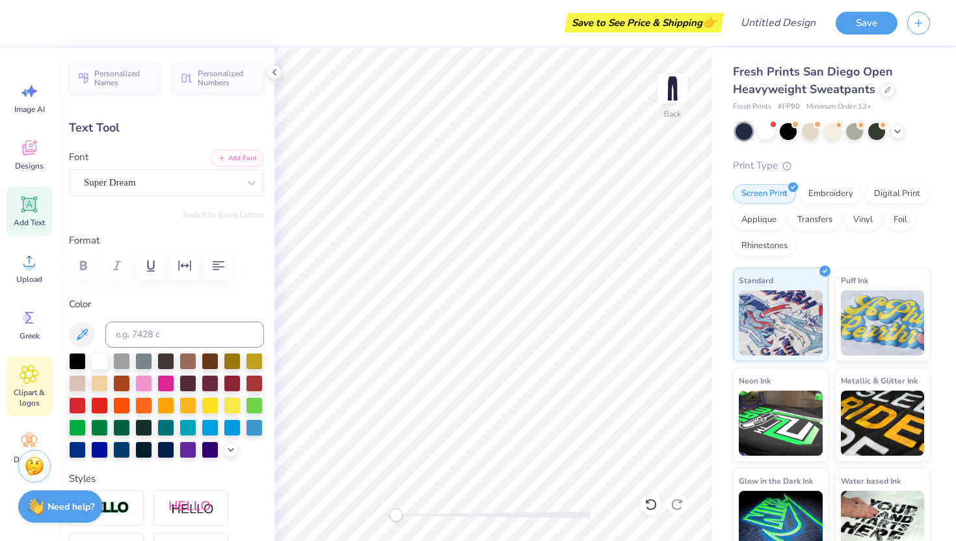
click at [31, 384] on div "Clipart & logos" at bounding box center [29, 386] width 47 height 59
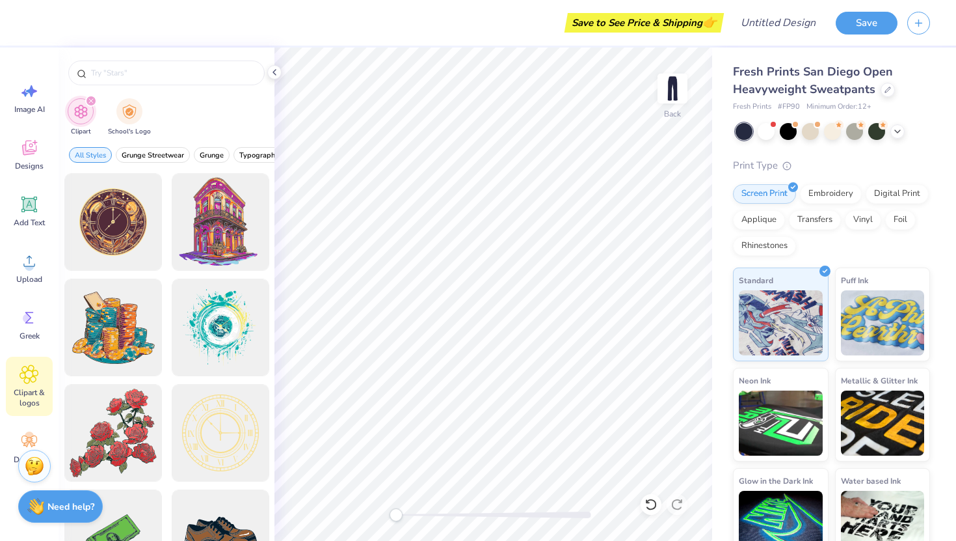
type textarea "T"
click at [198, 72] on input "text" at bounding box center [173, 72] width 167 height 13
type input "delta gamma"
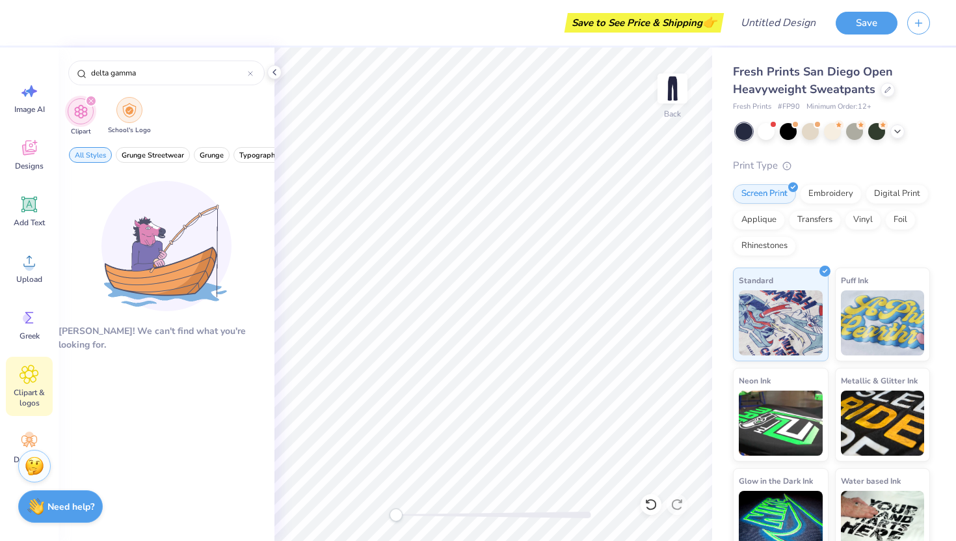
click at [134, 106] on img "filter for School's Logo" at bounding box center [129, 110] width 14 height 15
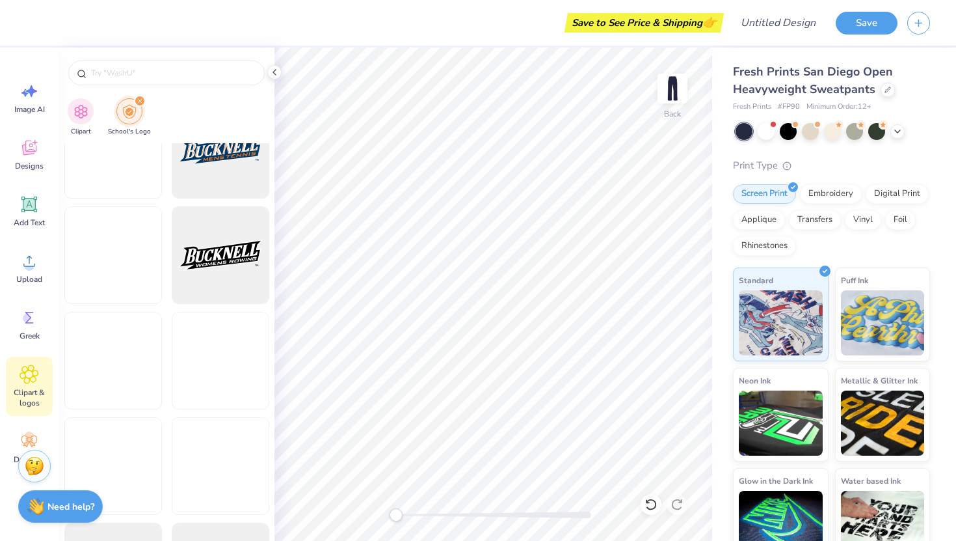
scroll to position [1837, 0]
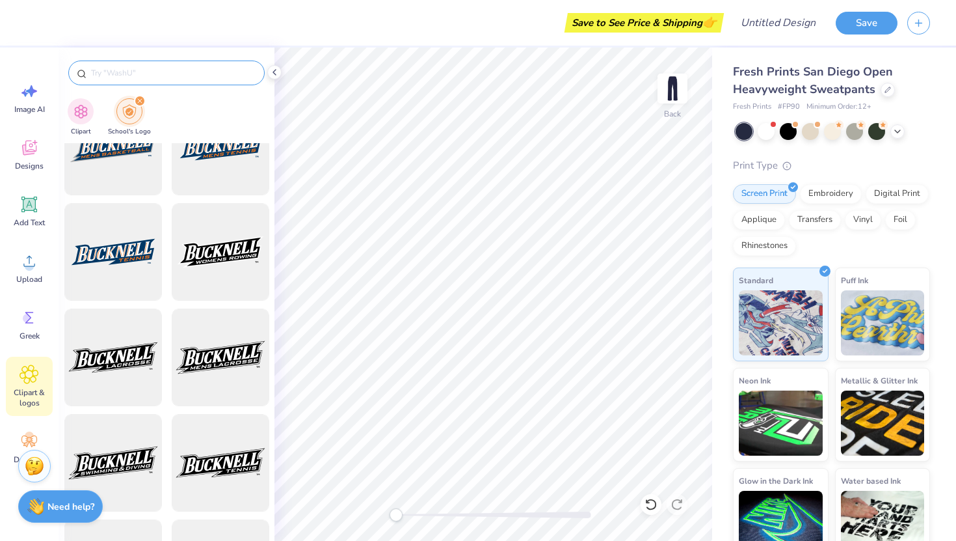
click at [151, 75] on input "text" at bounding box center [173, 72] width 167 height 13
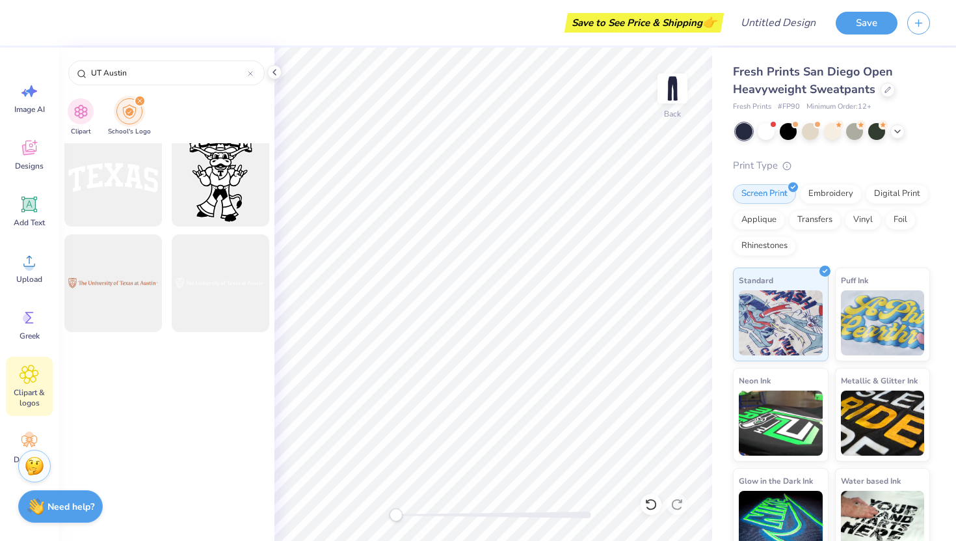
scroll to position [617, 0]
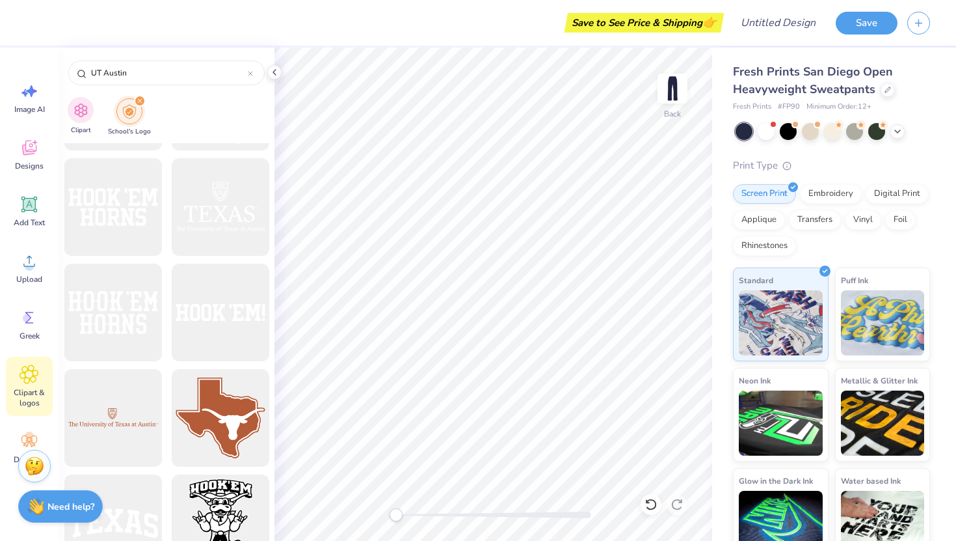
click at [77, 124] on div "Clipart" at bounding box center [81, 116] width 26 height 38
type input "delta gamma"
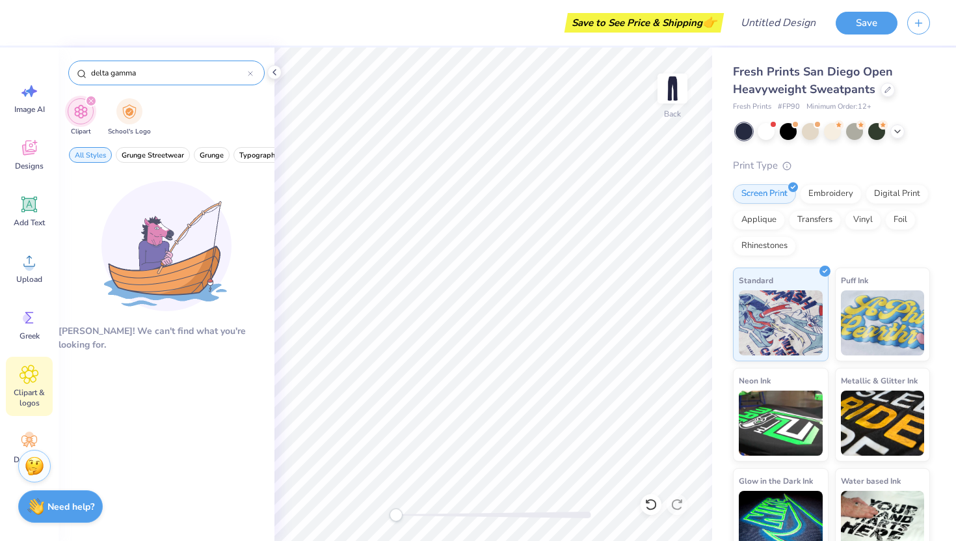
click at [251, 73] on icon at bounding box center [250, 73] width 5 height 5
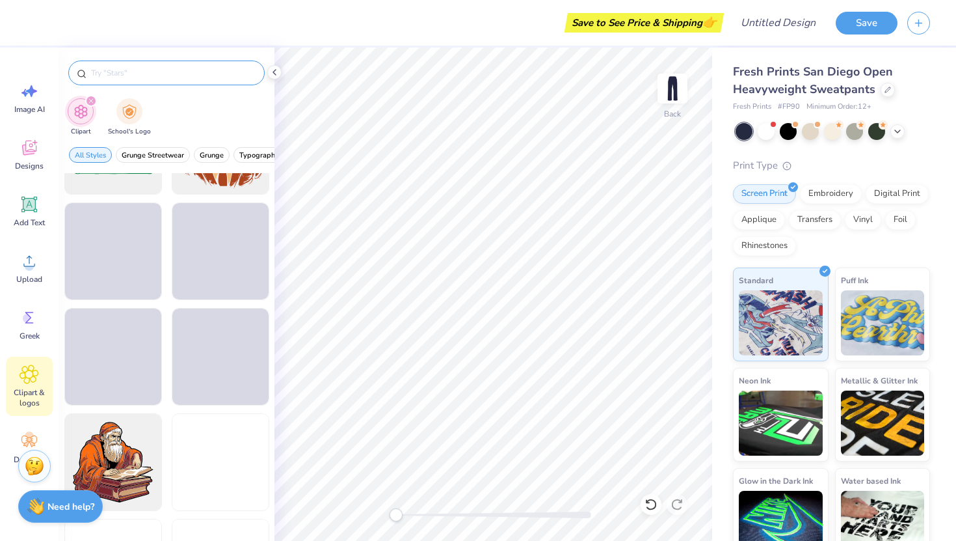
scroll to position [3452, 0]
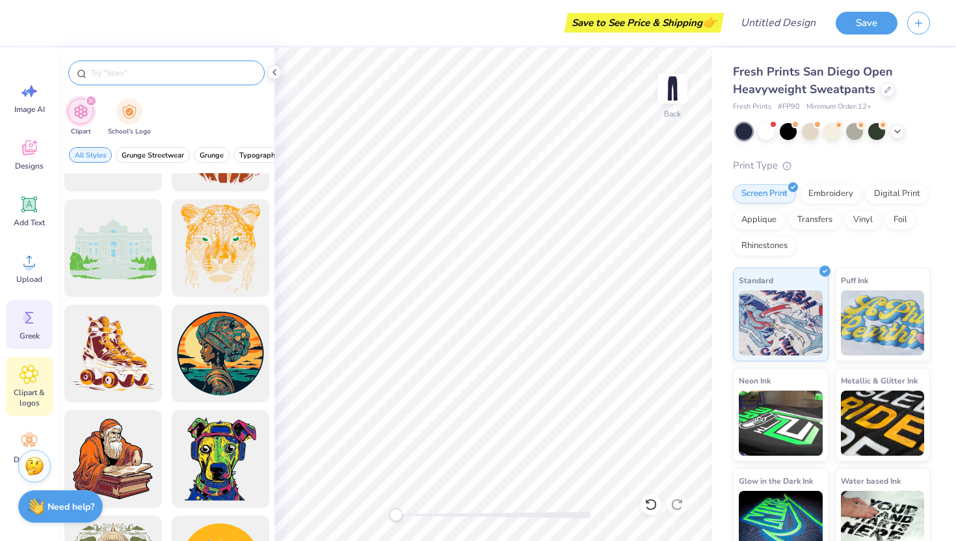
click at [31, 325] on icon at bounding box center [30, 318] width 20 height 20
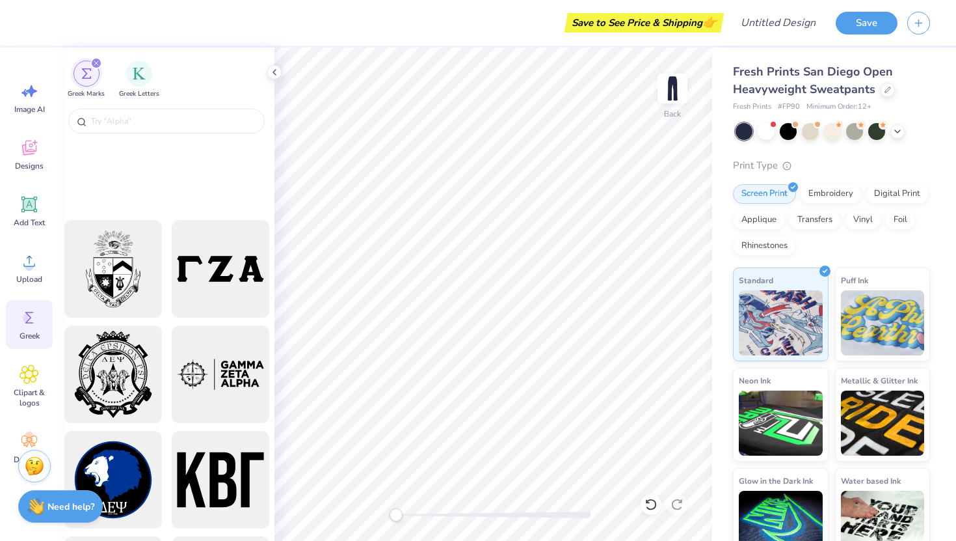
scroll to position [1806, 0]
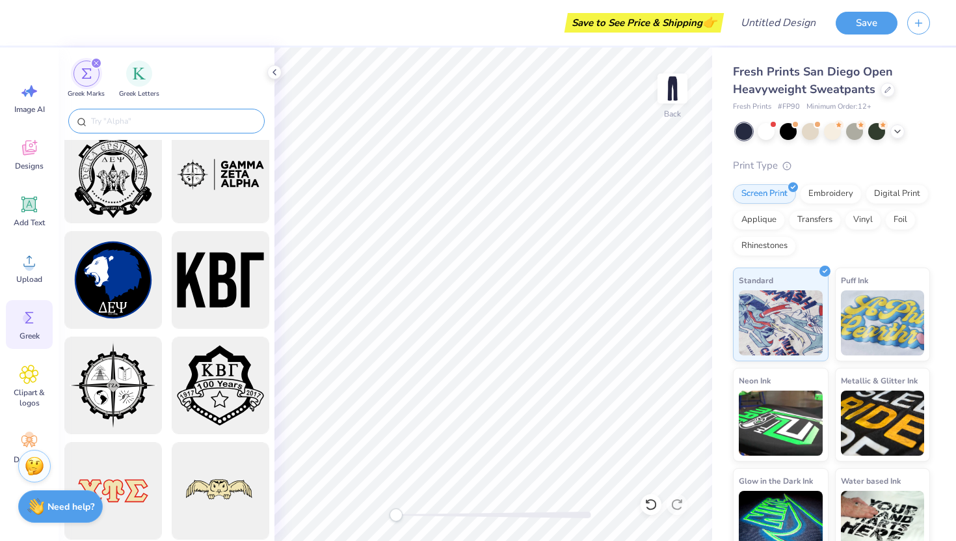
click at [153, 126] on input "text" at bounding box center [173, 121] width 167 height 13
click at [148, 70] on div "filter for Greek Letters" at bounding box center [139, 72] width 26 height 26
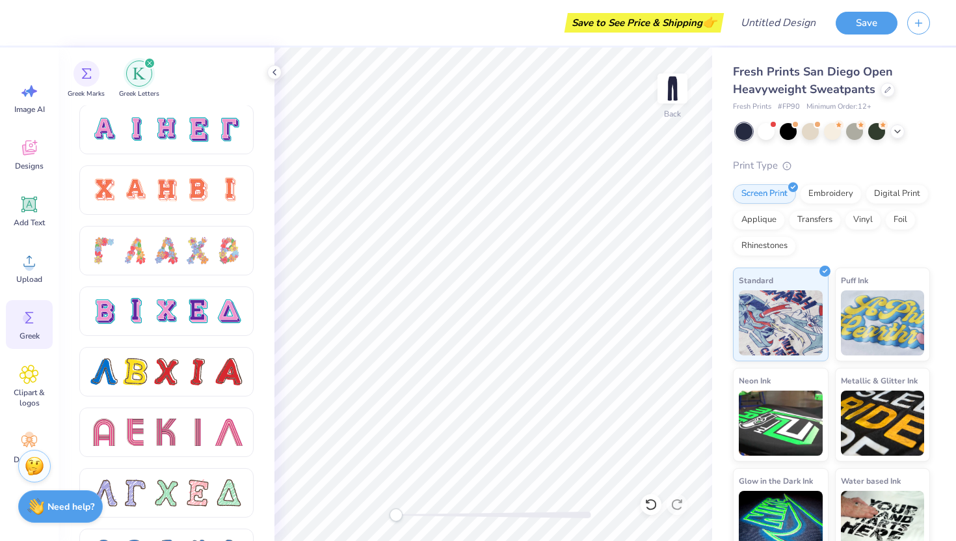
scroll to position [736, 0]
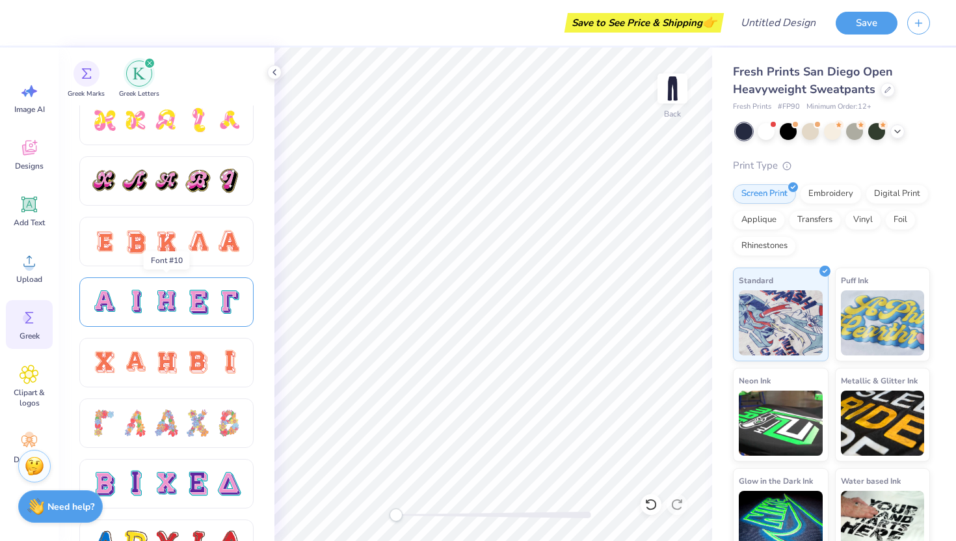
click at [228, 312] on div at bounding box center [228, 301] width 27 height 27
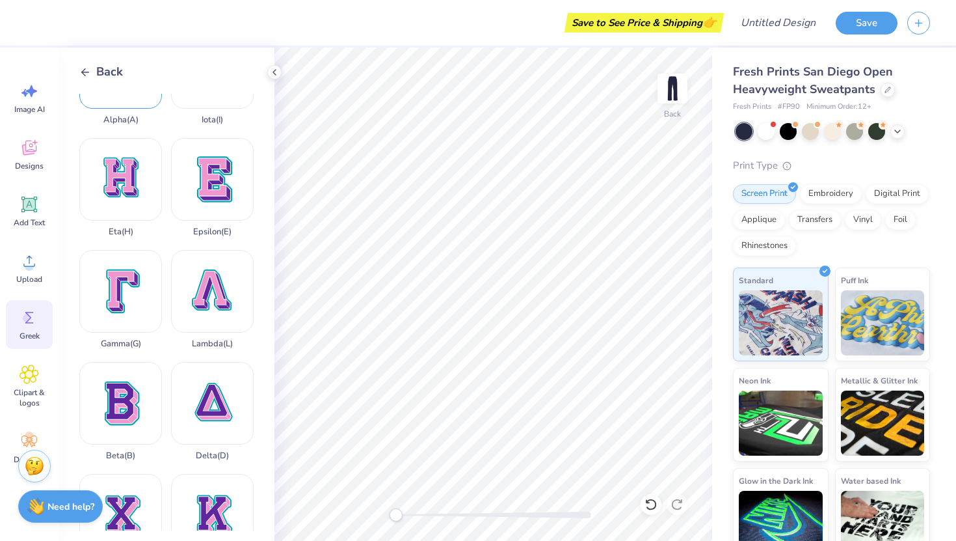
scroll to position [83, 0]
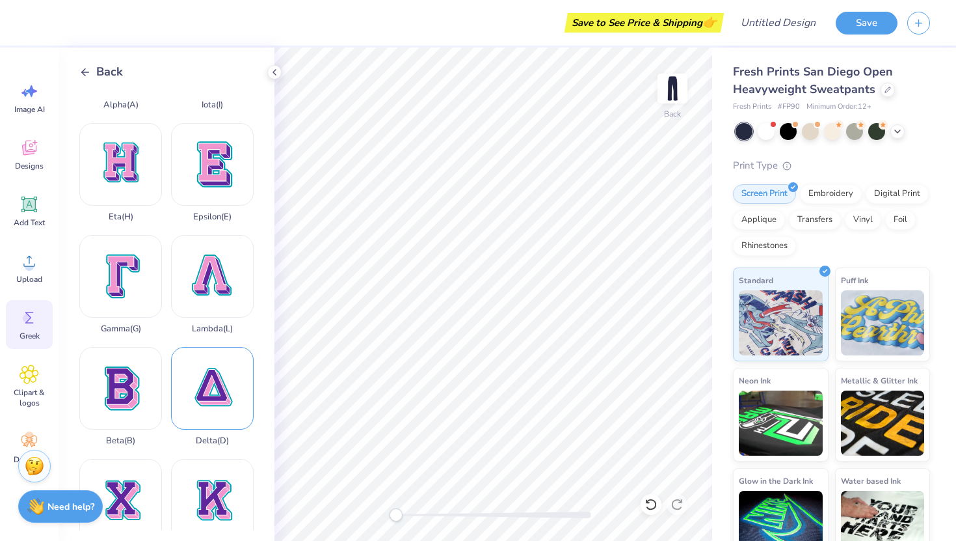
click at [213, 373] on div "Delta ( D )" at bounding box center [212, 396] width 83 height 99
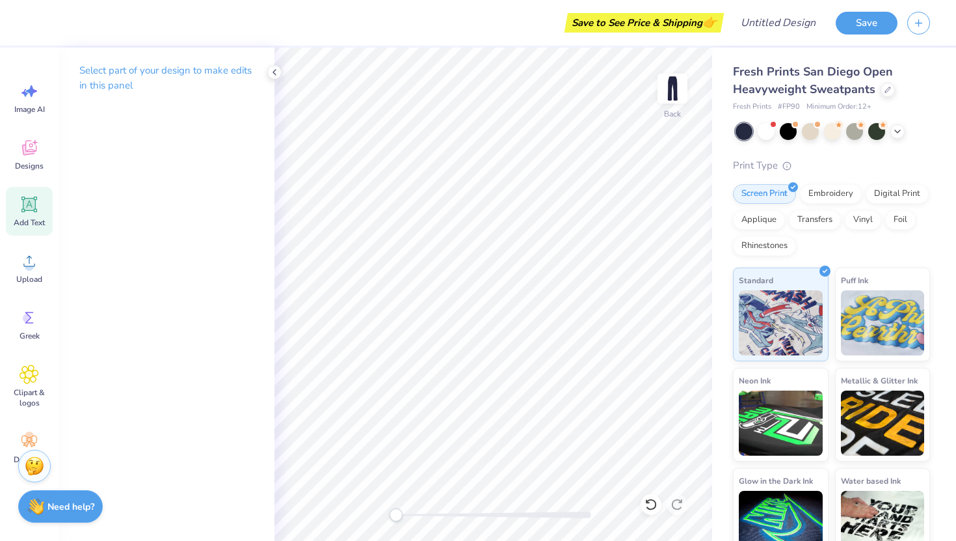
click at [25, 215] on div "Add Text" at bounding box center [29, 211] width 47 height 49
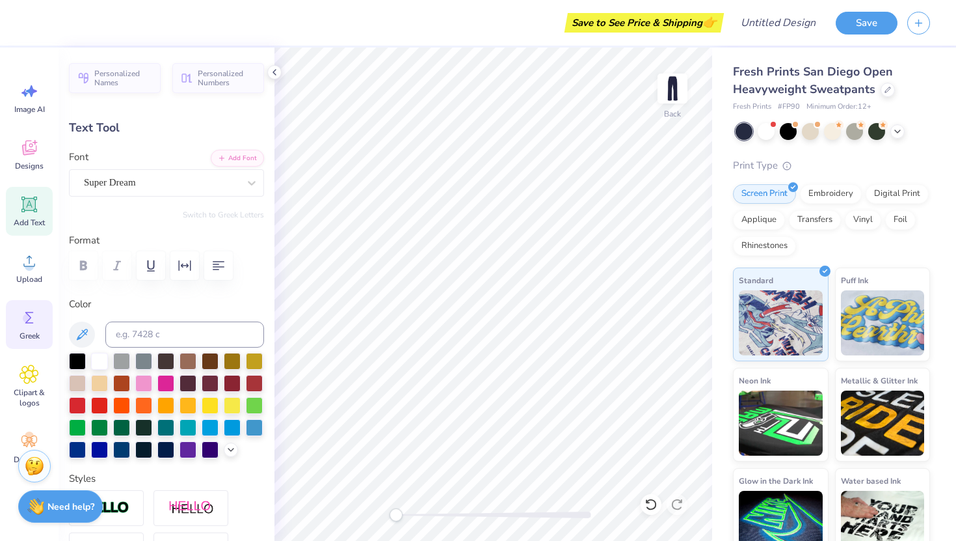
click at [31, 332] on span "Greek" at bounding box center [30, 336] width 20 height 10
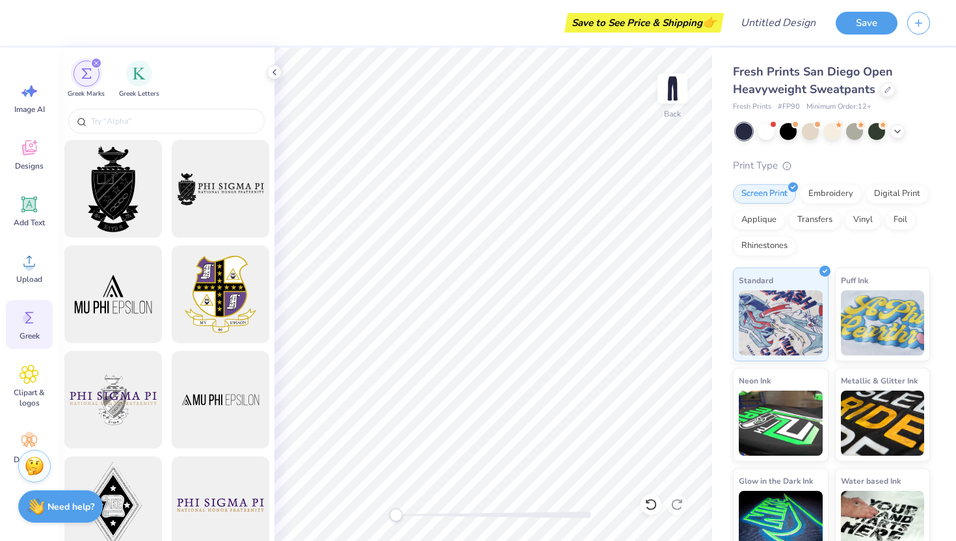
click at [126, 108] on div at bounding box center [167, 122] width 216 height 34
click at [128, 125] on input "text" at bounding box center [173, 121] width 167 height 13
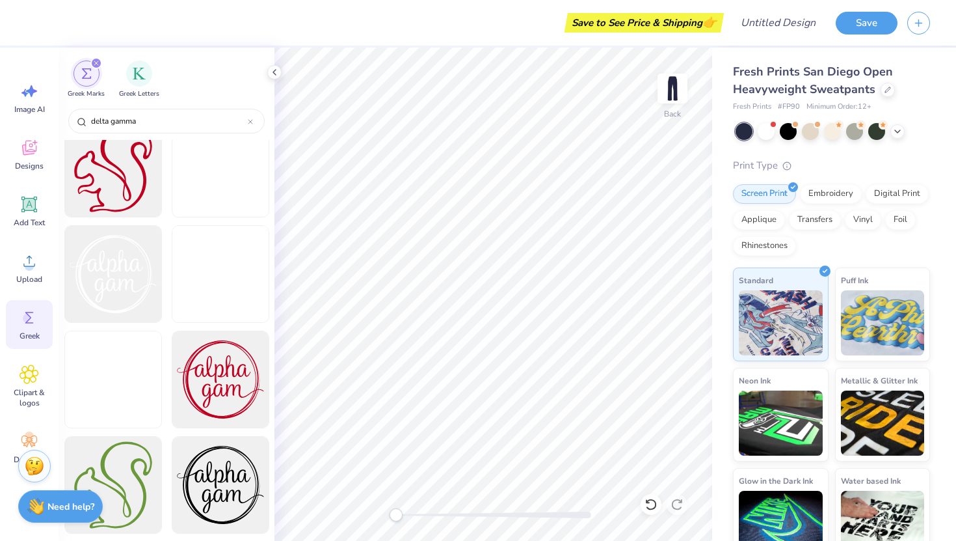
scroll to position [8241, 0]
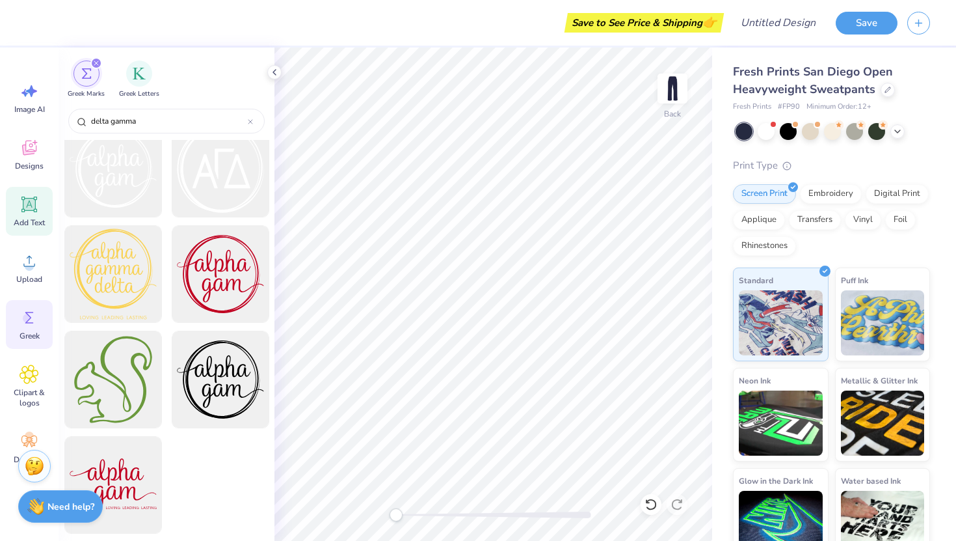
type input "delta gamma"
click at [31, 215] on div "Add Text" at bounding box center [29, 211] width 47 height 49
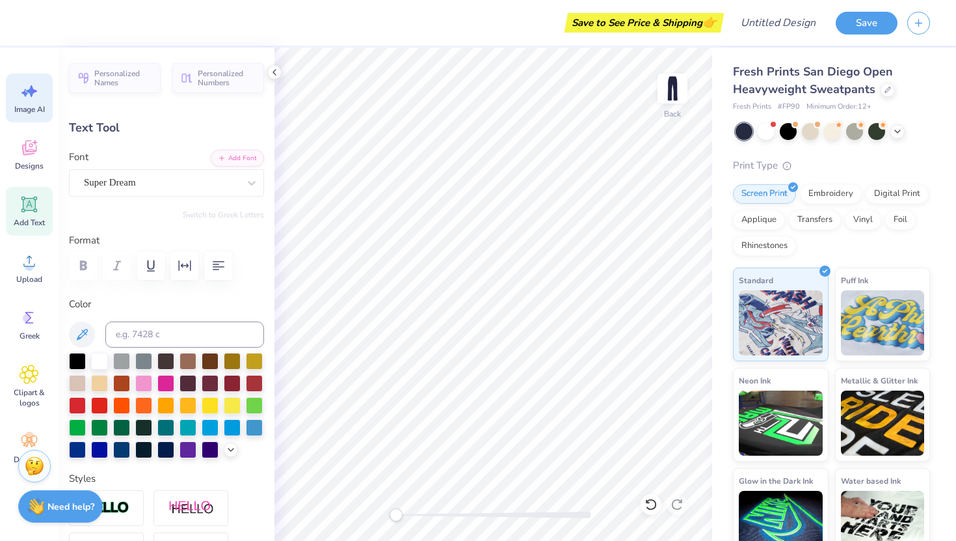
click at [33, 90] on icon at bounding box center [31, 91] width 11 height 12
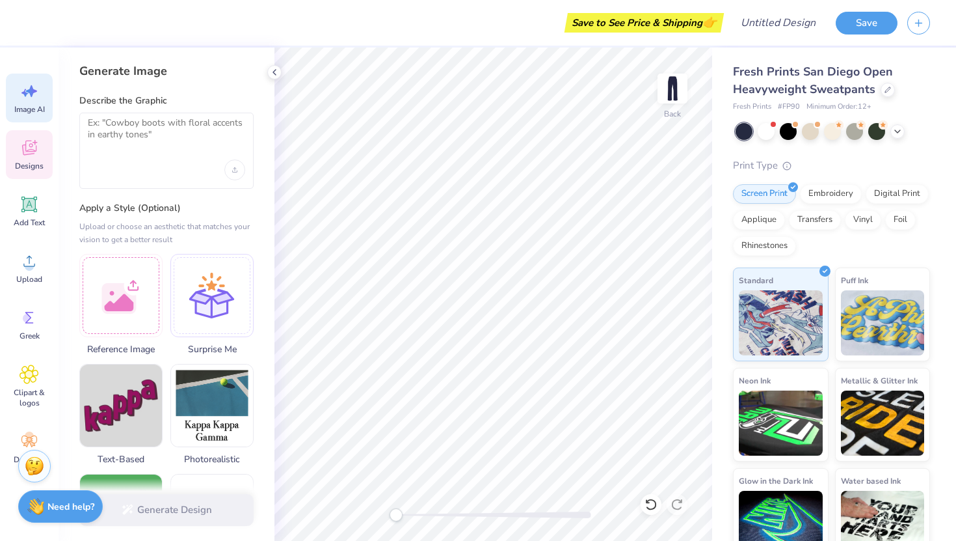
click at [34, 164] on span "Designs" at bounding box center [29, 166] width 29 height 10
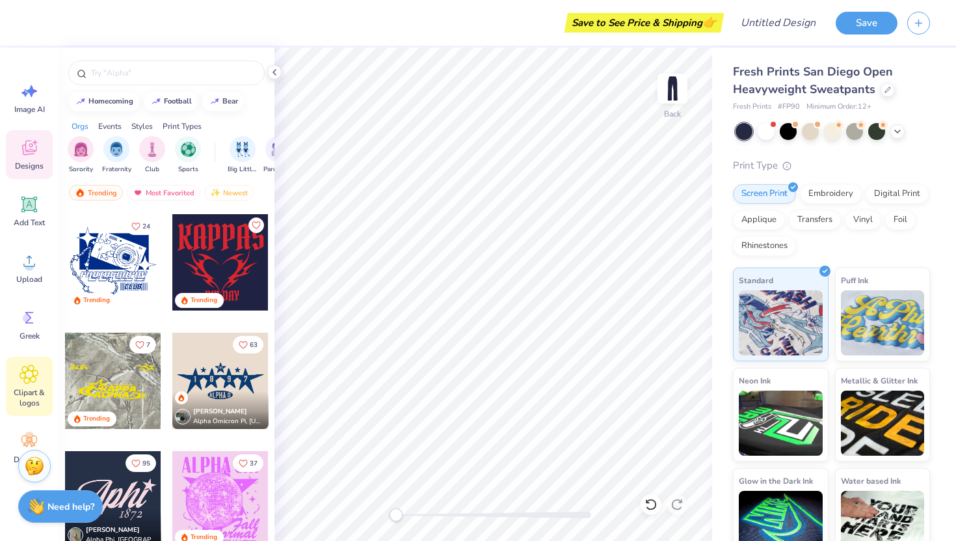
scroll to position [29, 0]
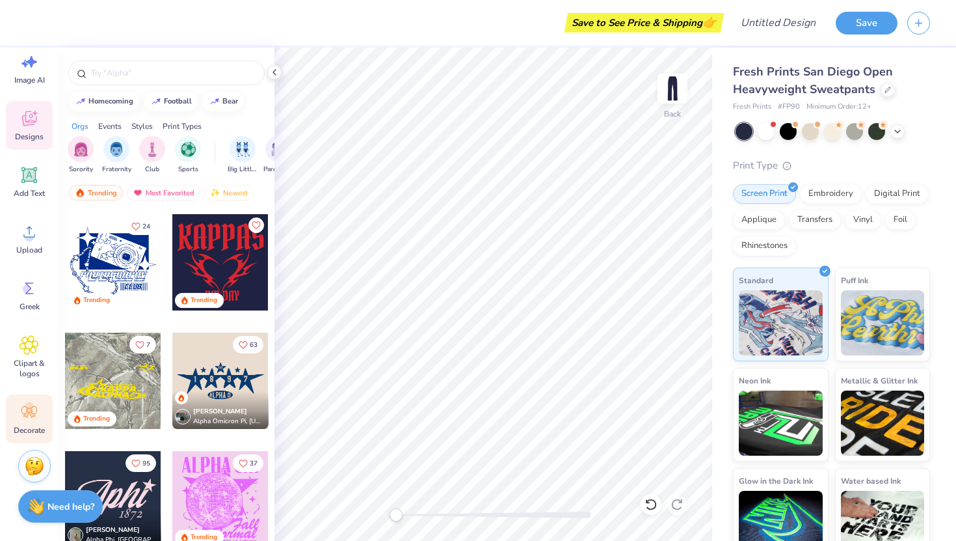
click at [36, 413] on icon at bounding box center [30, 412] width 20 height 20
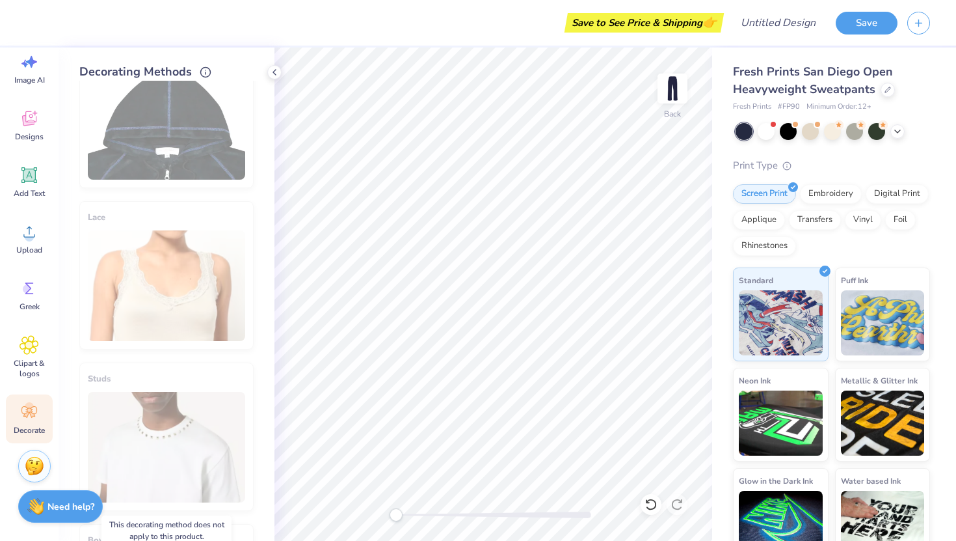
scroll to position [0, 0]
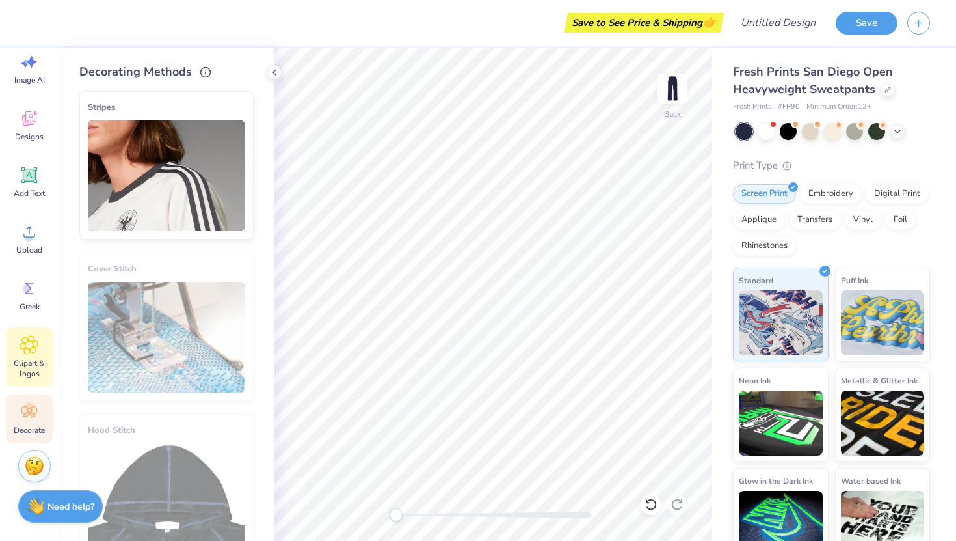
click at [29, 358] on span "Clipart & logos" at bounding box center [29, 368] width 43 height 21
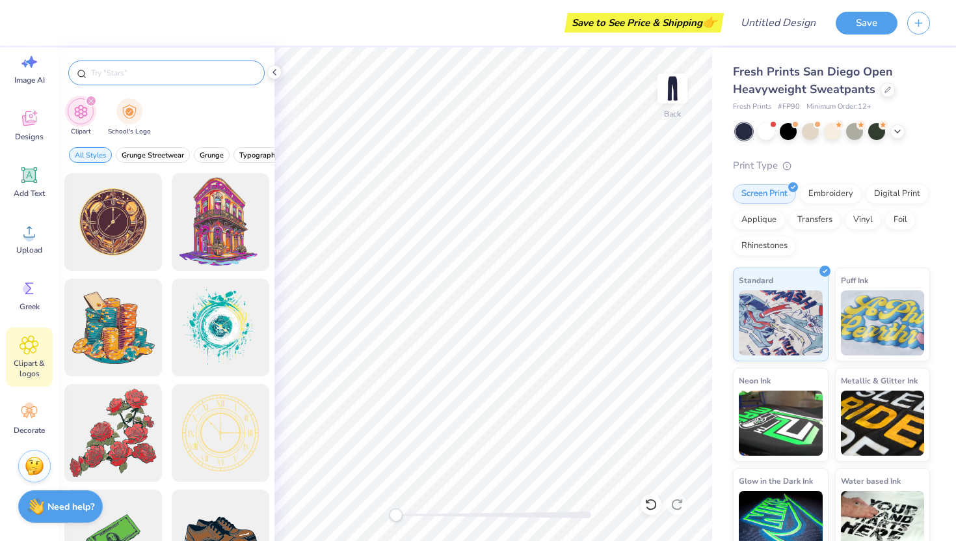
click at [139, 77] on input "text" at bounding box center [173, 72] width 167 height 13
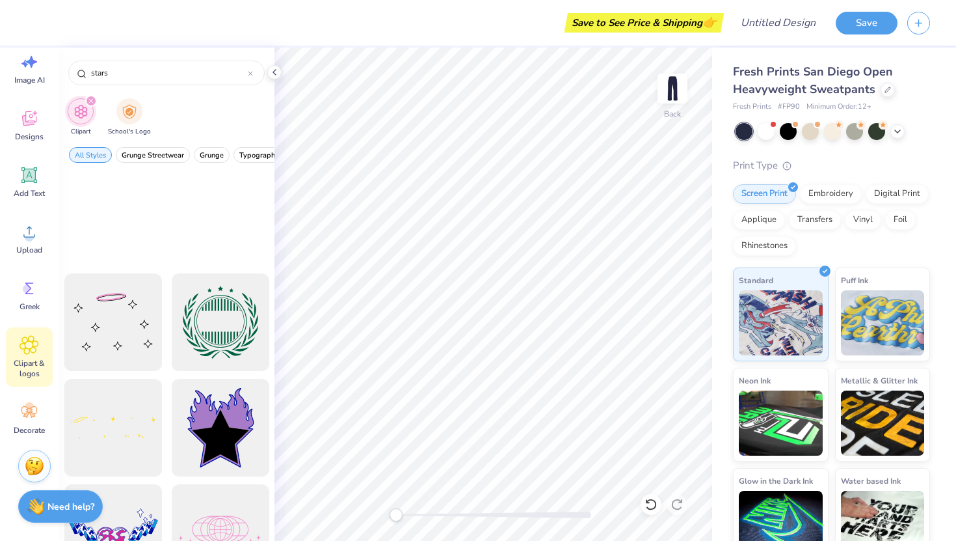
scroll to position [5022, 0]
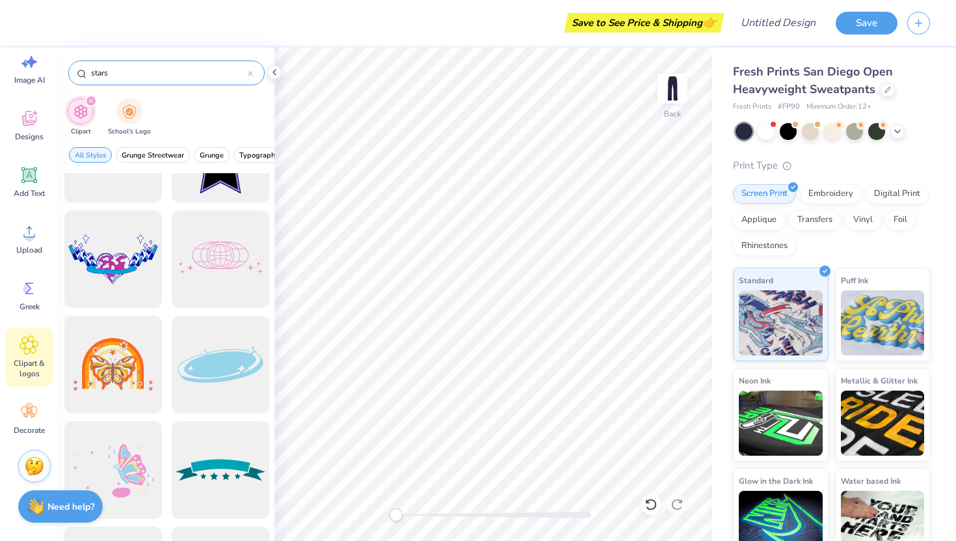
click at [92, 70] on input "stars" at bounding box center [169, 72] width 158 height 13
type input "patchwork stars"
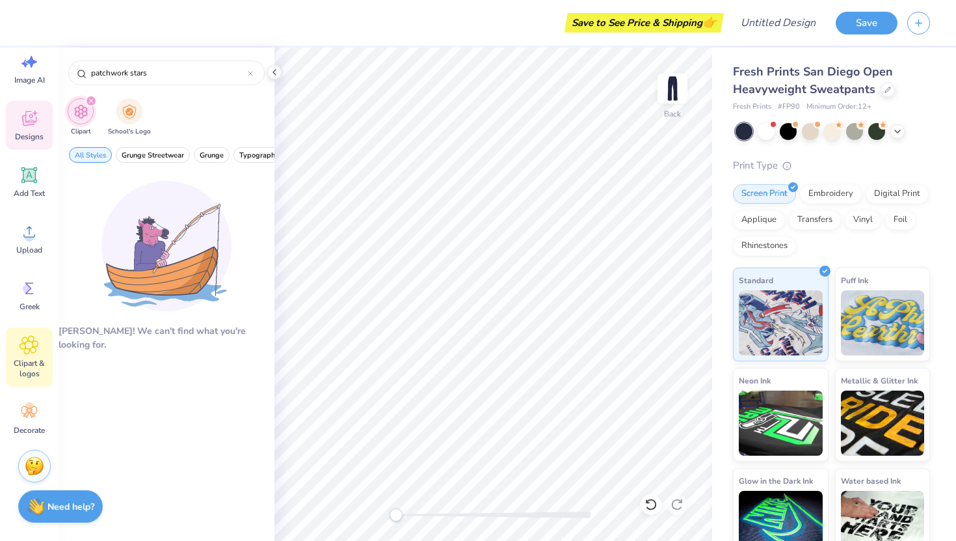
click at [31, 133] on span "Designs" at bounding box center [29, 136] width 29 height 10
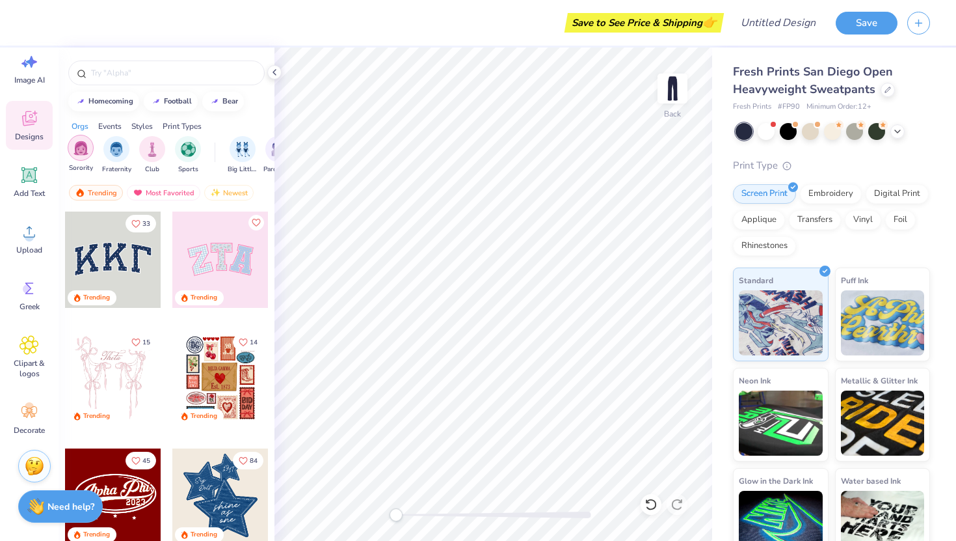
click at [91, 150] on div "filter for Sorority" at bounding box center [81, 148] width 26 height 26
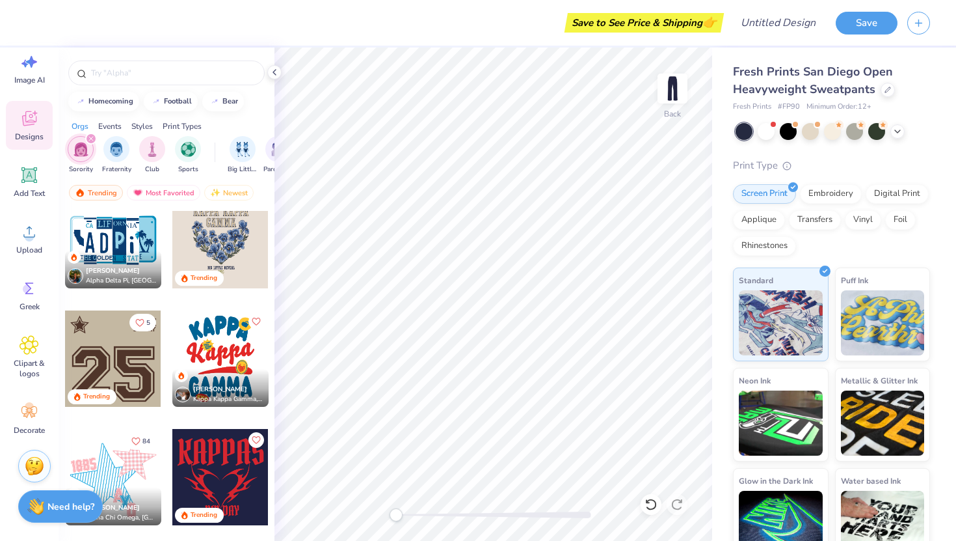
scroll to position [1262, 0]
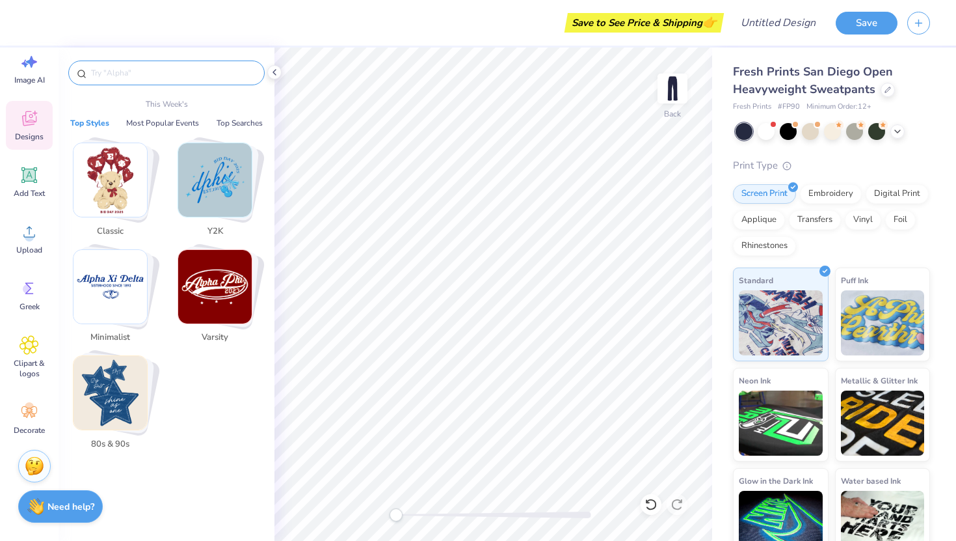
click at [151, 66] on input "text" at bounding box center [173, 72] width 167 height 13
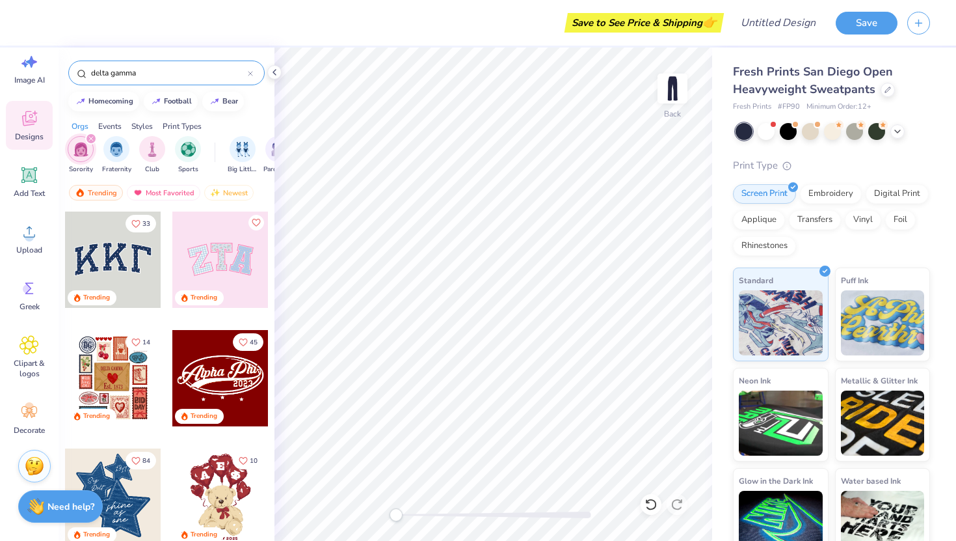
type input "delta gamma"
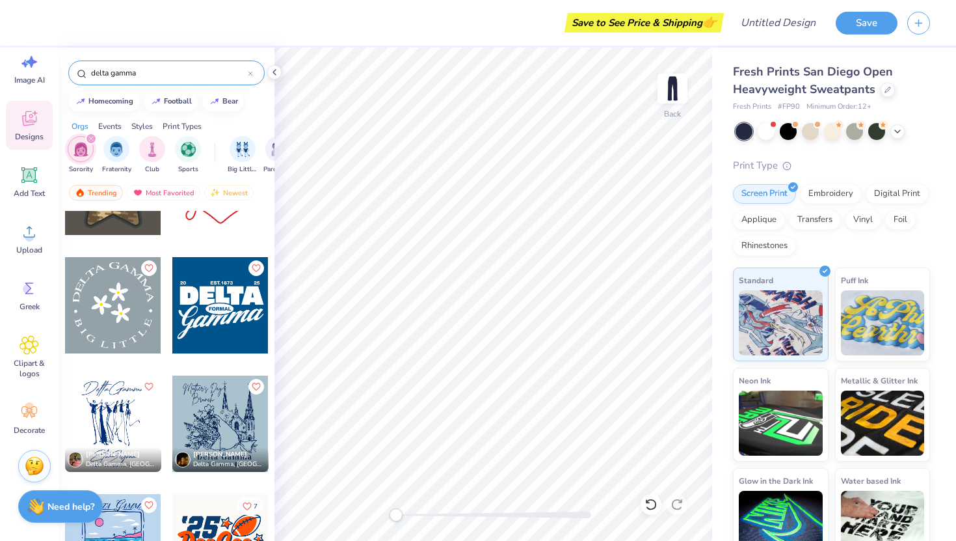
scroll to position [4644, 0]
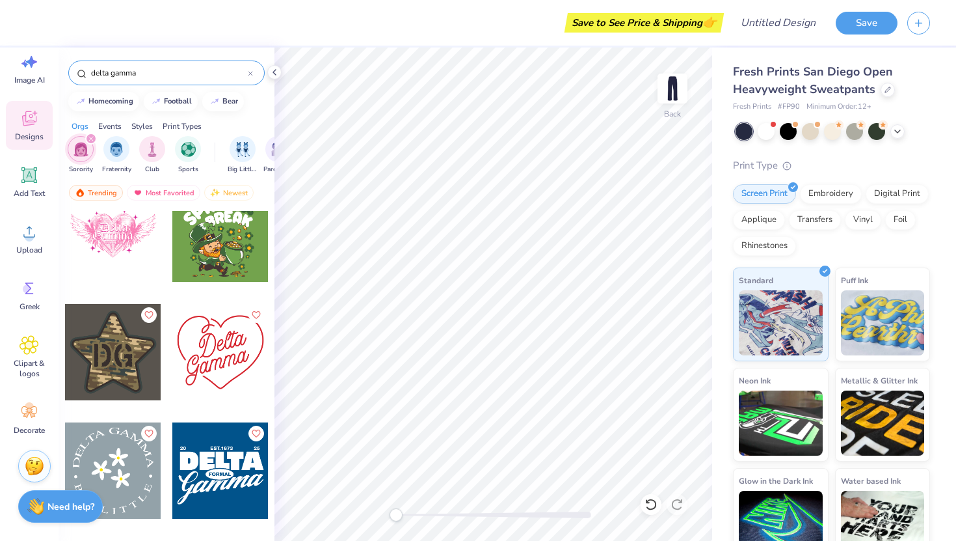
click at [230, 363] on div at bounding box center [220, 352] width 96 height 96
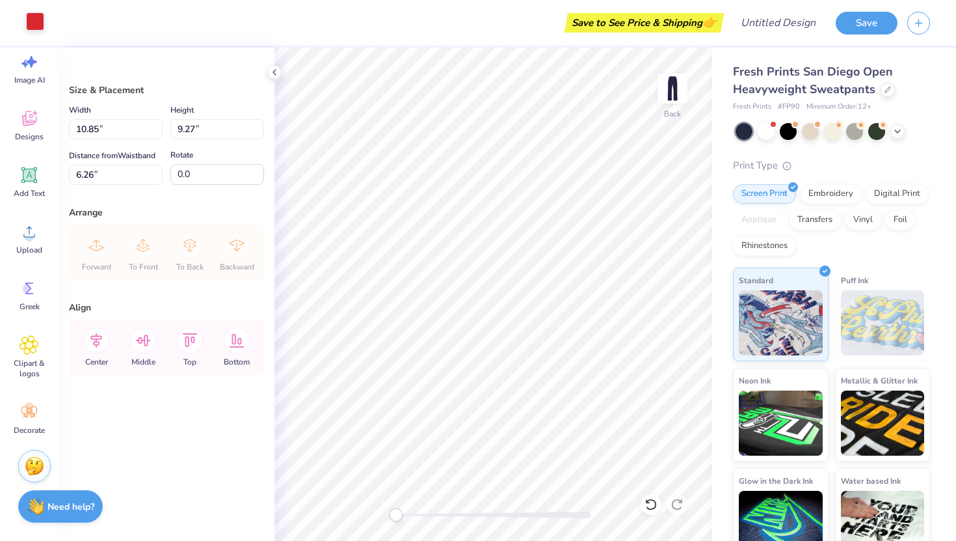
click at [33, 20] on div at bounding box center [35, 21] width 18 height 18
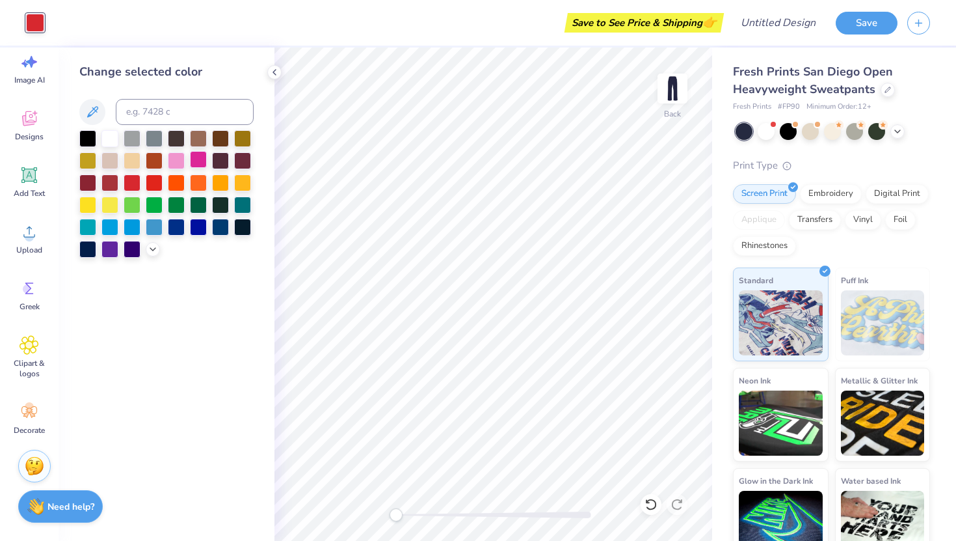
click at [200, 158] on div at bounding box center [198, 159] width 17 height 17
click at [180, 160] on div at bounding box center [176, 159] width 17 height 17
